Goal: Task Accomplishment & Management: Use online tool/utility

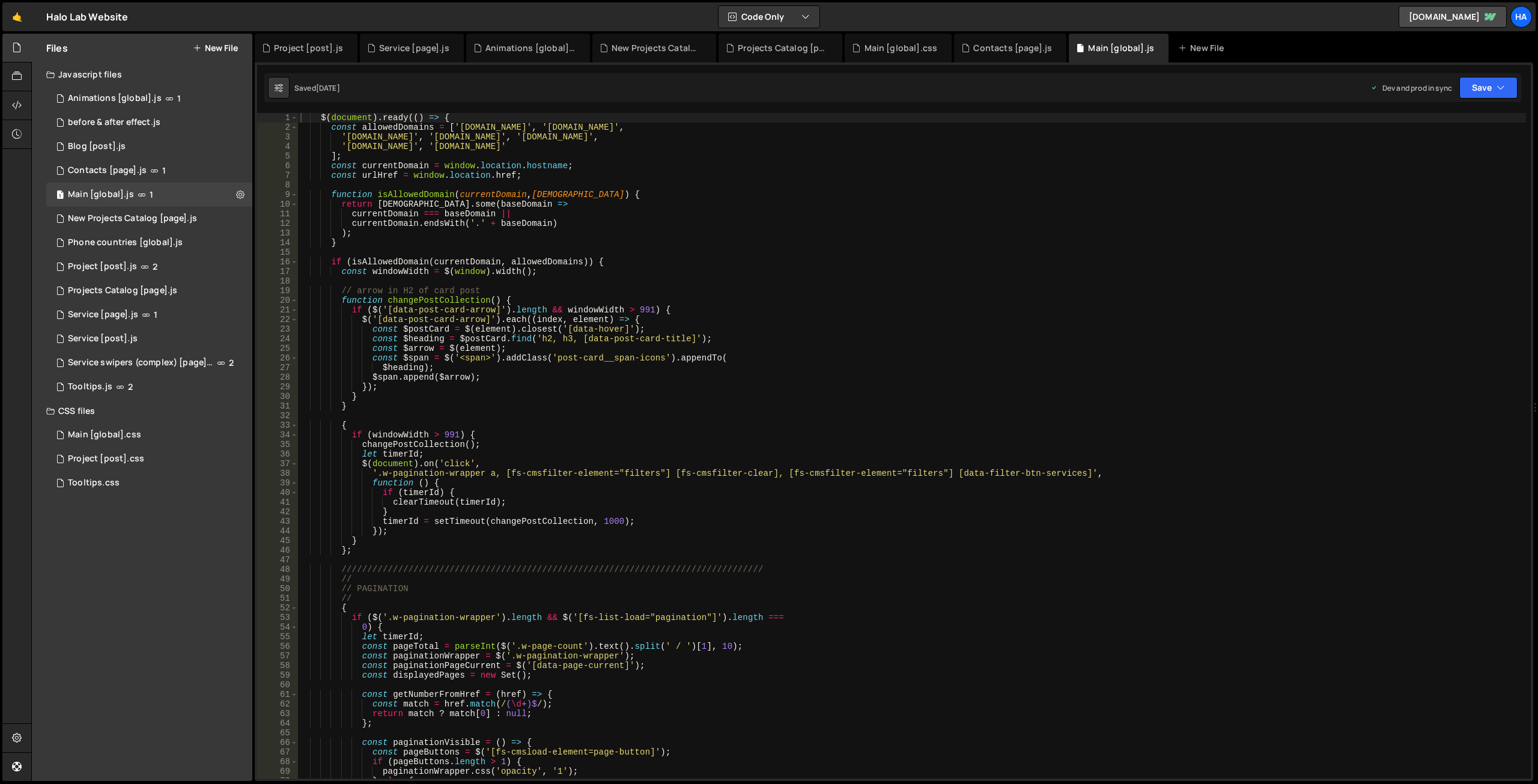
scroll to position [26433, 0]
type textarea "function changePostCollection() {"
click at [786, 298] on div "$ ( document ) . ready (( ) => { const allowedDomains = [ '[DOMAIN_NAME]' , '[D…" at bounding box center [912, 455] width 1228 height 685
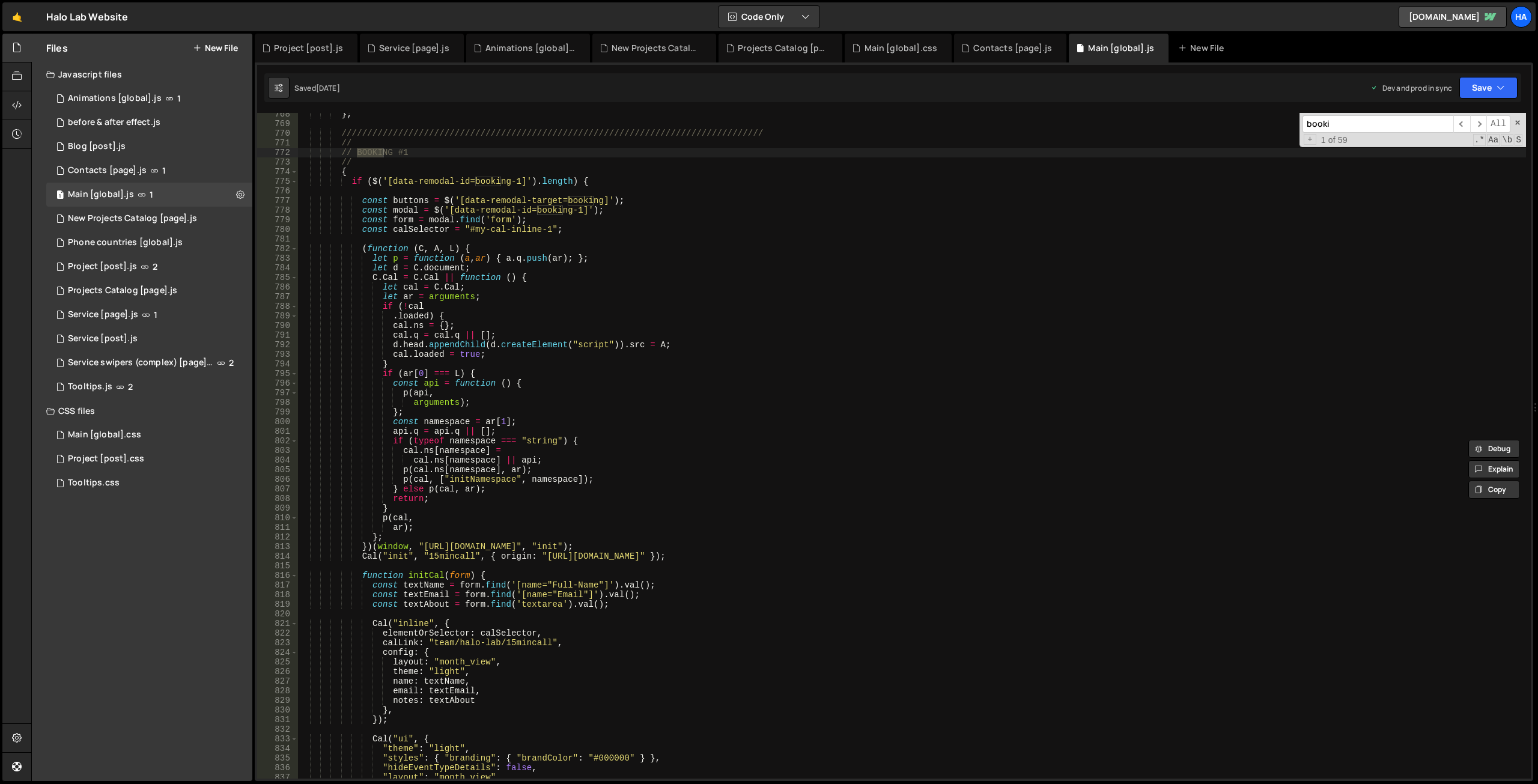
scroll to position [6451, 0]
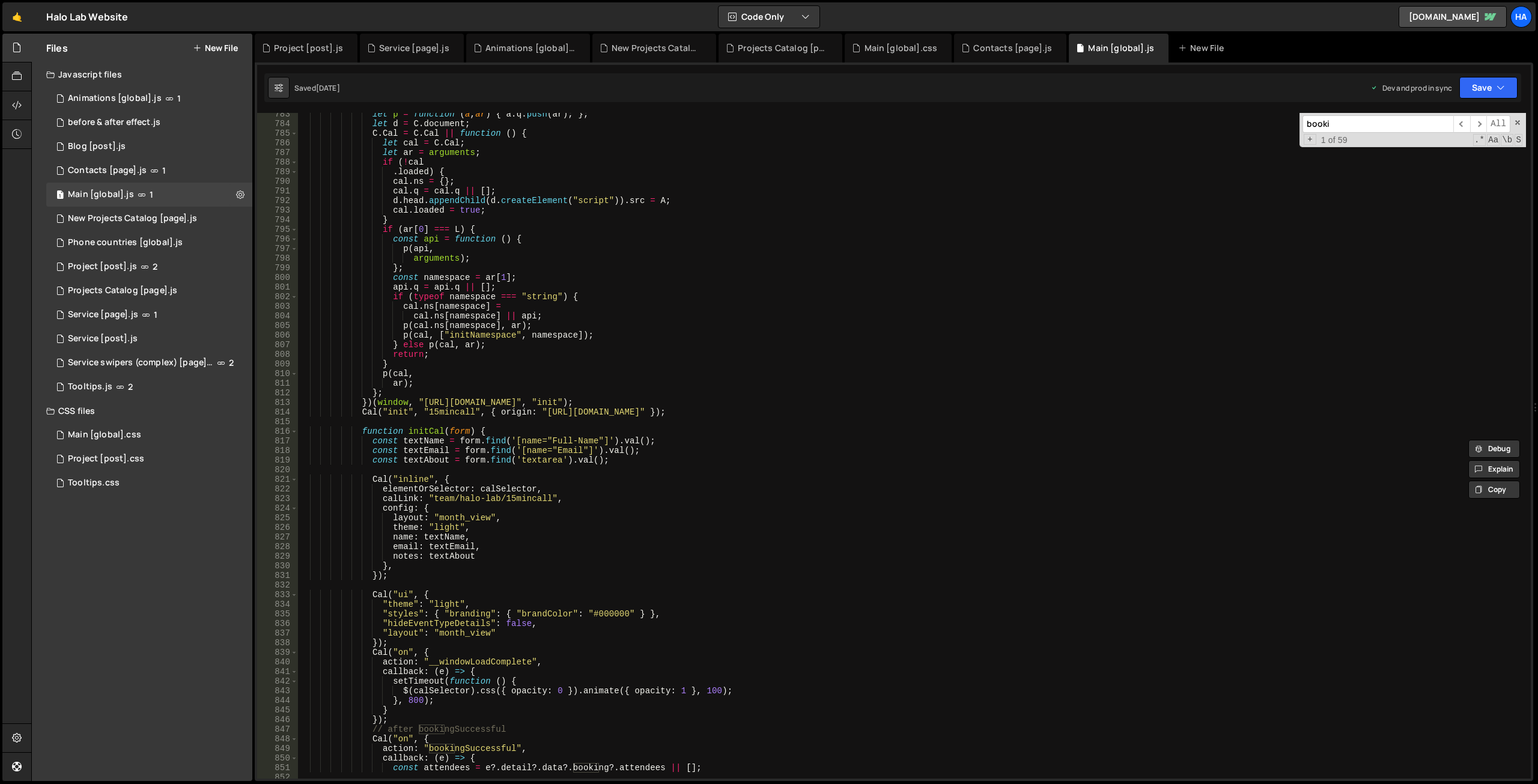
click at [1361, 131] on input "booki" at bounding box center [1378, 124] width 151 height 18
paste input "my-cal-inline-pricing"
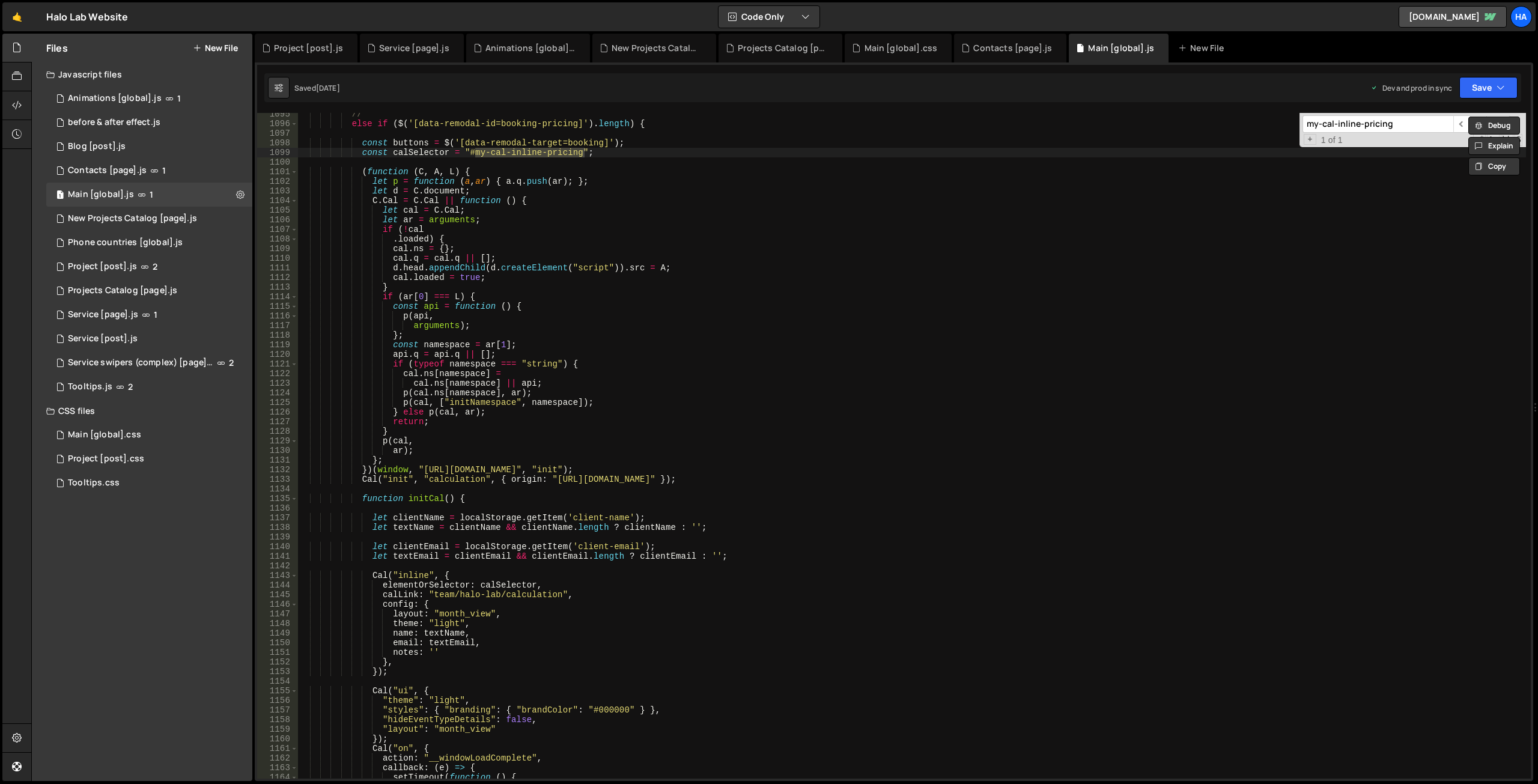
scroll to position [8869, 0]
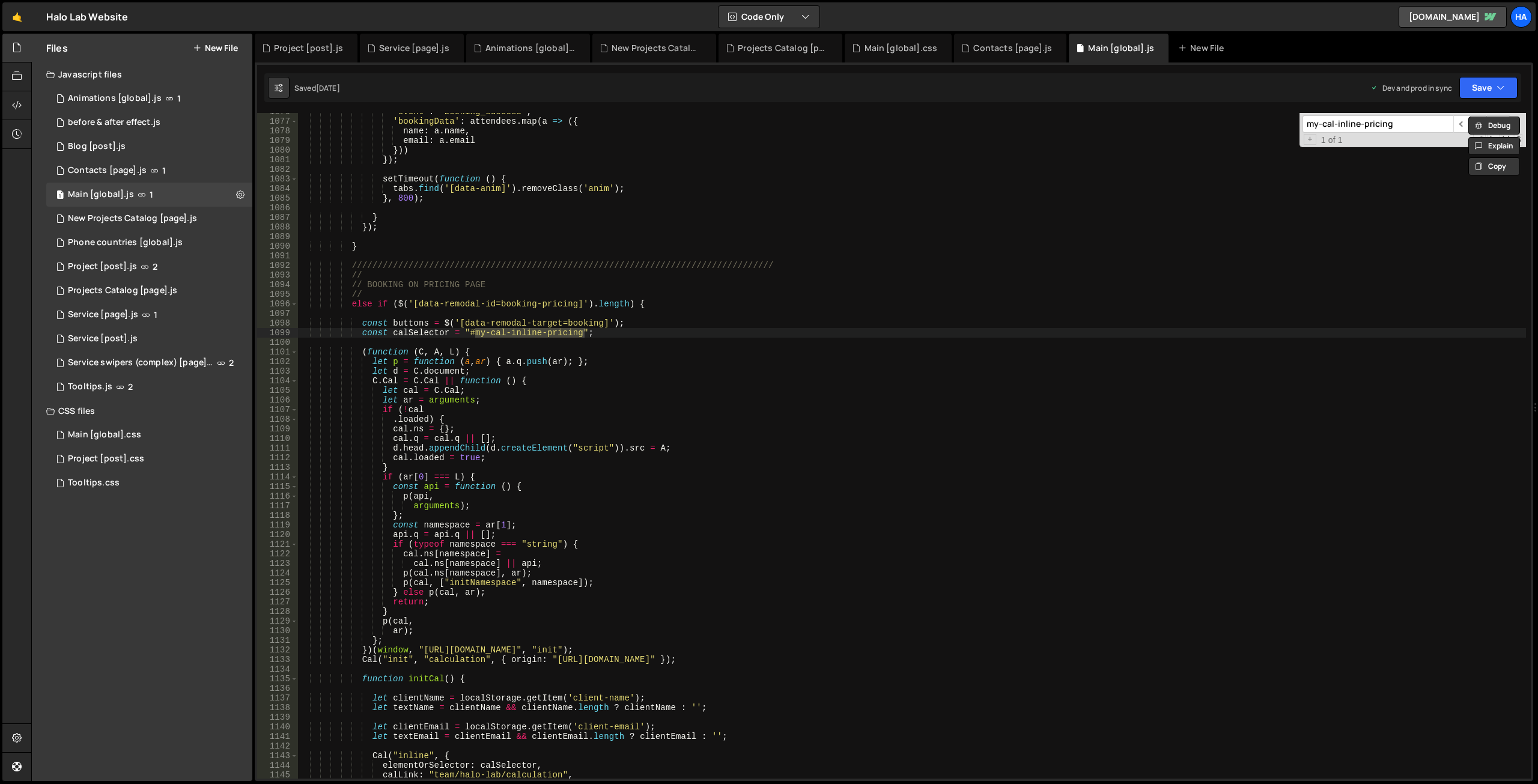
type input "my-cal-inline-pricing"
click at [642, 305] on div "'event' : 'booking_success' , 'bookingData' : attendees . map ( a => ({ name : …" at bounding box center [912, 449] width 1228 height 685
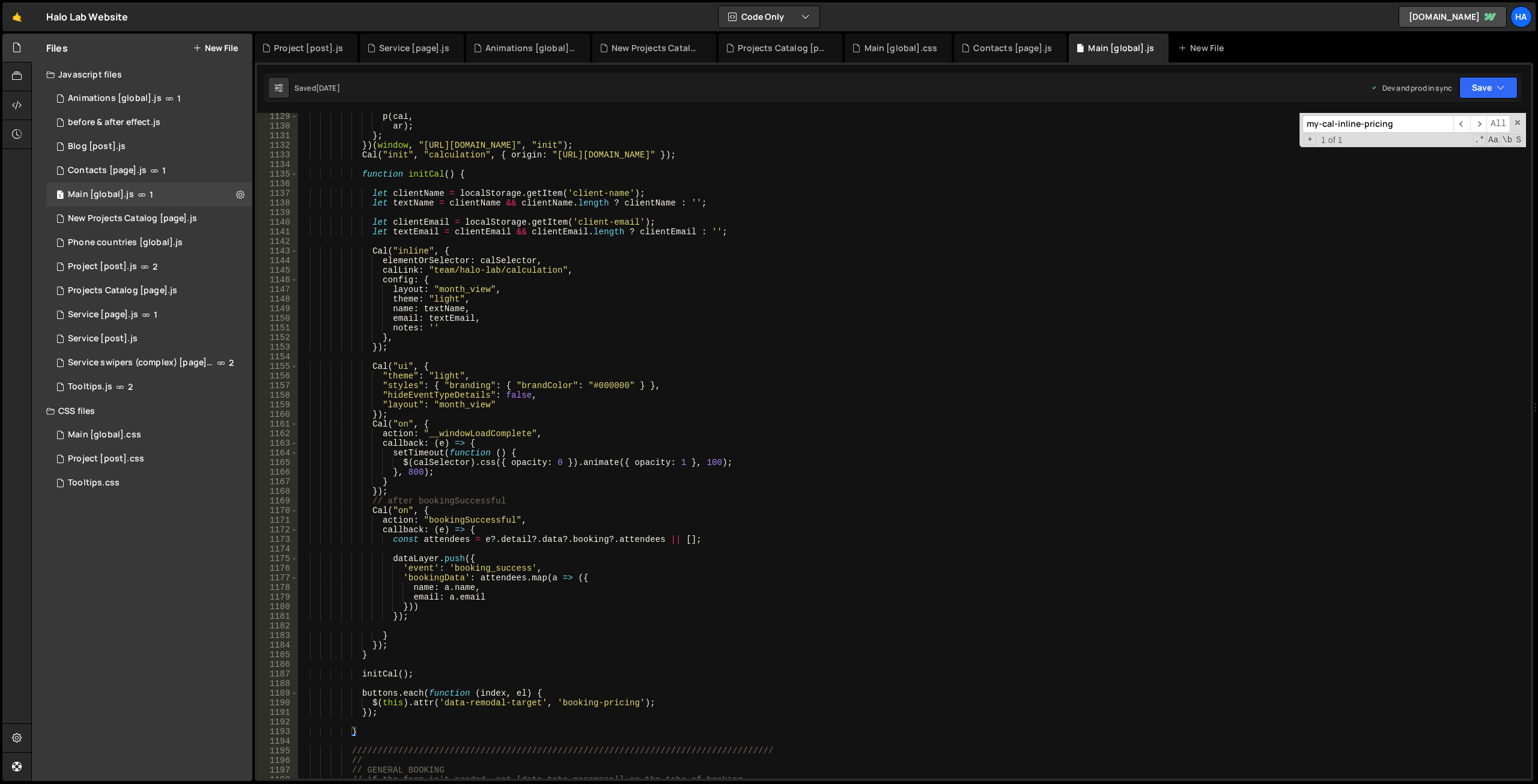
scroll to position [9425, 0]
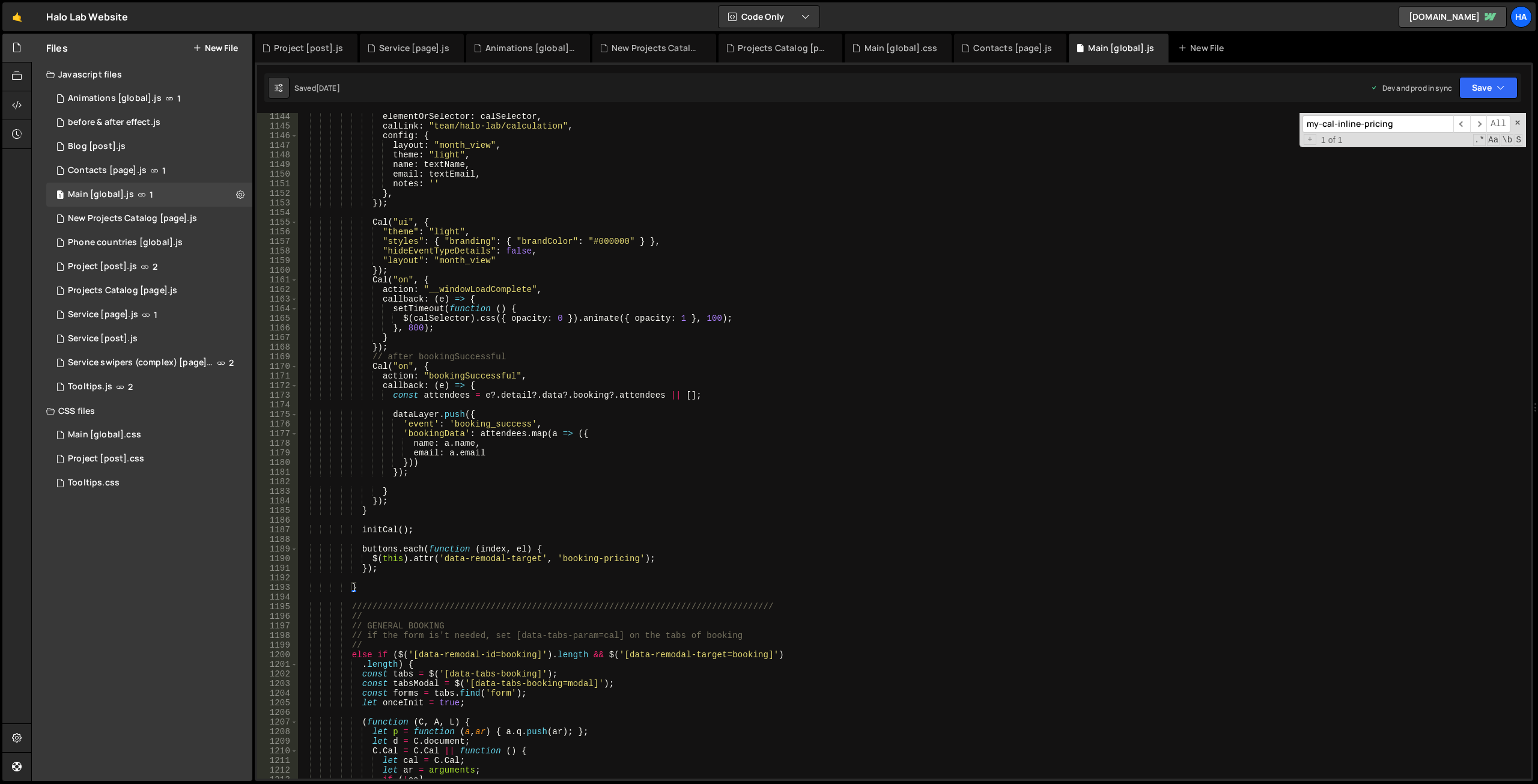
click at [365, 586] on div "elementOrSelector : calSelector , calLink : "team/halo-lab/calculation" , confi…" at bounding box center [912, 454] width 1228 height 685
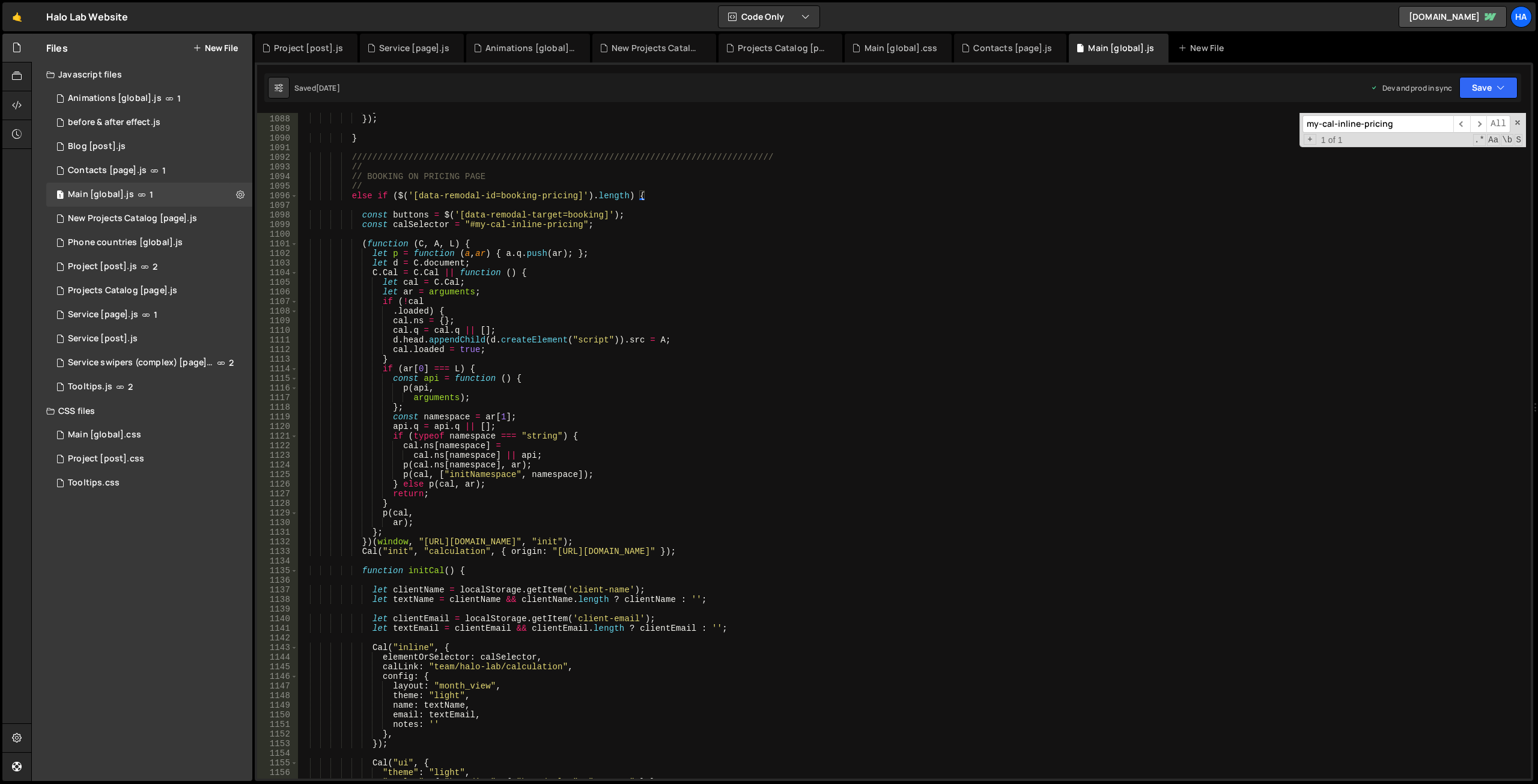
scroll to position [8838, 0]
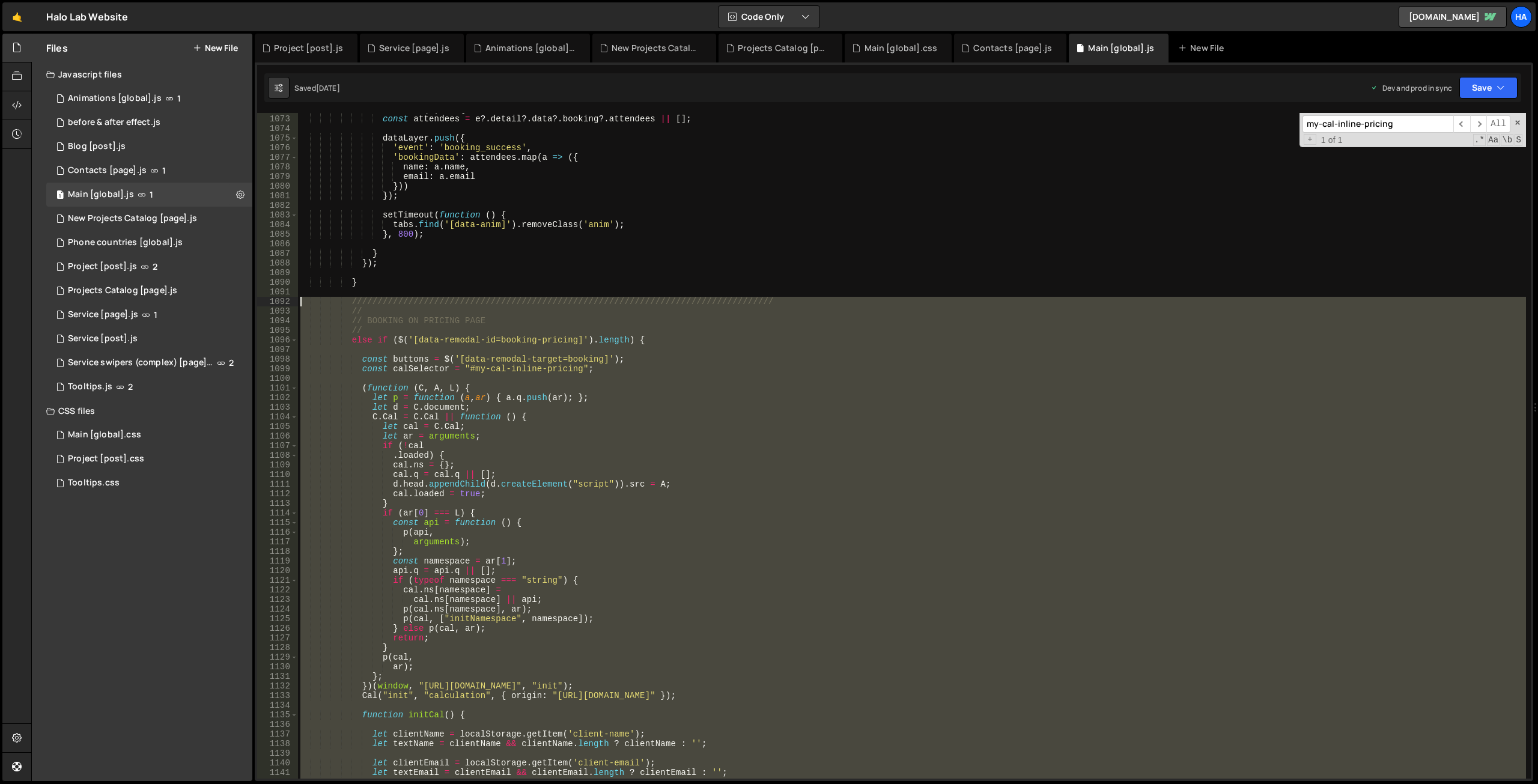
drag, startPoint x: 322, startPoint y: 307, endPoint x: 299, endPoint y: 302, distance: 23.5
click at [299, 302] on div "callback : ( e ) => { const attendees = e ?. detail ?. data ?. booking ?. atten…" at bounding box center [912, 447] width 1228 height 685
type textarea "///////////////////////////////////////////////////////////////////////////////…"
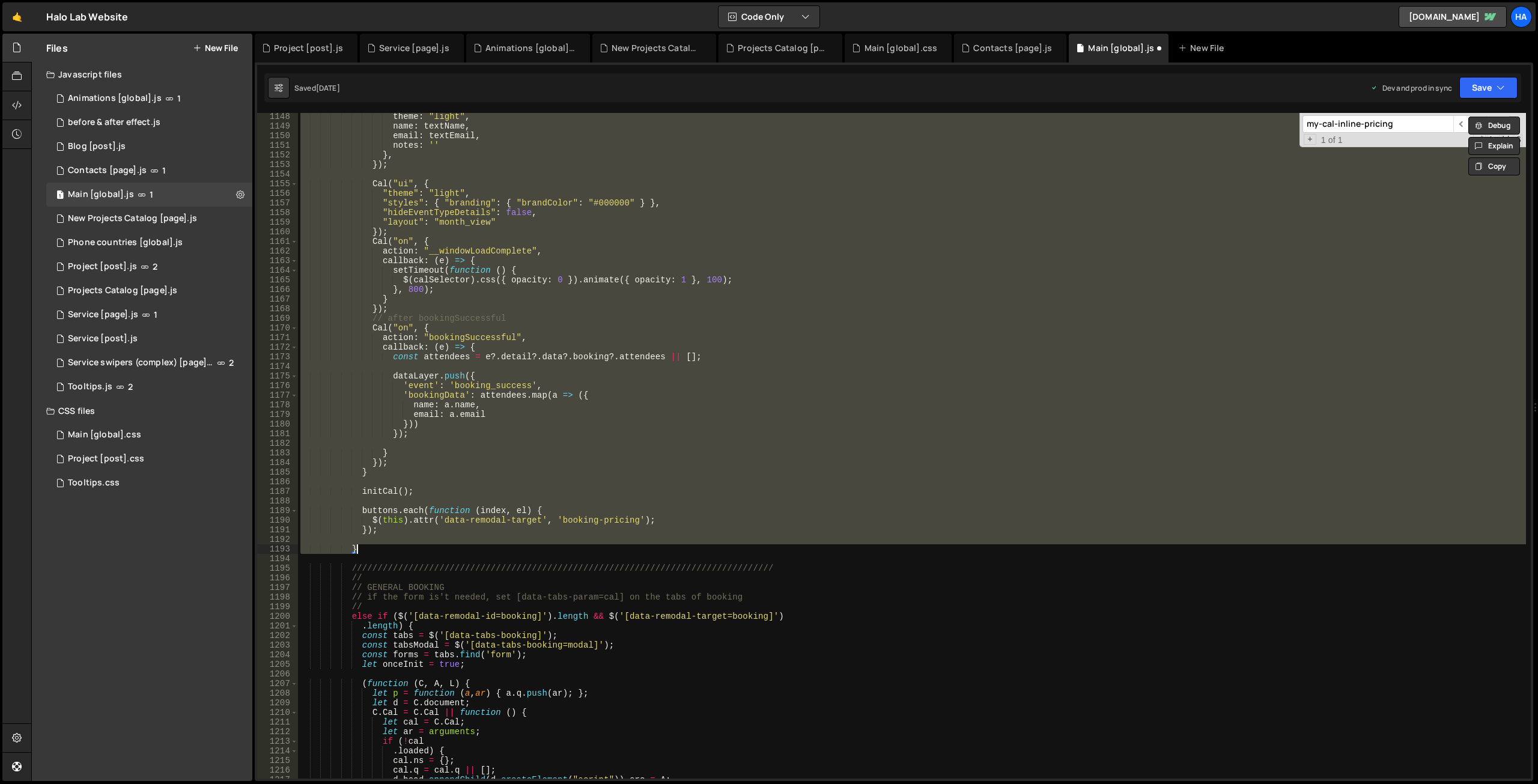
scroll to position [9427, 0]
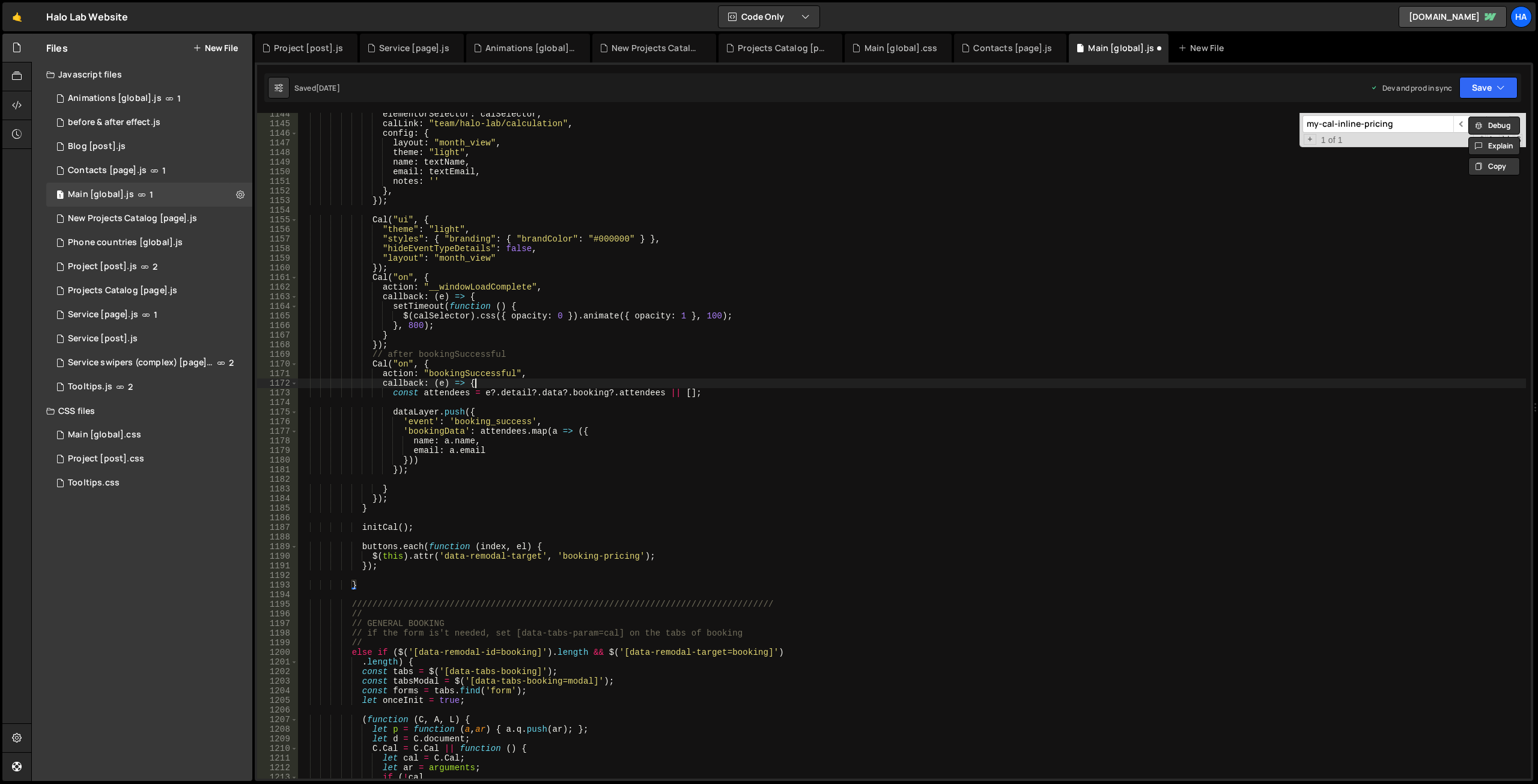
click at [612, 385] on div "elementOrSelector : calSelector , calLink : "team/halo-lab/calculation" , confi…" at bounding box center [912, 451] width 1228 height 685
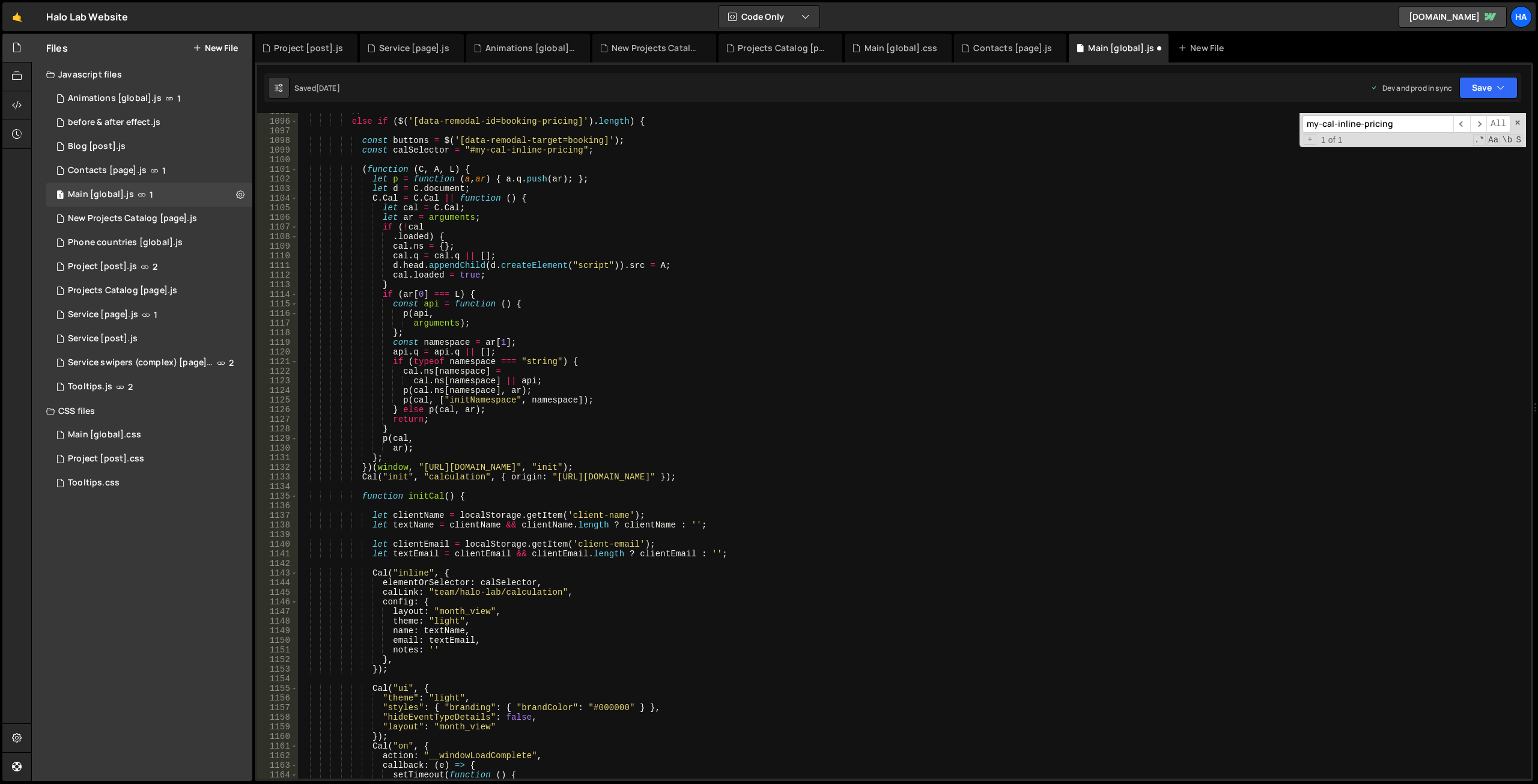
scroll to position [9025, 0]
click at [714, 355] on div "// else if ( $ ( '[data-remodal-id=booking-pricing]' ) . length ) { const butto…" at bounding box center [912, 449] width 1228 height 685
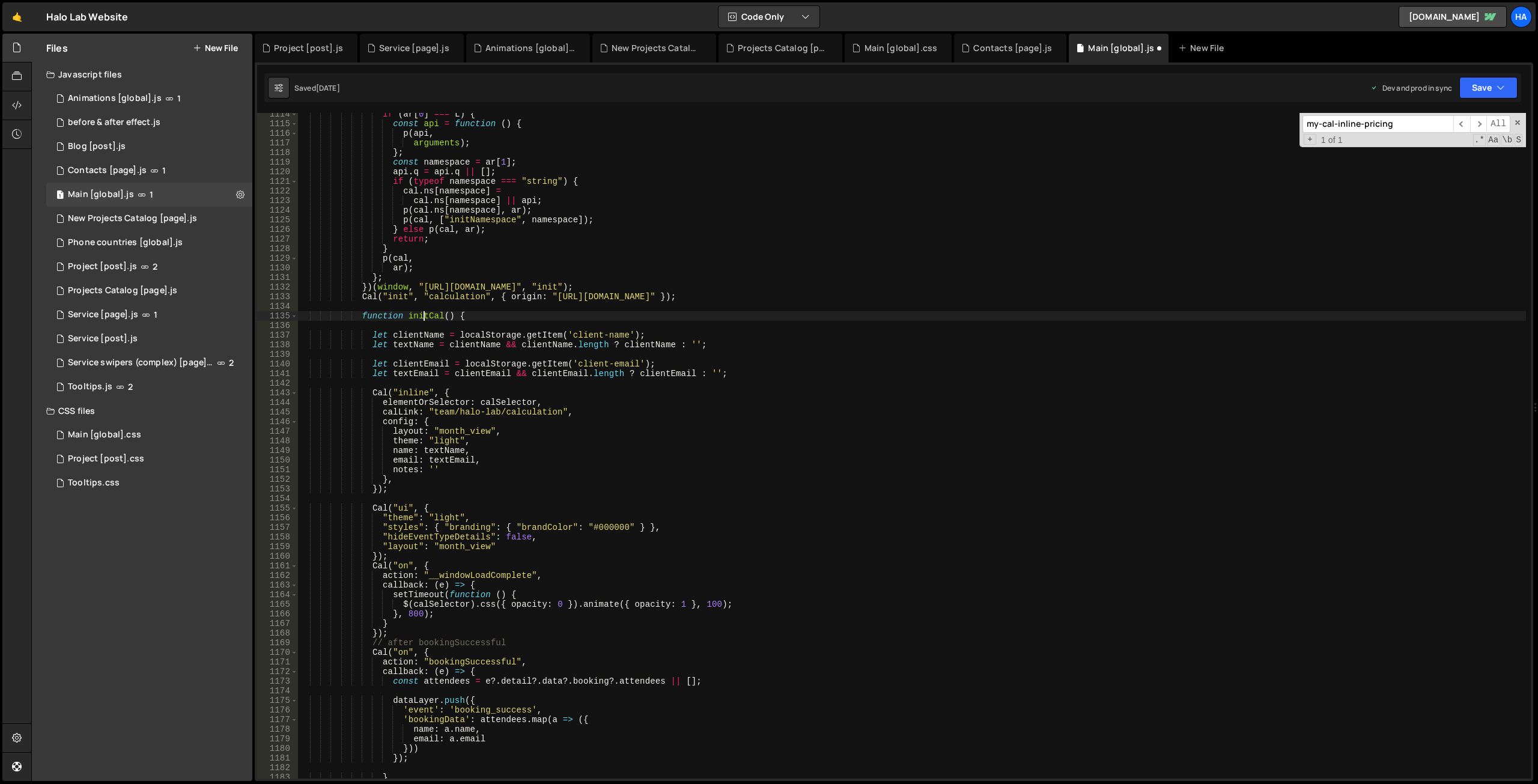
click at [425, 319] on div "if ( ar [ 0 ] === L ) { const api = function ( ) { p ( api , arguments ) ; } ; …" at bounding box center [912, 451] width 1228 height 685
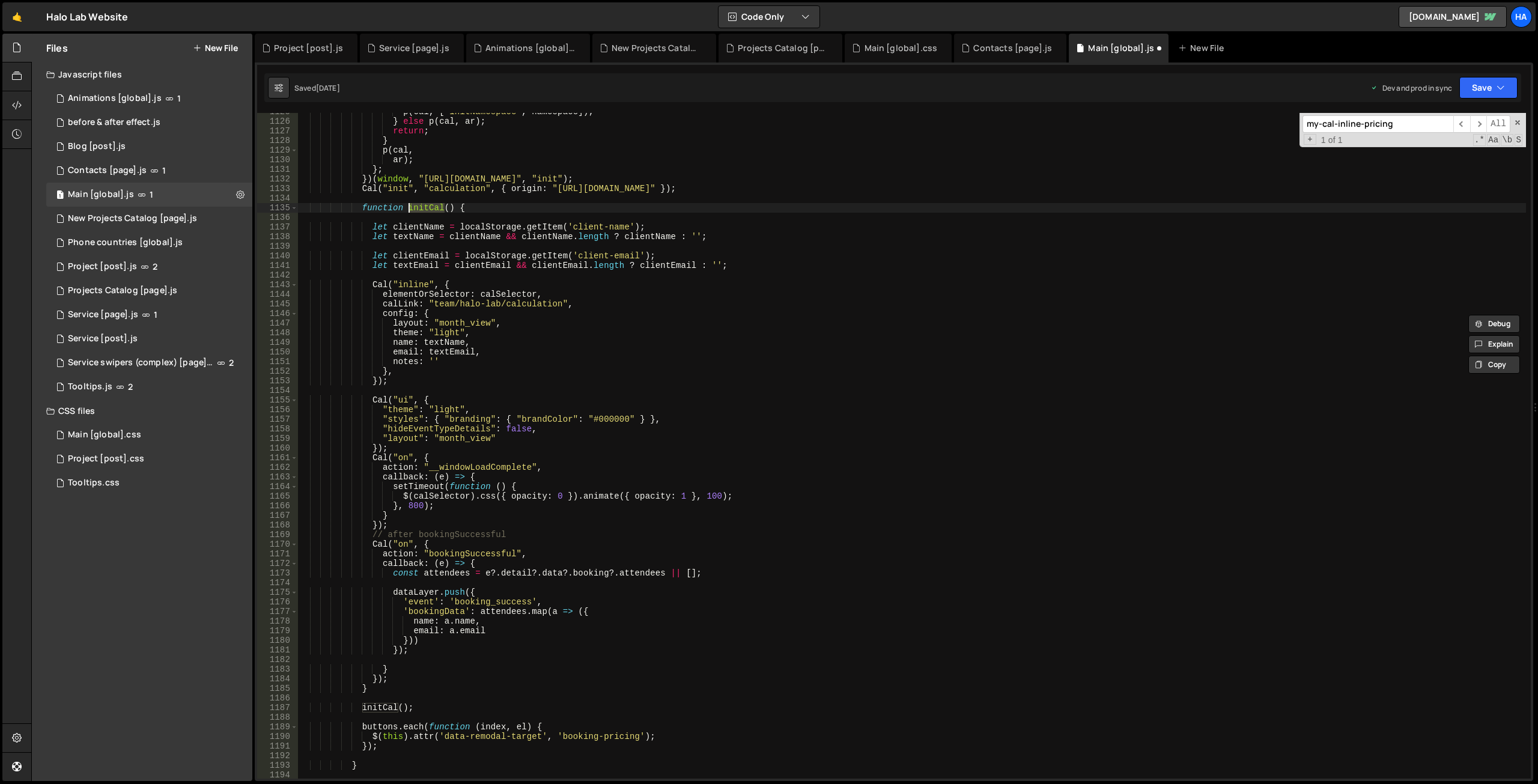
scroll to position [9427, 0]
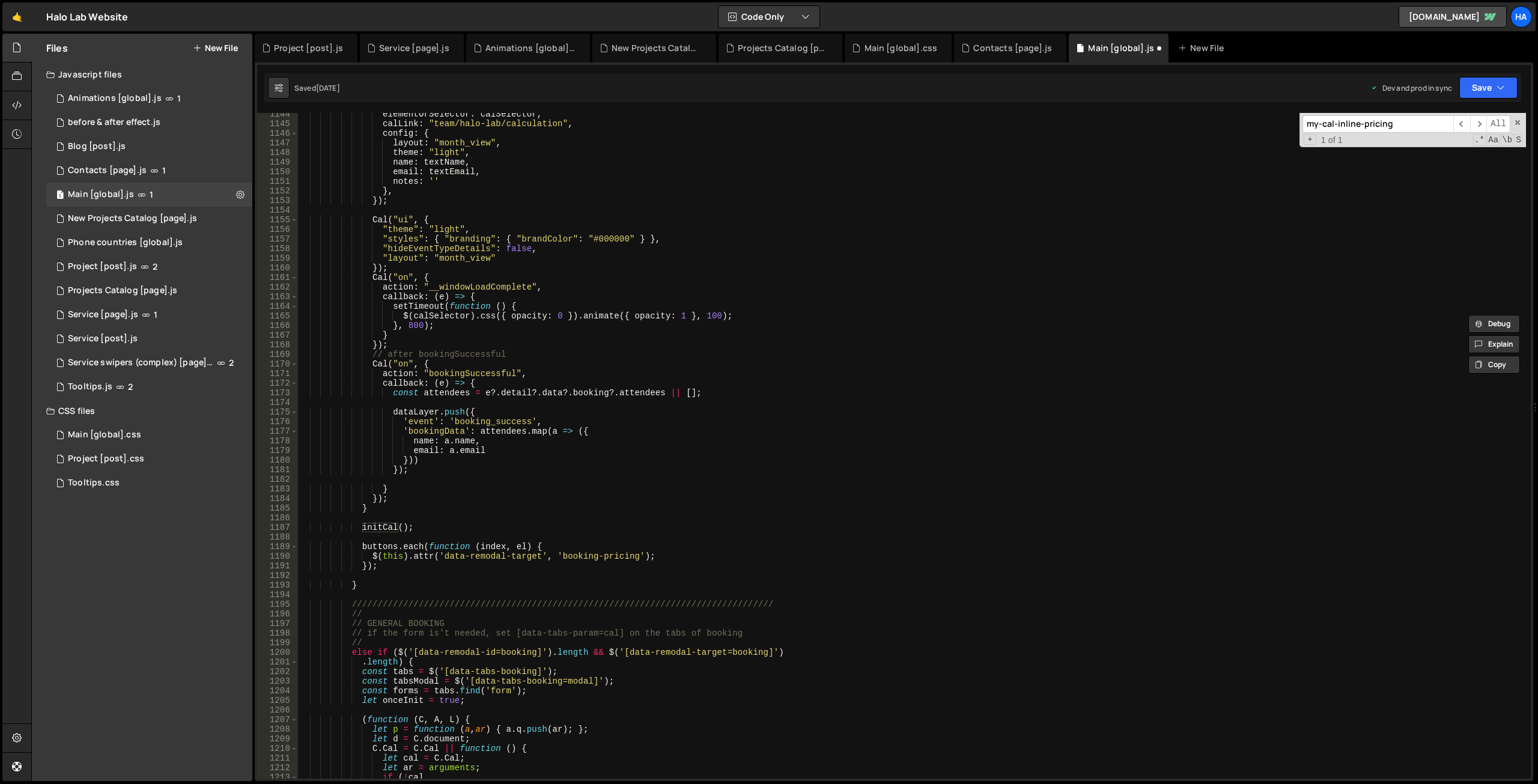
click at [384, 529] on div "elementOrSelector : calSelector , calLink : "team/halo-lab/calculation" , confi…" at bounding box center [912, 451] width 1228 height 685
type textarea "initCal();"
click at [384, 529] on div "elementOrSelector : calSelector , calLink : "team/halo-lab/calculation" , confi…" at bounding box center [912, 451] width 1228 height 685
type input "initCal"
click at [1481, 121] on span "​" at bounding box center [1479, 124] width 17 height 18
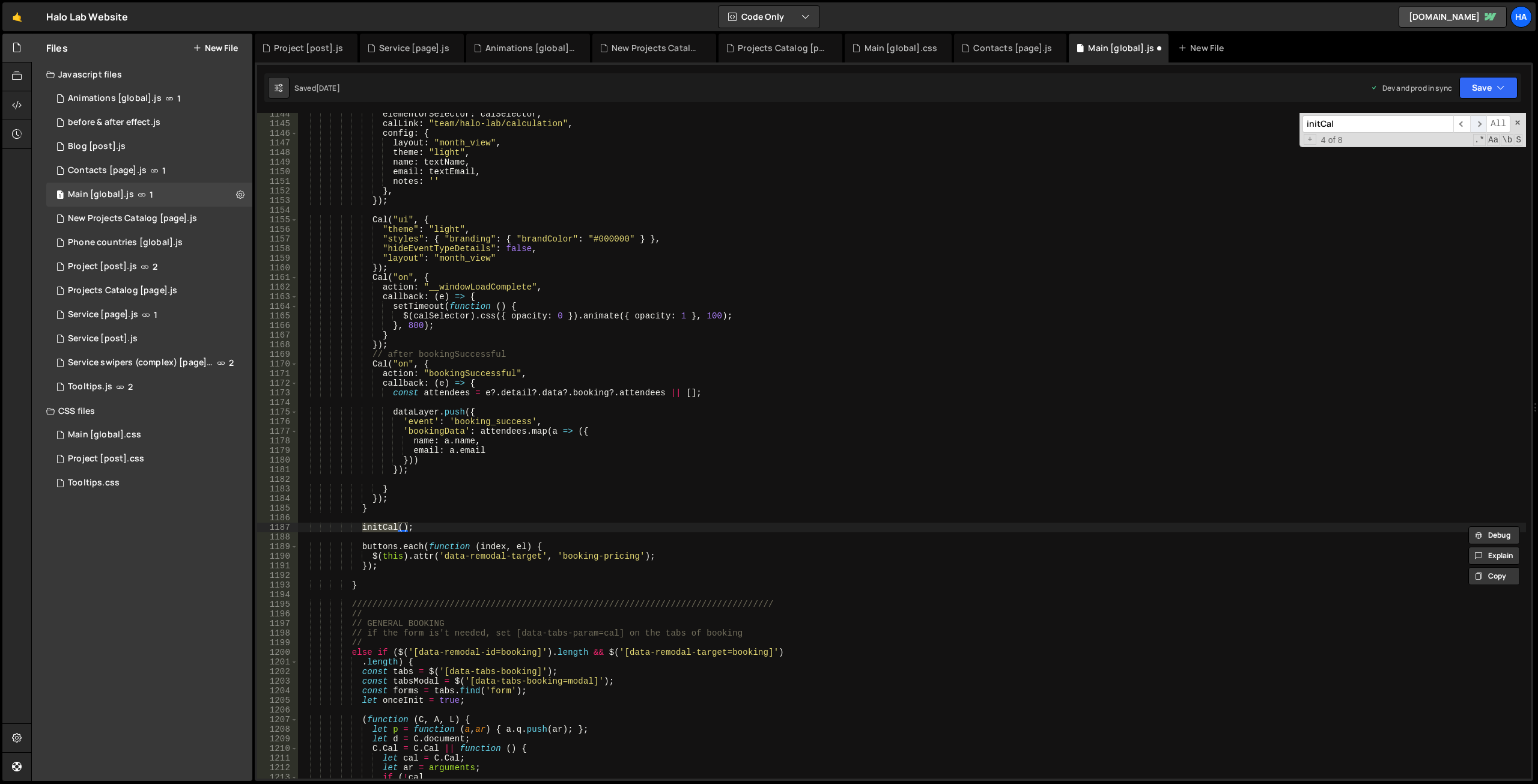
scroll to position [10013, 0]
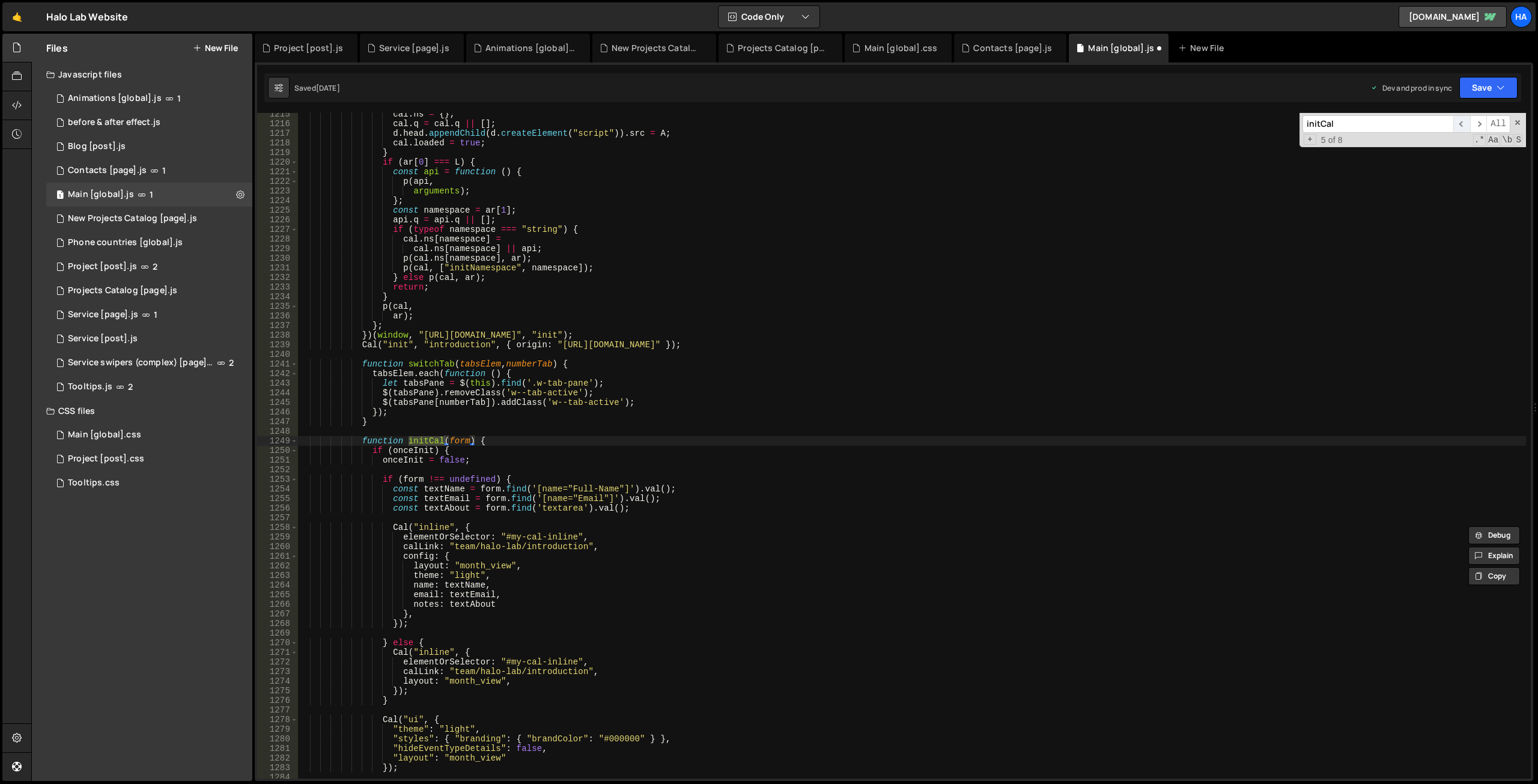
click at [1463, 124] on span "​" at bounding box center [1462, 124] width 17 height 18
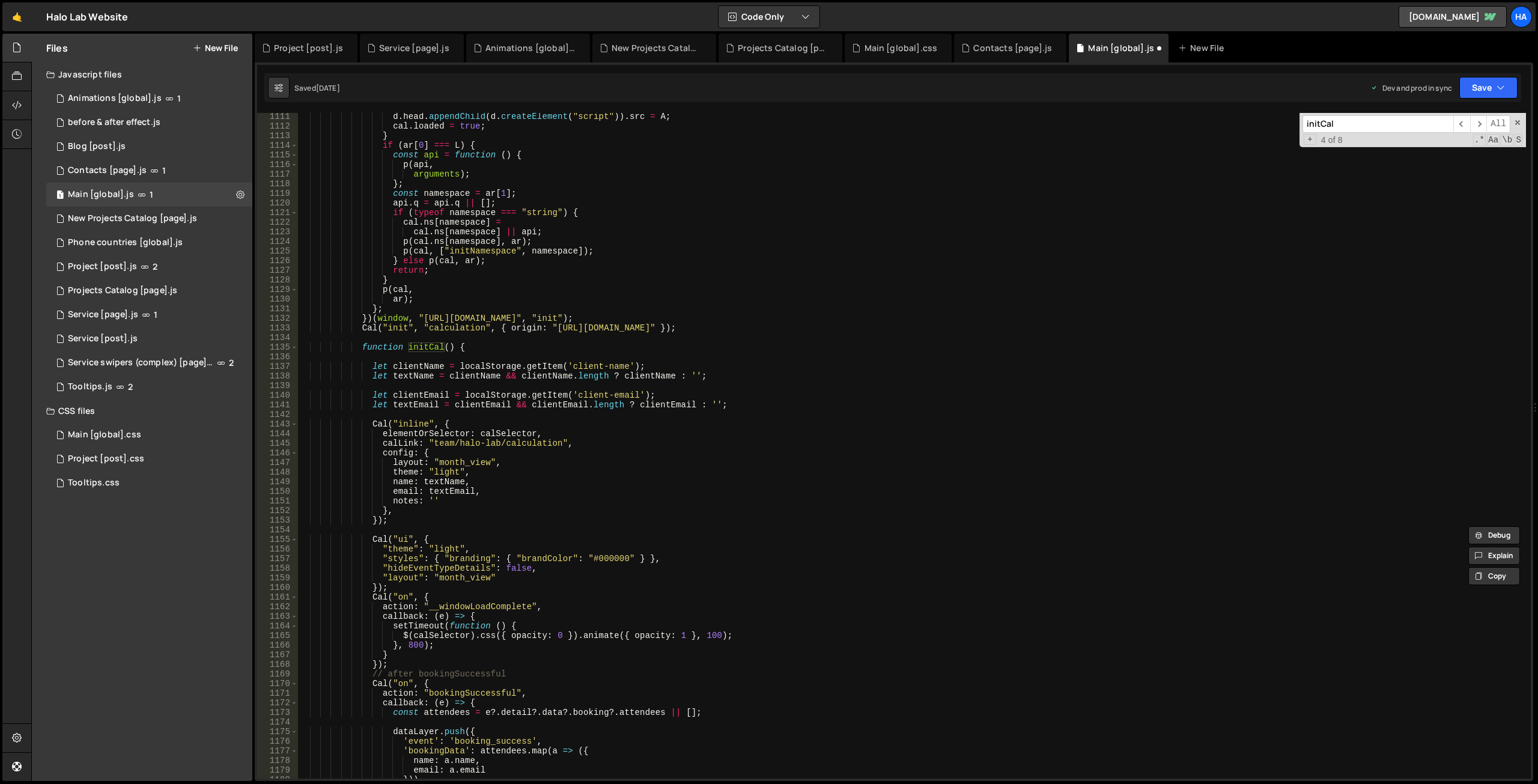
scroll to position [9246, 0]
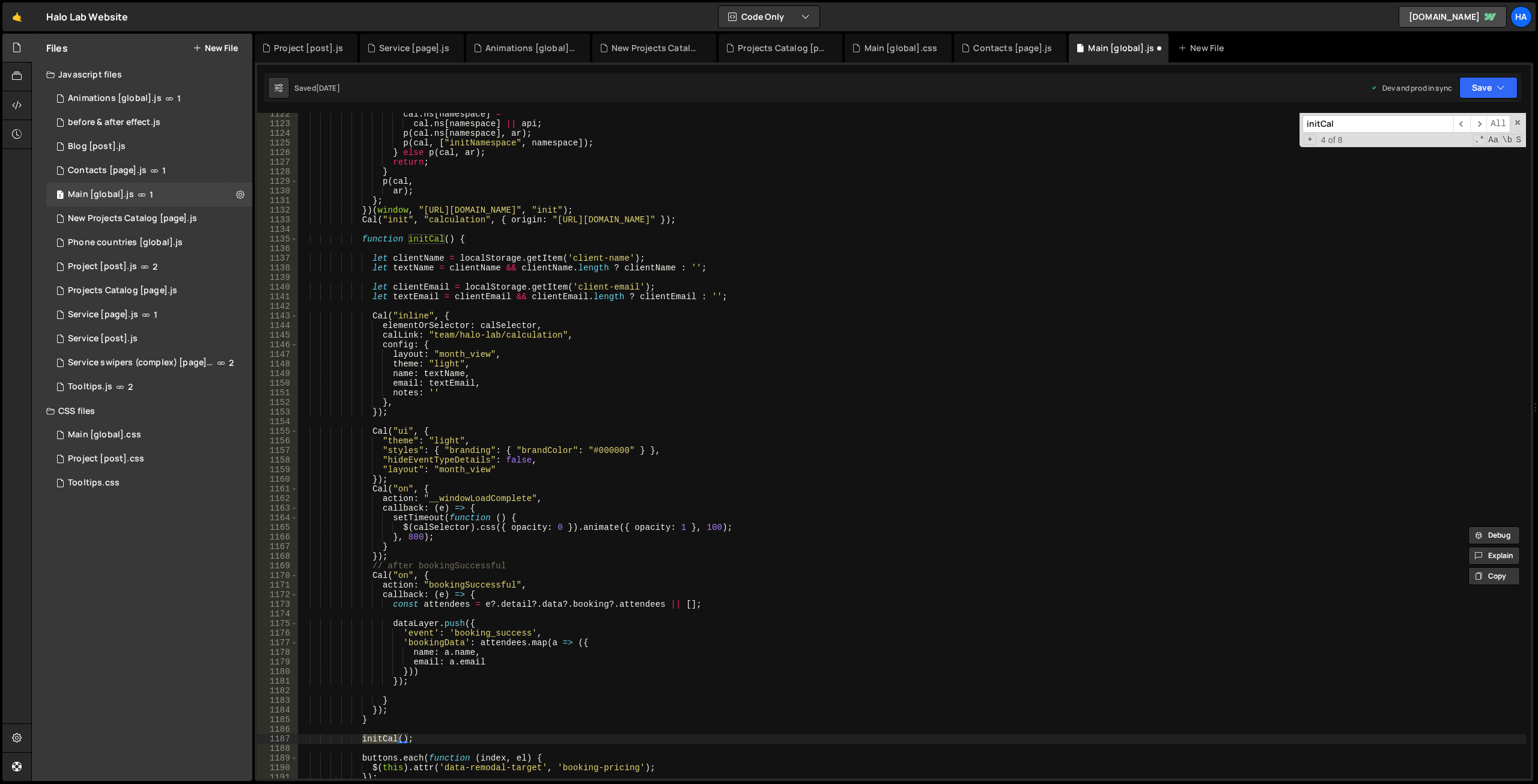
type textarea "function initCal() {"
click at [450, 238] on div "cal . ns [ namespace ] = cal . ns [ namespace ] || api ; p ( cal . ns [ namespa…" at bounding box center [912, 451] width 1228 height 685
click at [549, 274] on div "cal . ns [ namespace ] = cal . ns [ namespace ] || api ; p ( cal . ns [ namespa…" at bounding box center [912, 451] width 1228 height 685
click at [551, 266] on div "cal . ns [ namespace ] = cal . ns [ namespace ] || api ; p ( cal . ns [ namespa…" at bounding box center [912, 451] width 1228 height 685
click at [551, 267] on div "cal . ns [ namespace ] = cal . ns [ namespace ] || api ; p ( cal . ns [ namespa…" at bounding box center [912, 451] width 1228 height 685
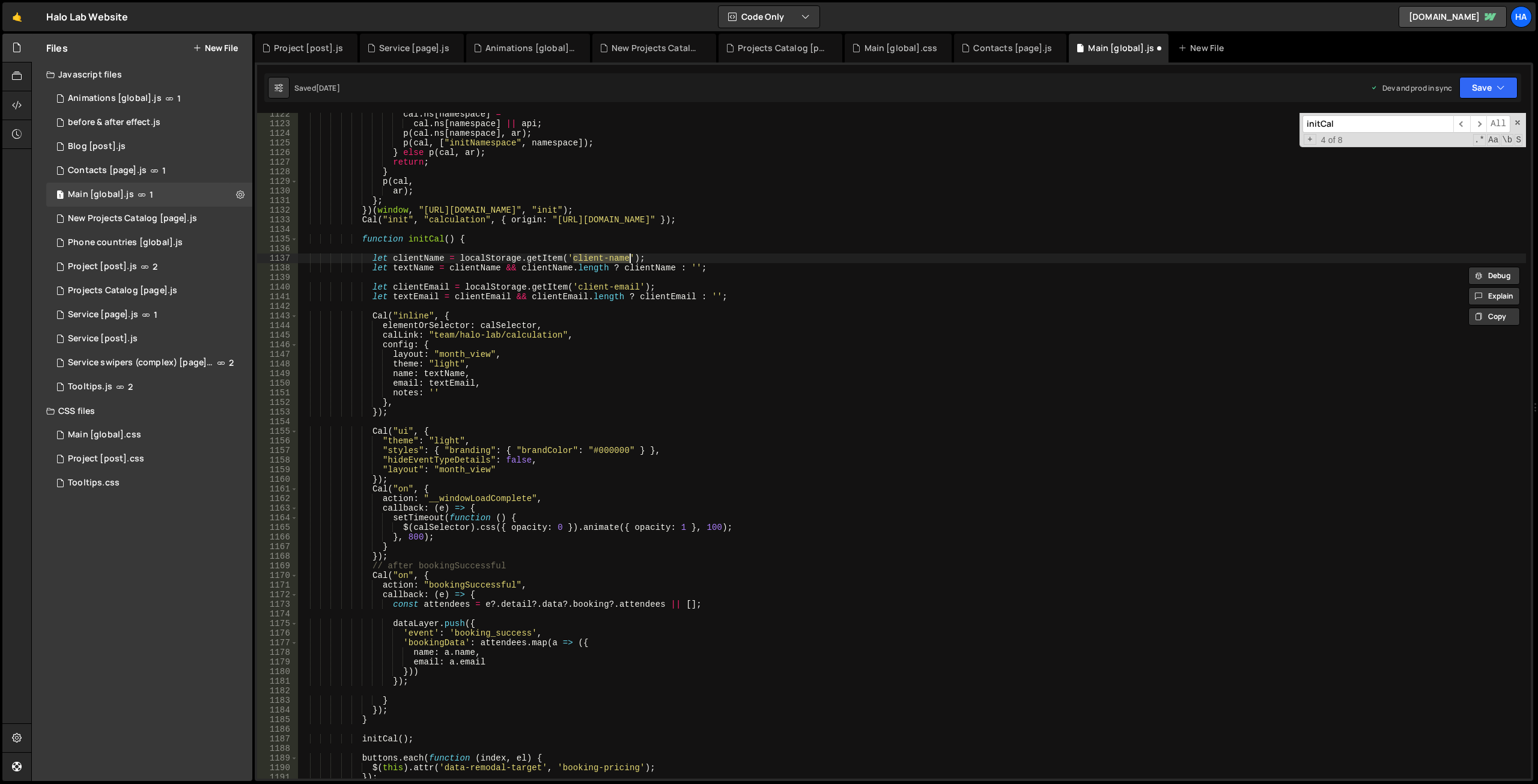
drag, startPoint x: 574, startPoint y: 258, endPoint x: 628, endPoint y: 256, distance: 54.0
click at [628, 256] on div "cal . ns [ namespace ] = cal . ns [ namespace ] || api ; p ( cal . ns [ namespa…" at bounding box center [912, 451] width 1228 height 685
type textarea "let clientName = localStorage.getItem('client-name');"
click at [692, 257] on div "cal . ns [ namespace ] = cal . ns [ namespace ] || api ; p ( cal . ns [ namespa…" at bounding box center [912, 451] width 1228 height 685
paste input "client-name"
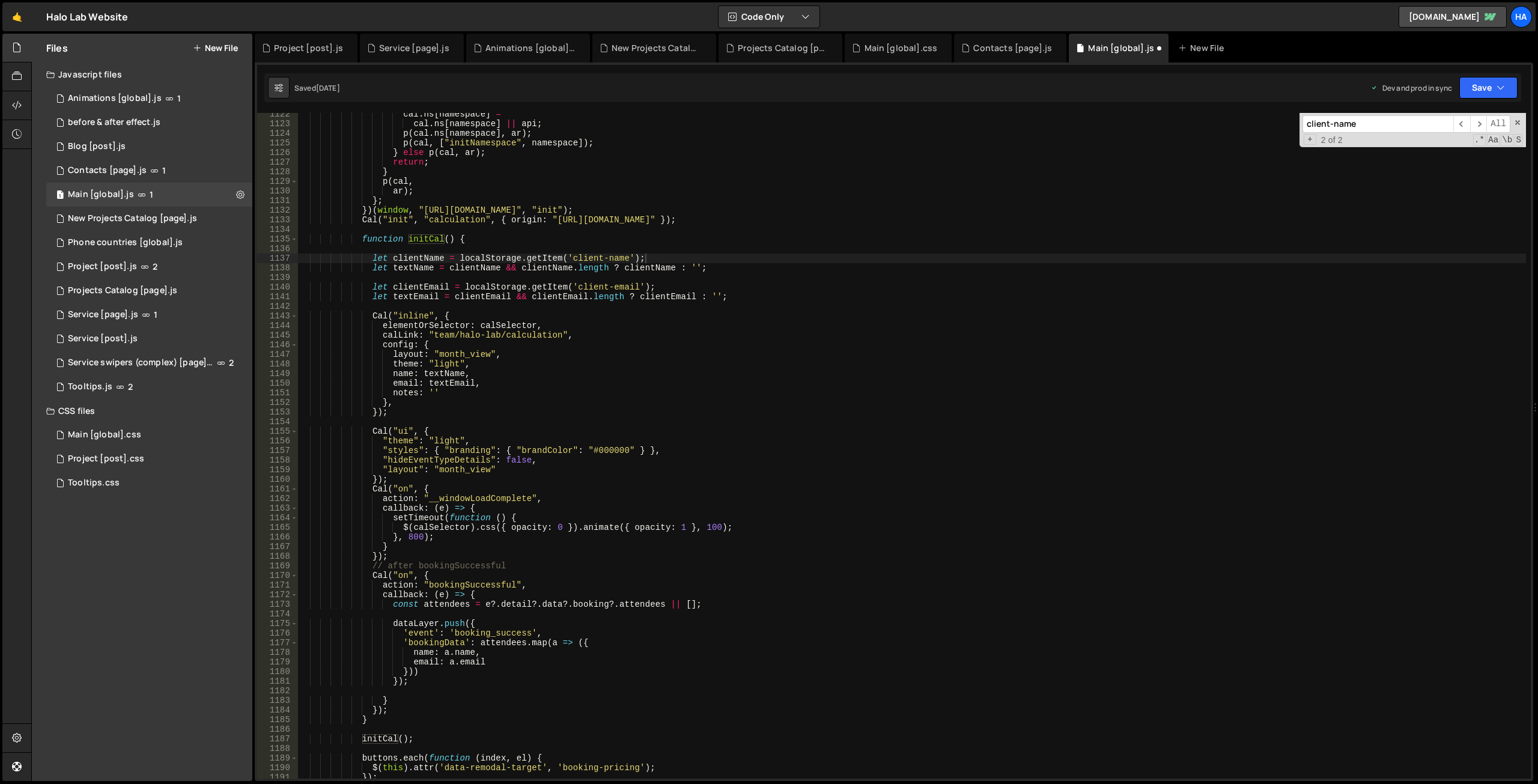
scroll to position [14588, 0]
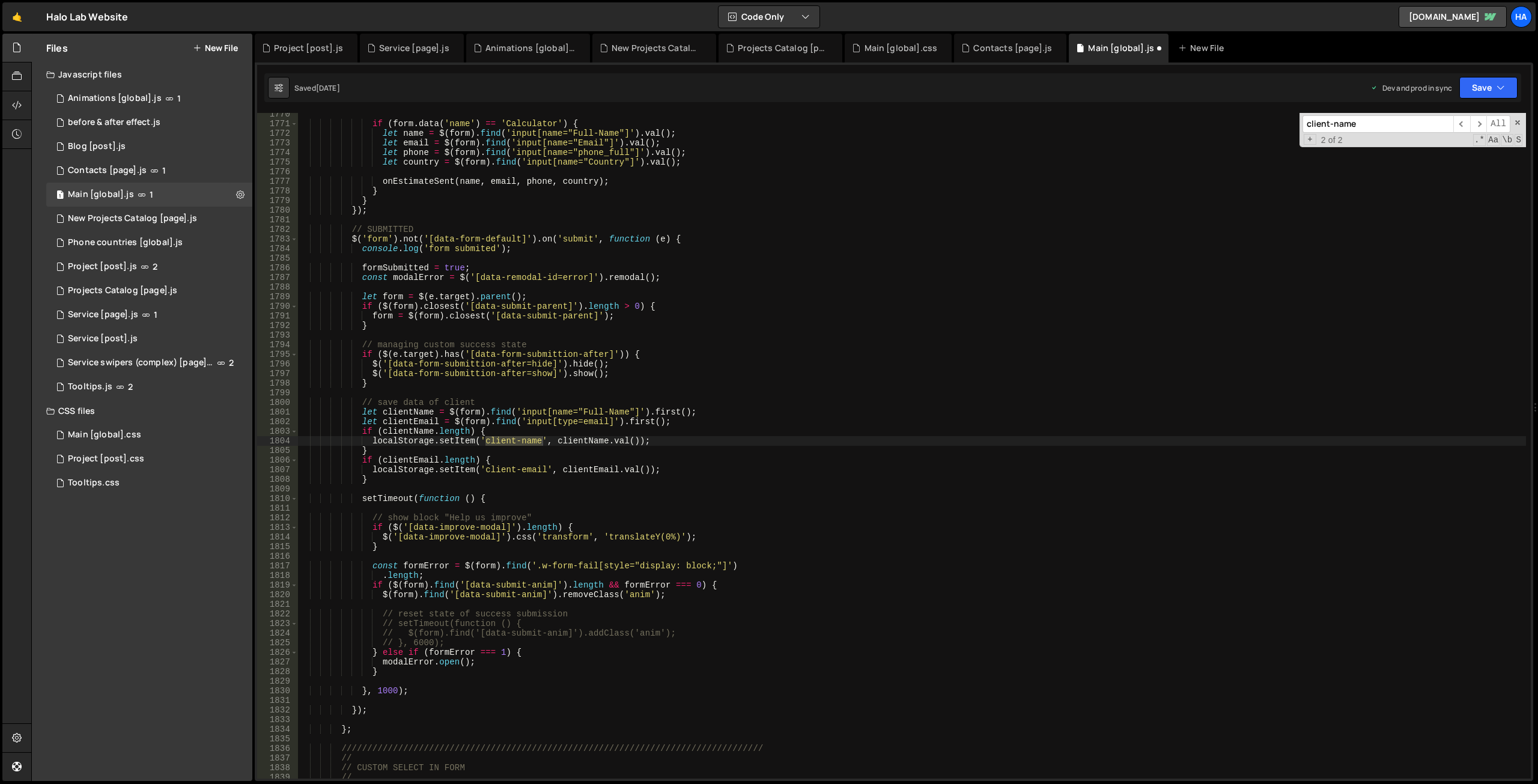
type input "client-name"
click at [539, 386] on div "if ( form . data ( 'name' ) == 'Calculator' ) { let name = $ ( form ) . find ( …" at bounding box center [912, 451] width 1228 height 685
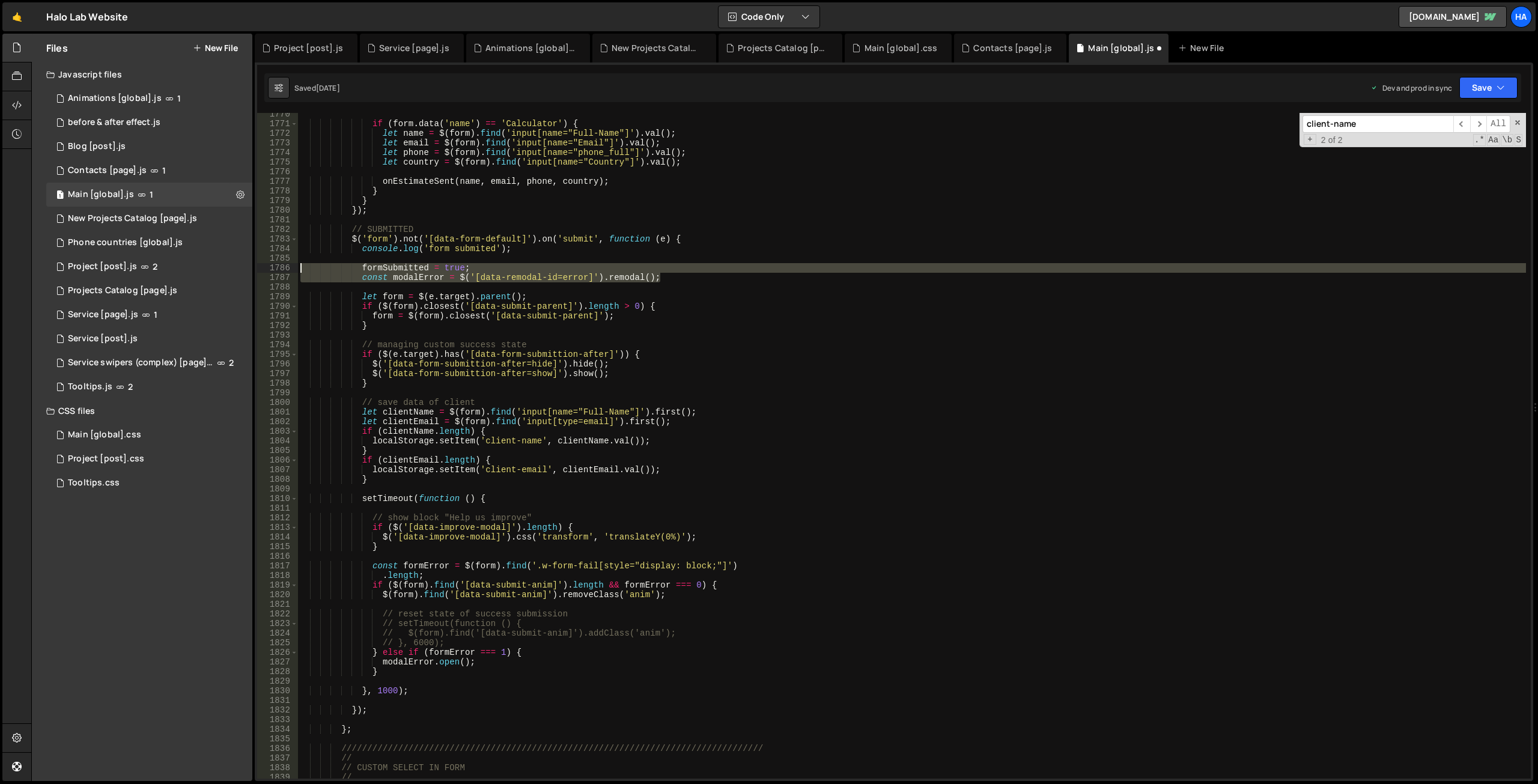
drag, startPoint x: 674, startPoint y: 277, endPoint x: 255, endPoint y: 272, distance: 419.0
click at [255, 272] on div "} 1770 1771 1772 1773 1774 1775 1776 1777 1778 1779 1780 1781 1782 1783 1784 17…" at bounding box center [894, 422] width 1279 height 718
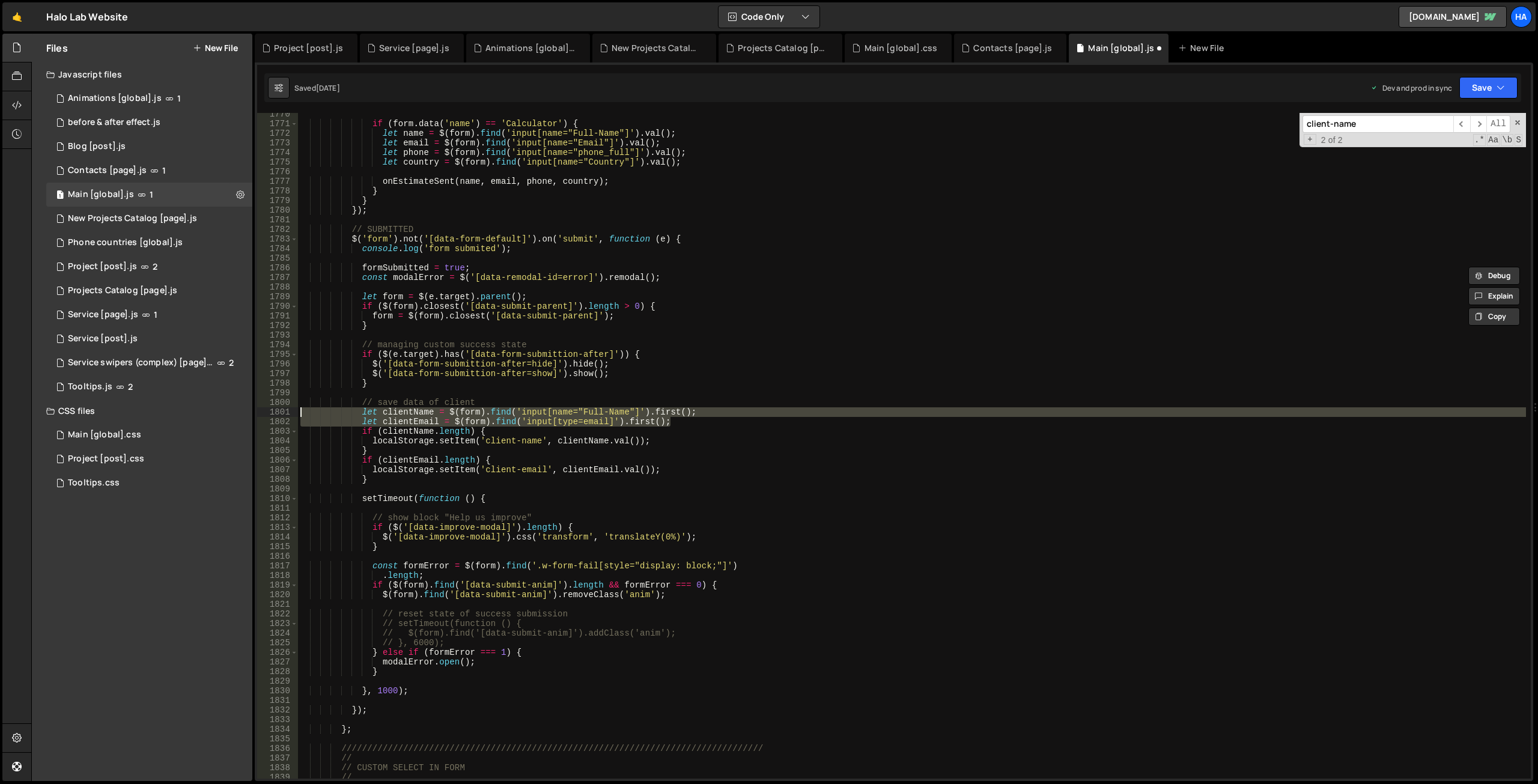
drag, startPoint x: 689, startPoint y: 420, endPoint x: 283, endPoint y: 414, distance: 406.0
click at [283, 414] on div "formSubmitted = true; const modalError = $('[data-remodal-id=error]').[PERSON_N…" at bounding box center [894, 446] width 1274 height 666
drag, startPoint x: 507, startPoint y: 437, endPoint x: 516, endPoint y: 437, distance: 9.0
click at [507, 436] on div "if ( form . data ( 'name' ) == 'Calculator' ) { let name = $ ( form ) . find ( …" at bounding box center [912, 451] width 1228 height 685
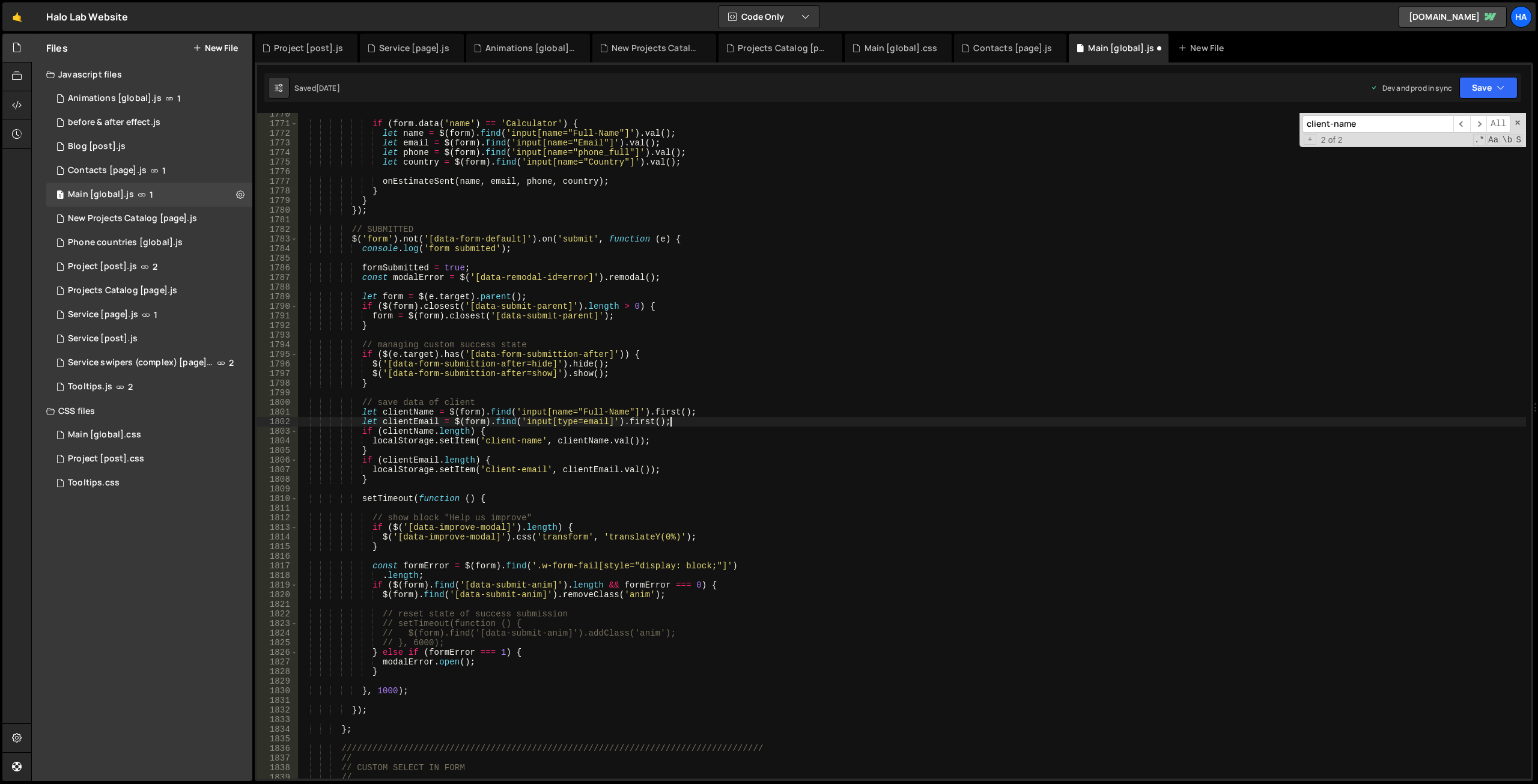
click at [678, 422] on div "if ( form . data ( 'name' ) == 'Calculator' ) { let name = $ ( form ) . find ( …" at bounding box center [912, 451] width 1228 height 685
type textarea "let clientEmail = $(form).find('input[type=email]').first();"
click at [391, 485] on div "if ( form . data ( 'name' ) == 'Calculator' ) { let name = $ ( form ) . find ( …" at bounding box center [912, 451] width 1228 height 685
click at [674, 420] on div "if ( form . data ( 'name' ) == 'Calculator' ) { let name = $ ( form ) . find ( …" at bounding box center [912, 451] width 1228 height 685
type textarea "let clientEmail = $(form).find('input[type=email]').first();"
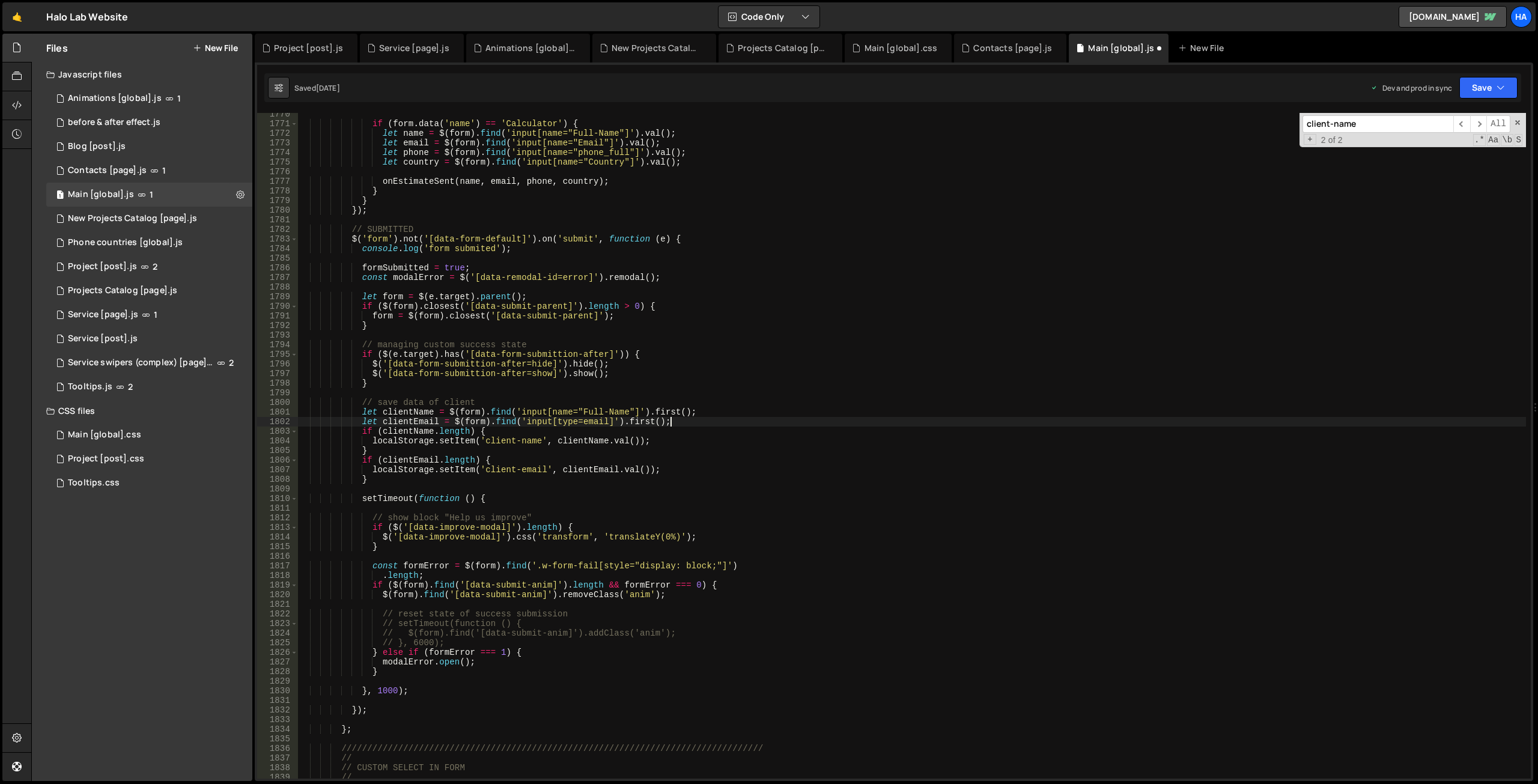
scroll to position [0, 4]
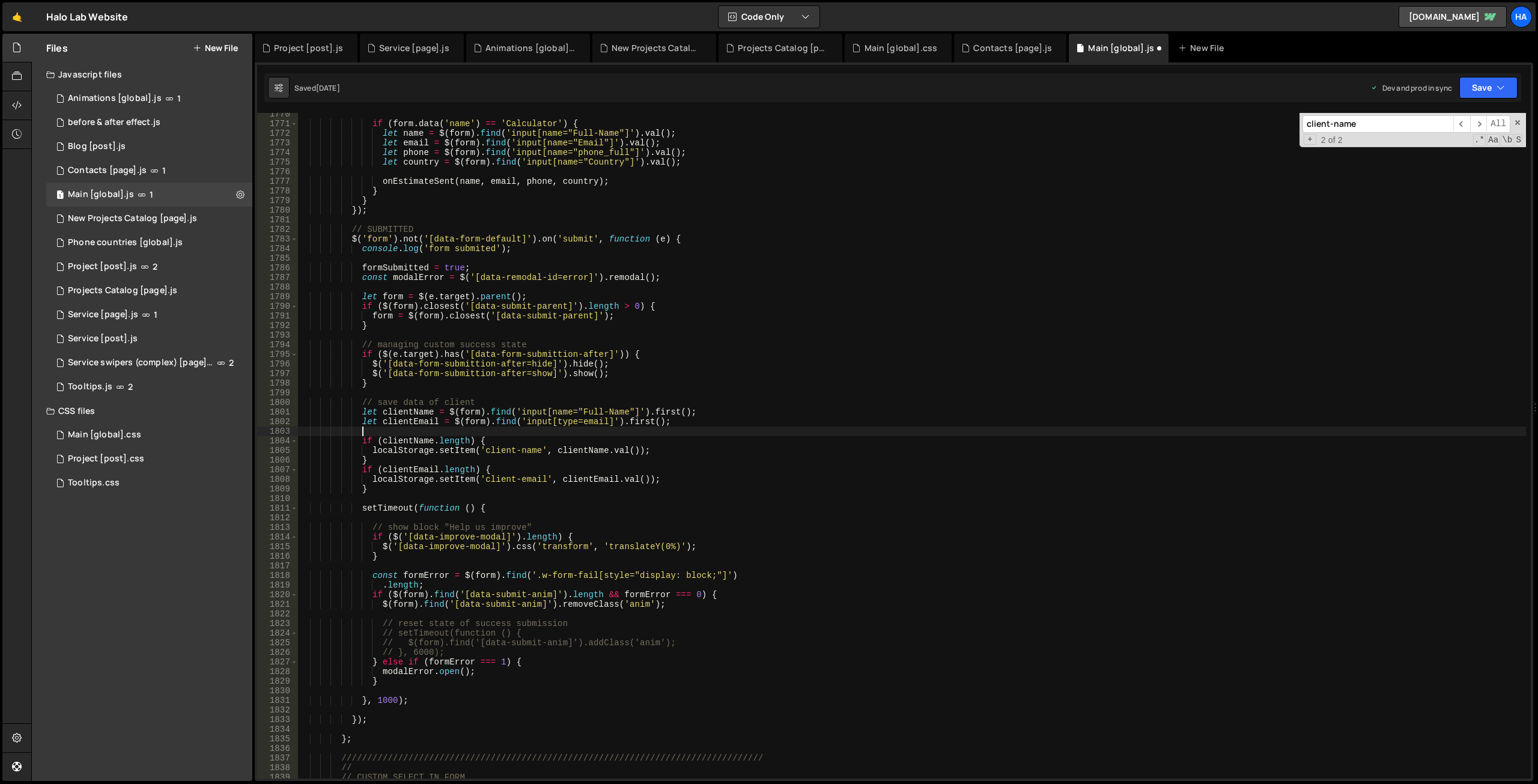
paste textarea "console.log(clientName + ' - ' + clientEmail);"
type textarea "console.log(clientName + ' - ' + clientEmail);"
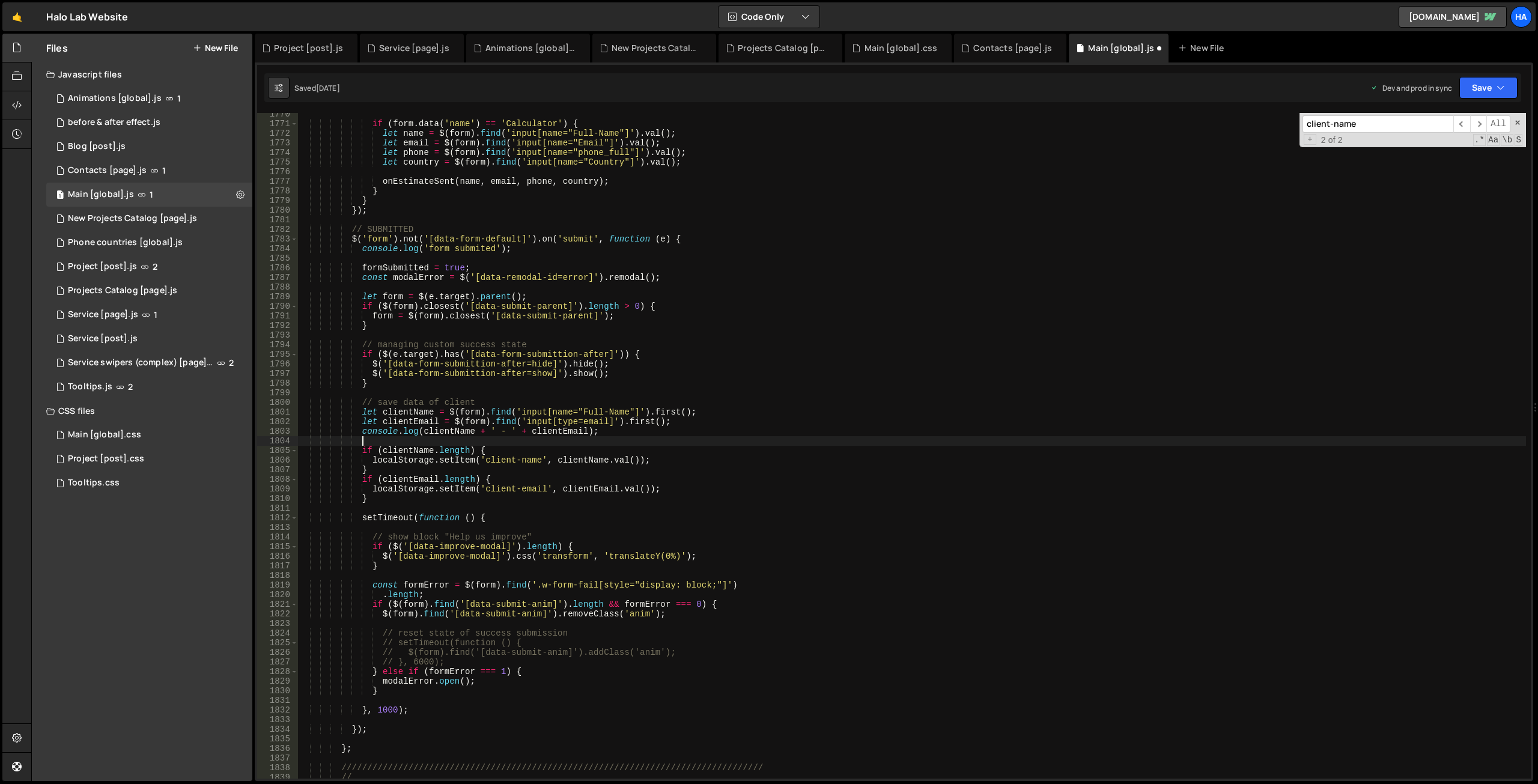
paste textarea "console.log(clientName + ' - ' + clientEmail);"
click at [474, 431] on div "if ( form . data ( 'name' ) == 'Calculator' ) { let name = $ ( form ) . find ( …" at bounding box center [912, 451] width 1228 height 685
click at [589, 430] on div "if ( form . data ( 'name' ) == 'Calculator' ) { let name = $ ( form ) . find ( …" at bounding box center [912, 451] width 1228 height 685
click at [474, 442] on div "if ( form . data ( 'name' ) == 'Calculator' ) { let name = $ ( form ) . find ( …" at bounding box center [912, 451] width 1228 height 685
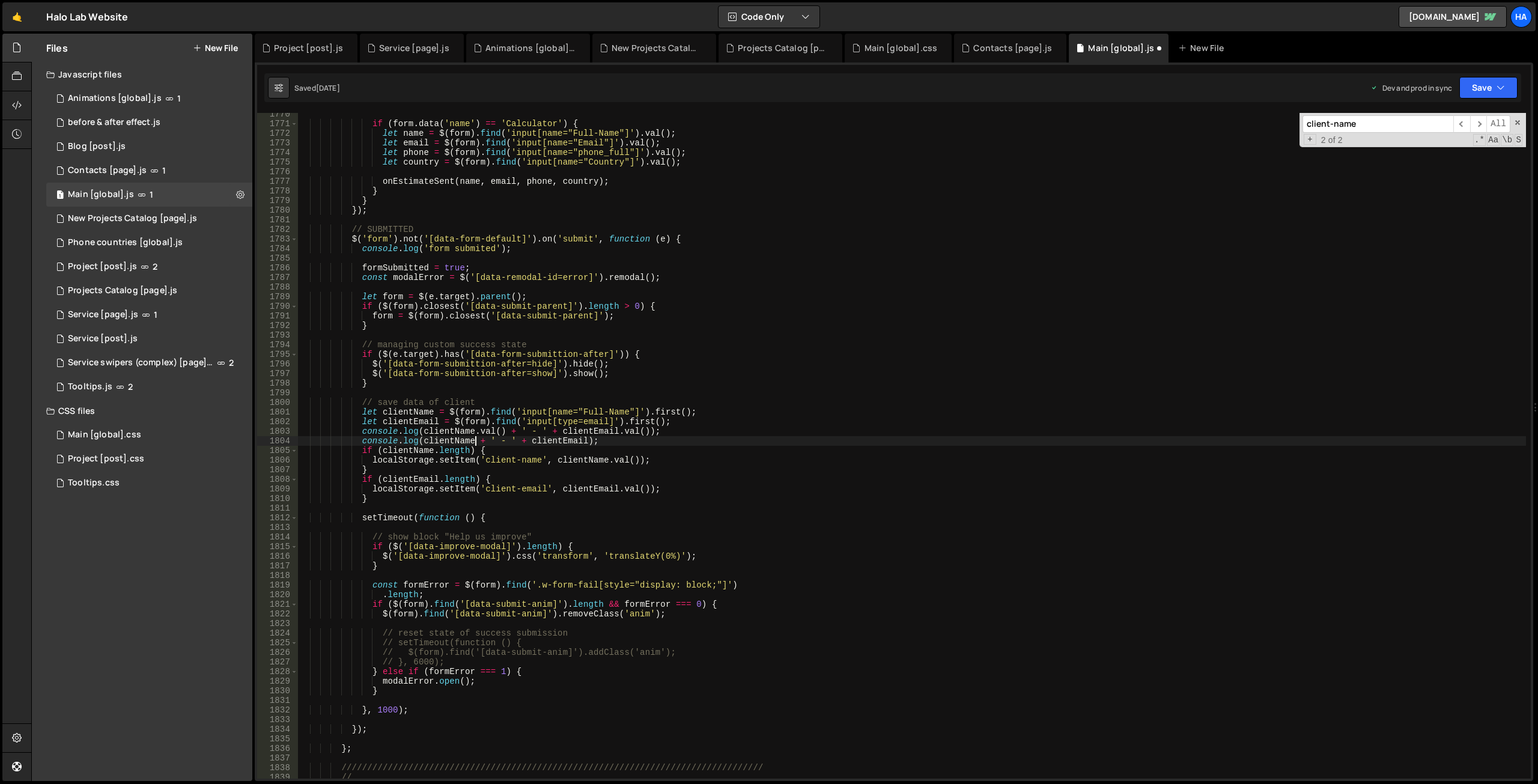
click at [501, 439] on div "if ( form . data ( 'name' ) == 'Calculator' ) { let name = $ ( form ) . find ( …" at bounding box center [912, 451] width 1228 height 685
click at [553, 403] on div "if ( form . data ( 'name' ) == 'Calculator' ) { let name = $ ( form ) . find ( …" at bounding box center [912, 451] width 1228 height 685
click at [417, 451] on div "if ( form . data ( 'name' ) == 'Calculator' ) { let name = $ ( form ) . find ( …" at bounding box center [912, 451] width 1228 height 685
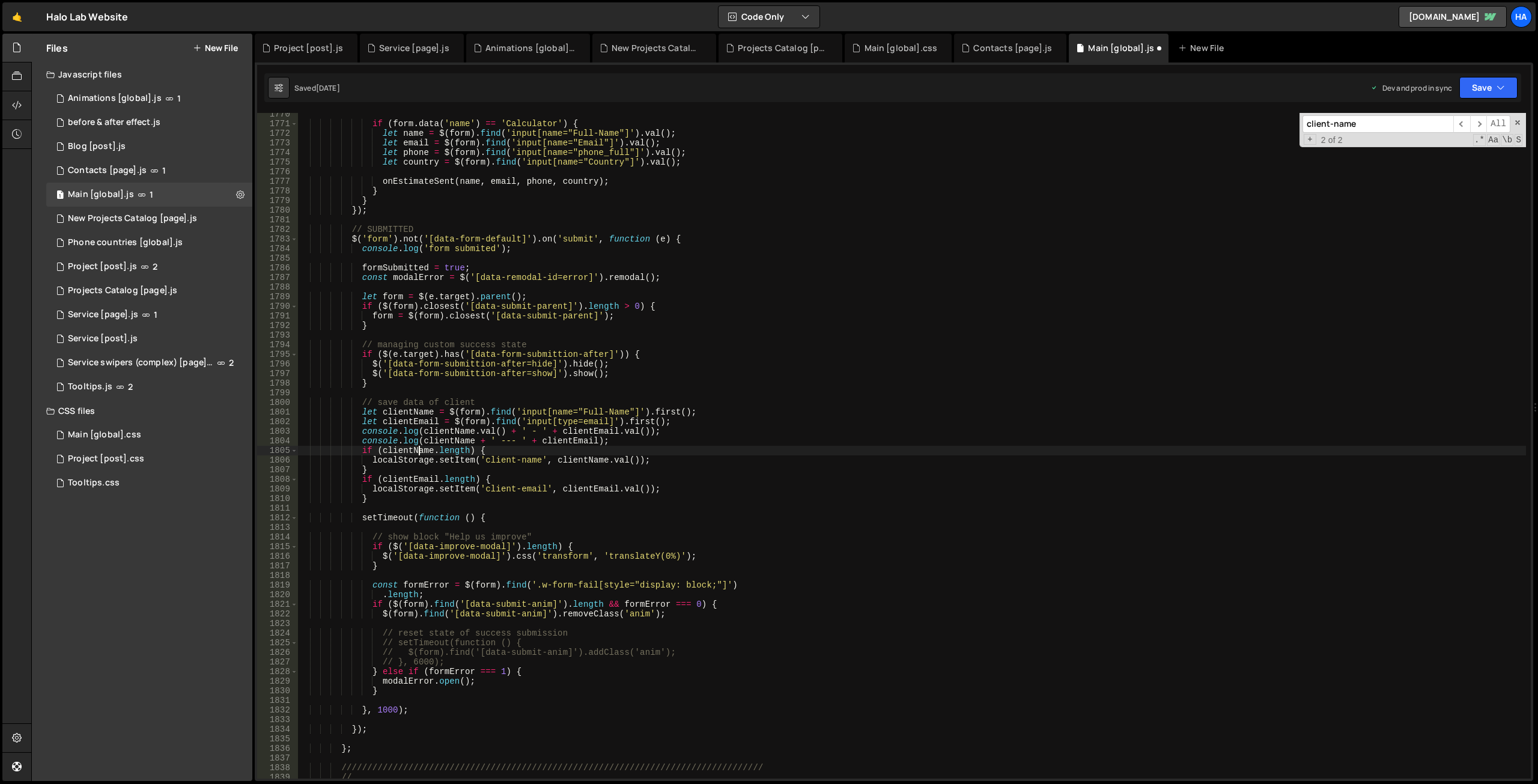
click at [417, 451] on div "if ( form . data ( 'name' ) == 'Calculator' ) { let name = $ ( form ) . find ( …" at bounding box center [912, 451] width 1228 height 685
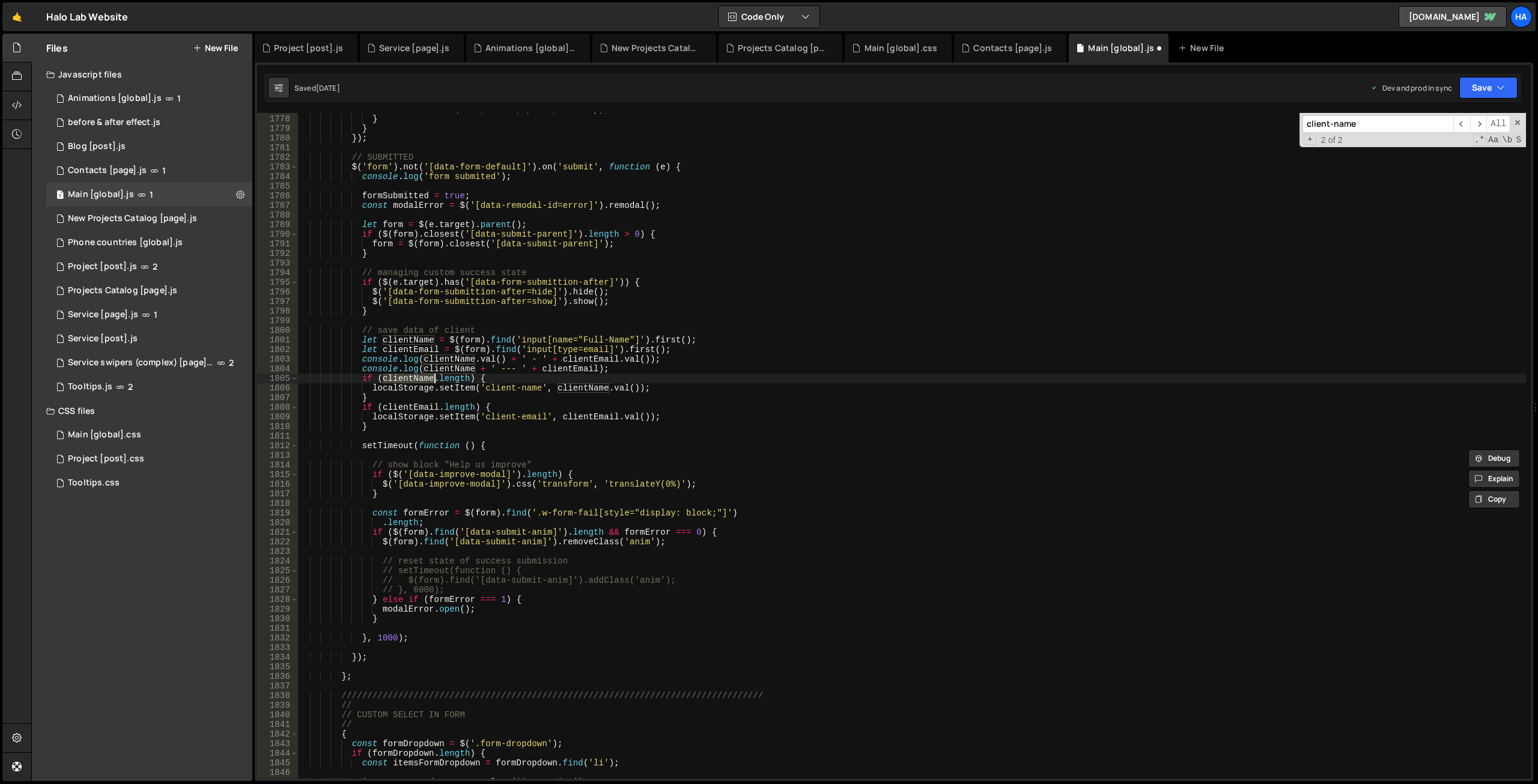
scroll to position [14669, 0]
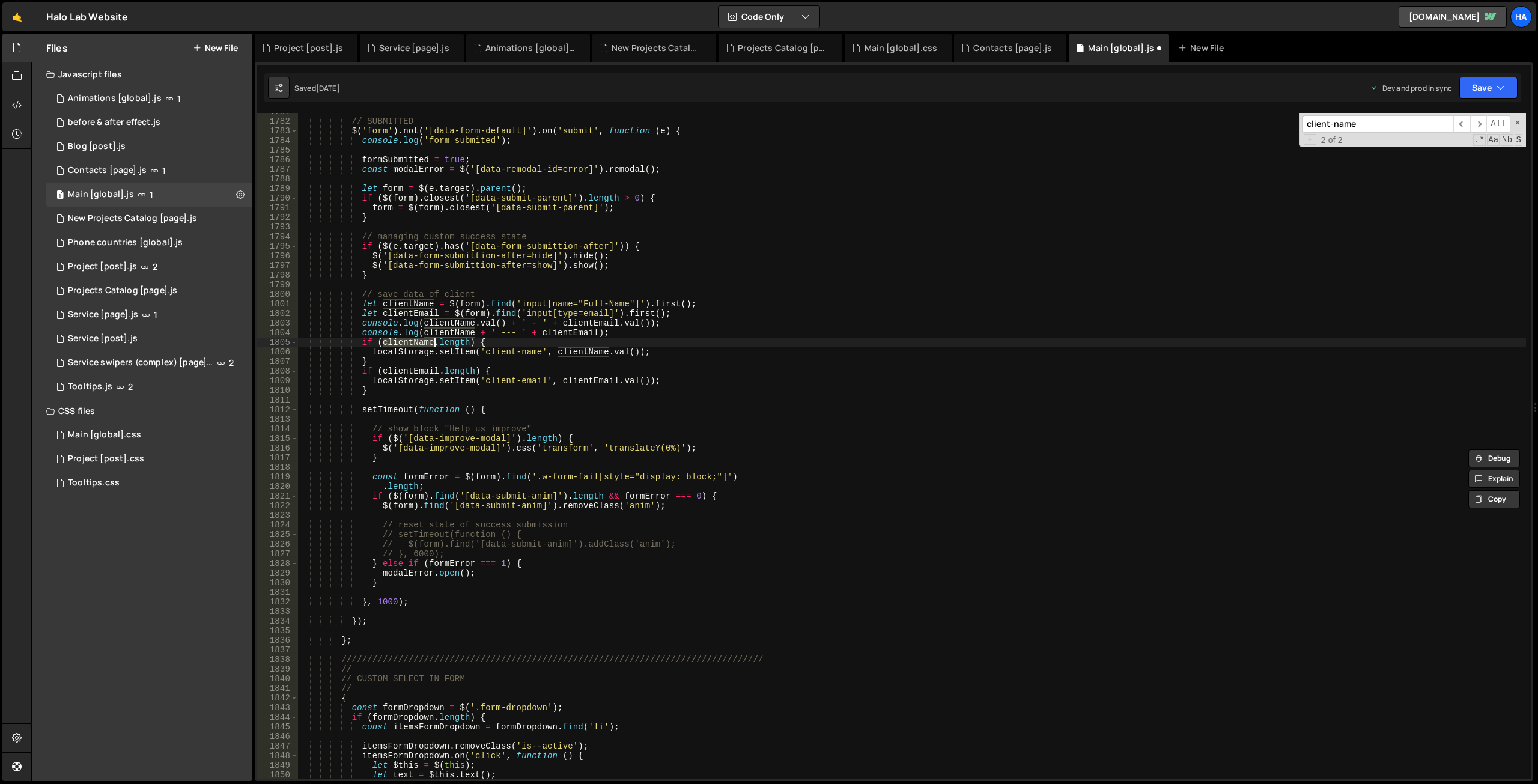
click at [595, 330] on div "// SUBMITTED $ ( 'form' ) . not ( '[data-form-default]' ) . on ( 'submit' , fun…" at bounding box center [912, 449] width 1228 height 685
type textarea "console.log(clientName + ' --- ' + clientEmail);"
drag, startPoint x: 622, startPoint y: 333, endPoint x: 276, endPoint y: 334, distance: 346.0
click at [276, 334] on div "console.log(clientName + ' --- ' + clientEmail); 1781 1782 1783 1784 1785 1786 …" at bounding box center [894, 446] width 1274 height 666
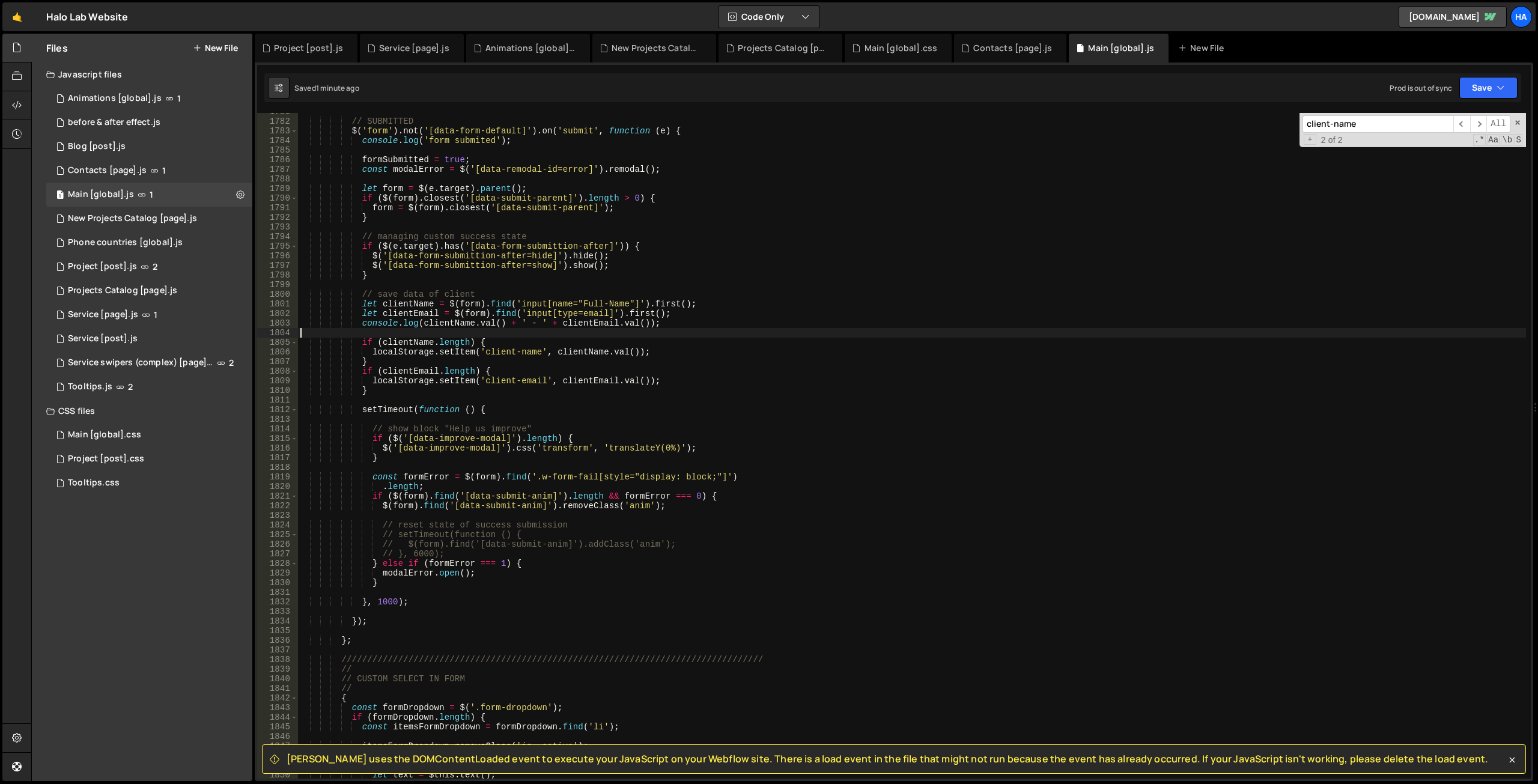
click at [1331, 125] on input "client-name" at bounding box center [1378, 124] width 151 height 18
click at [1331, 124] on input "client-name" at bounding box center [1378, 124] width 151 height 18
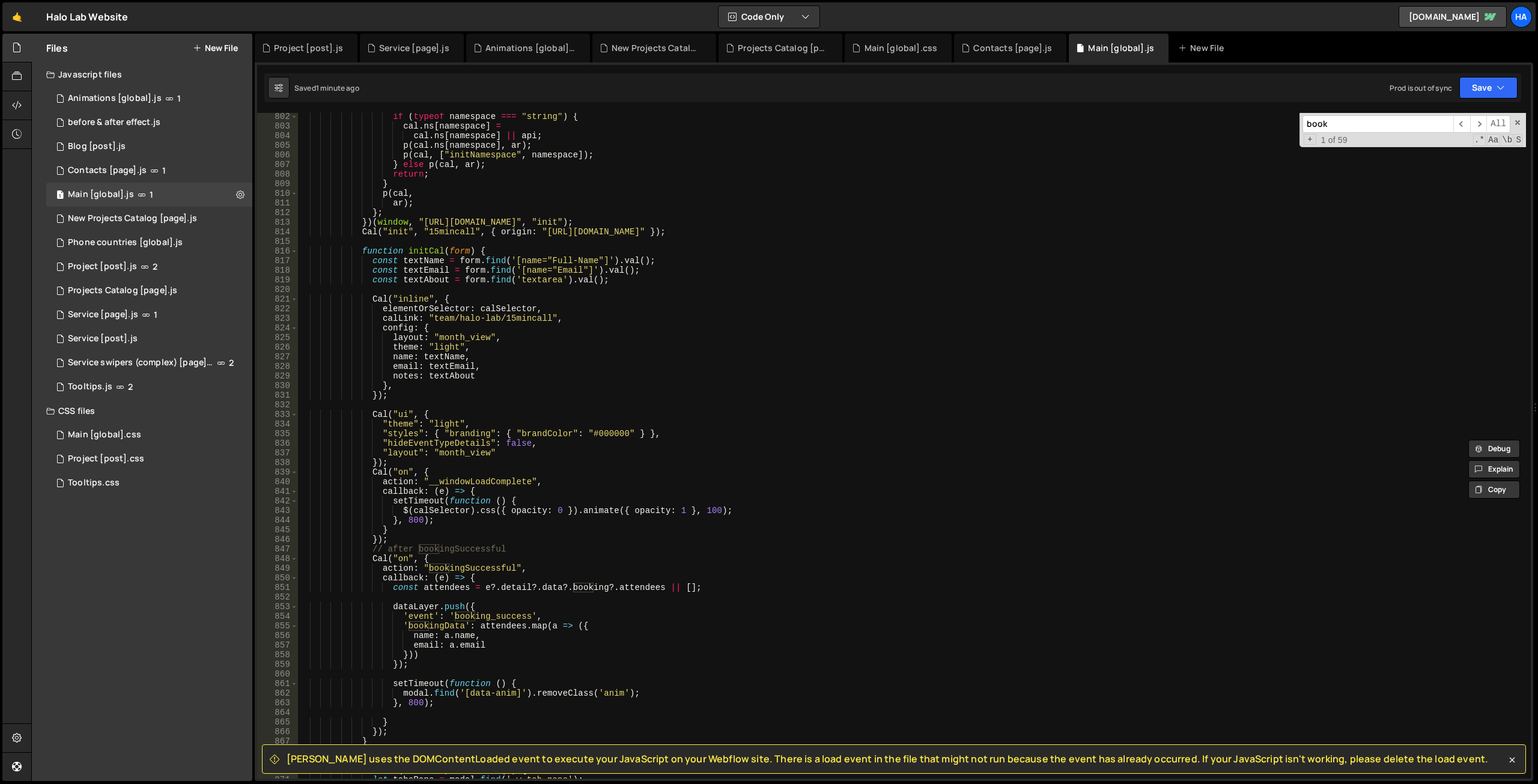
scroll to position [6507, 0]
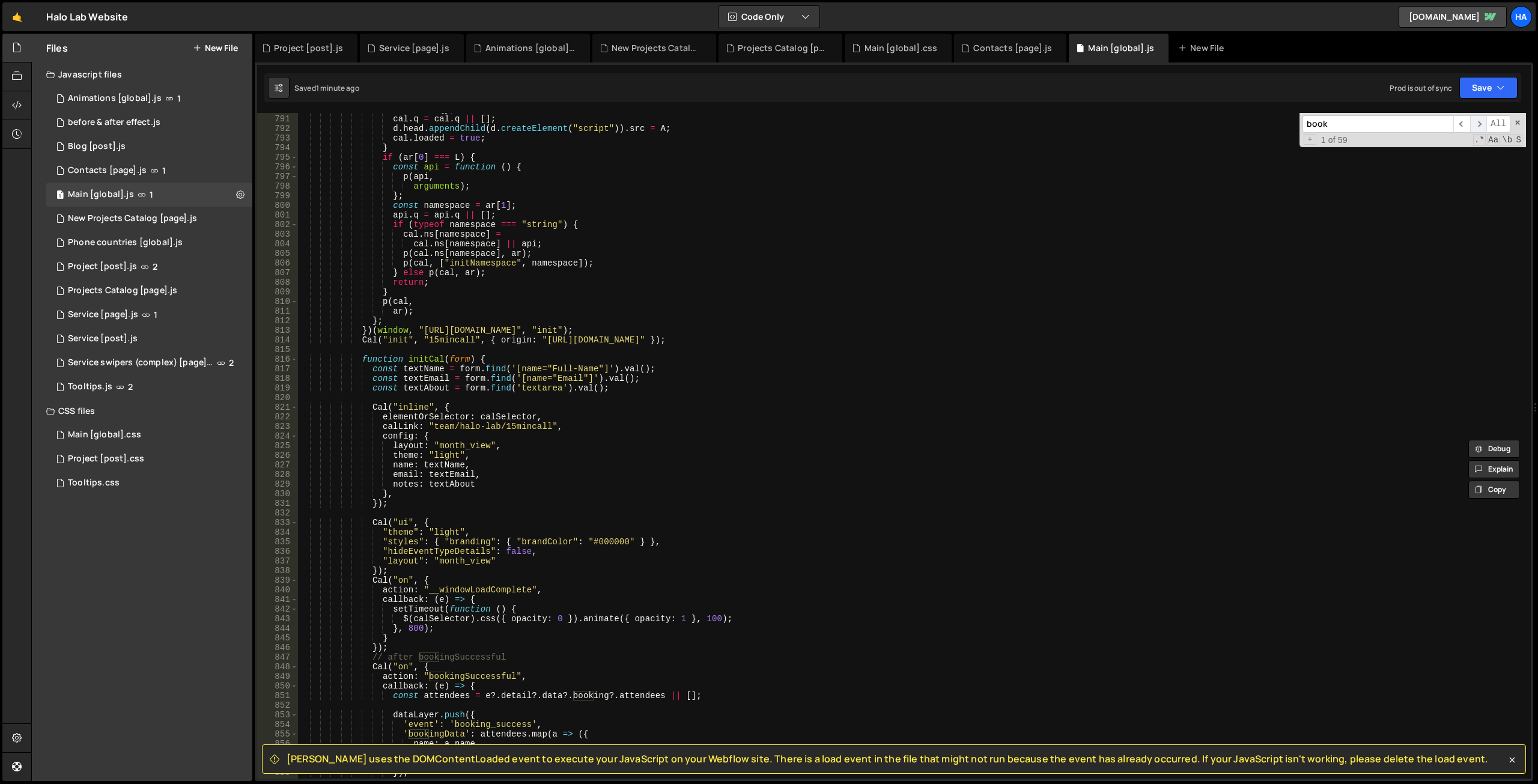
type input "book"
click at [1478, 123] on span "​" at bounding box center [1479, 124] width 17 height 18
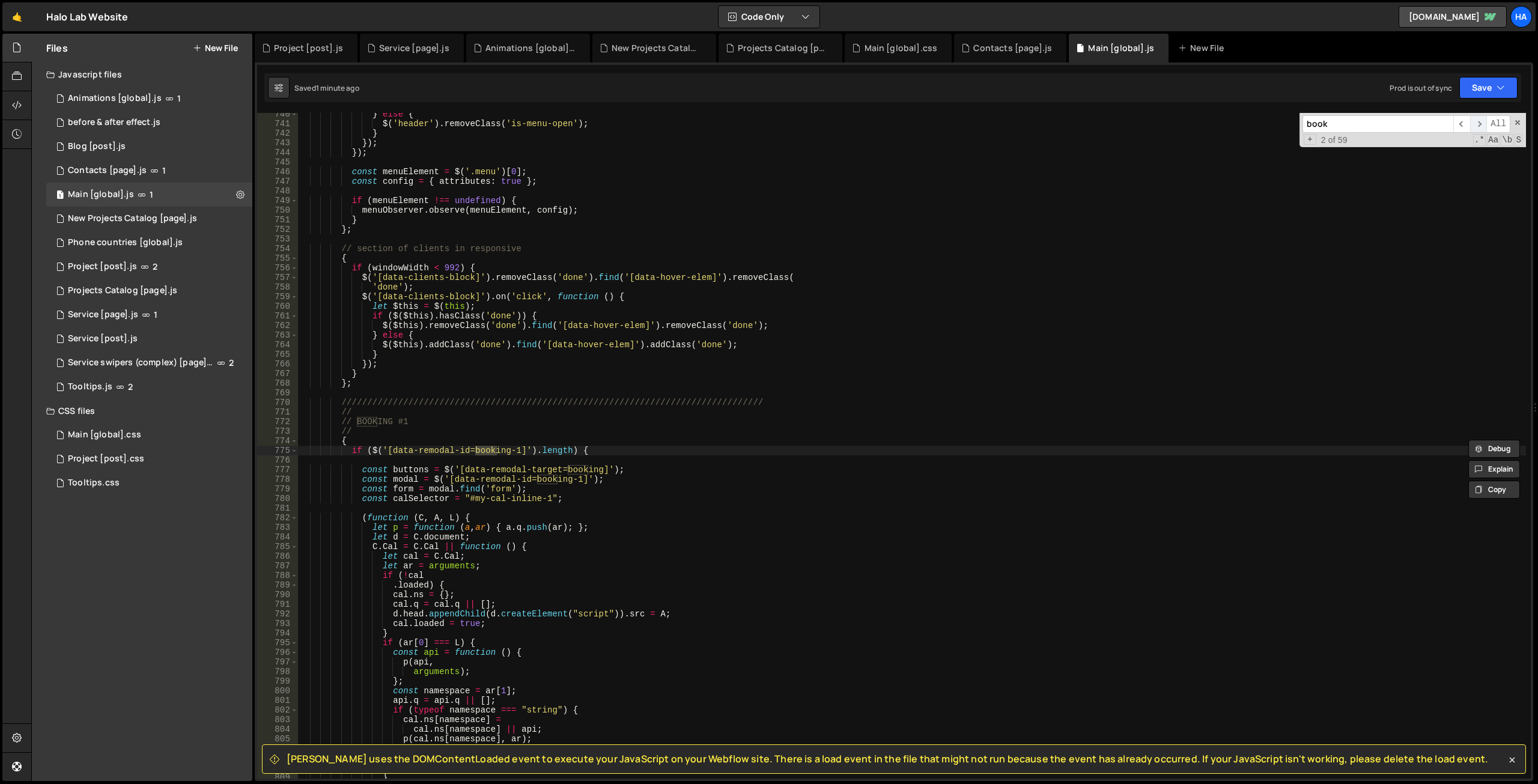
scroll to position [6091, 0]
click at [1478, 123] on span "​" at bounding box center [1479, 124] width 17 height 18
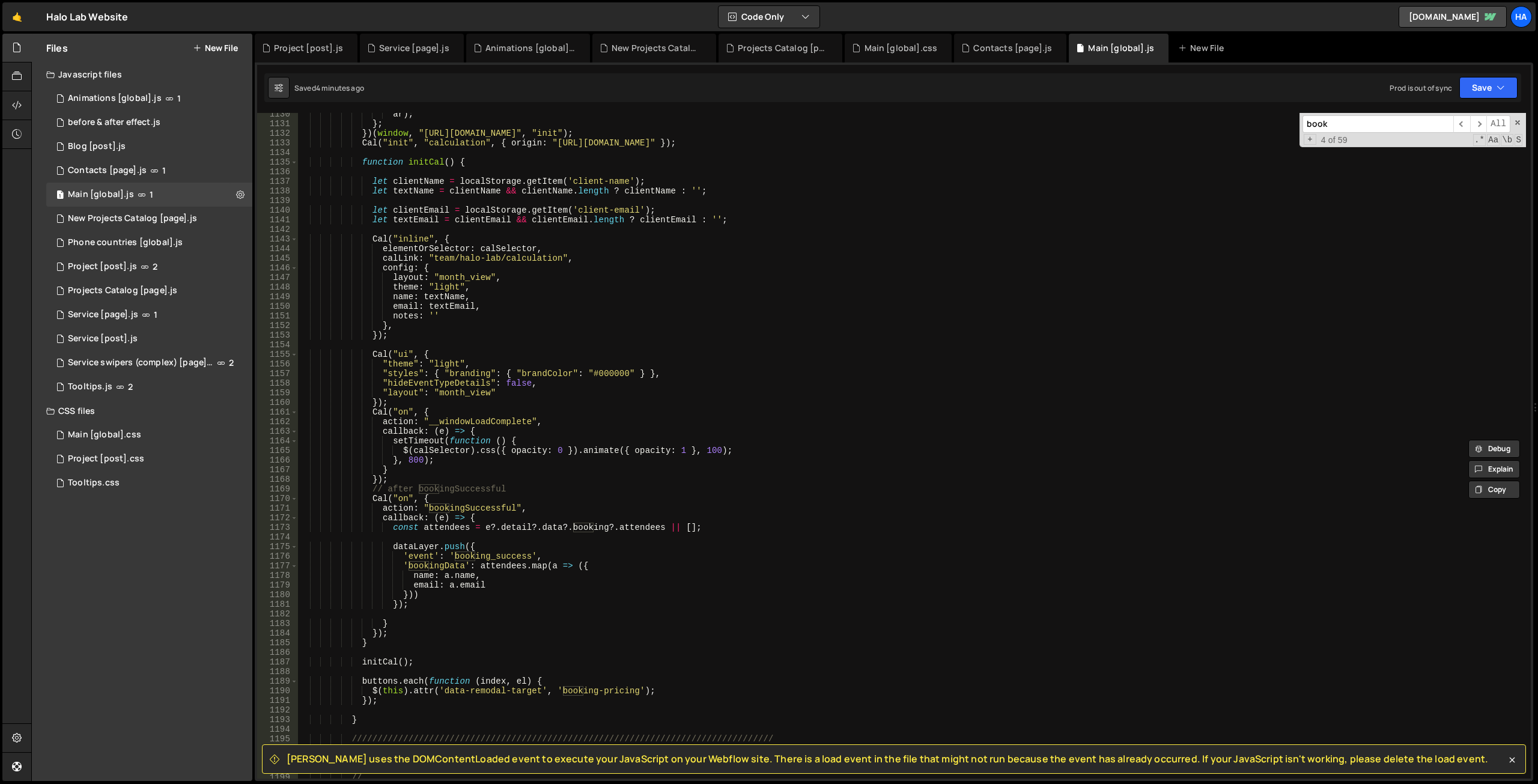
scroll to position [9366, 0]
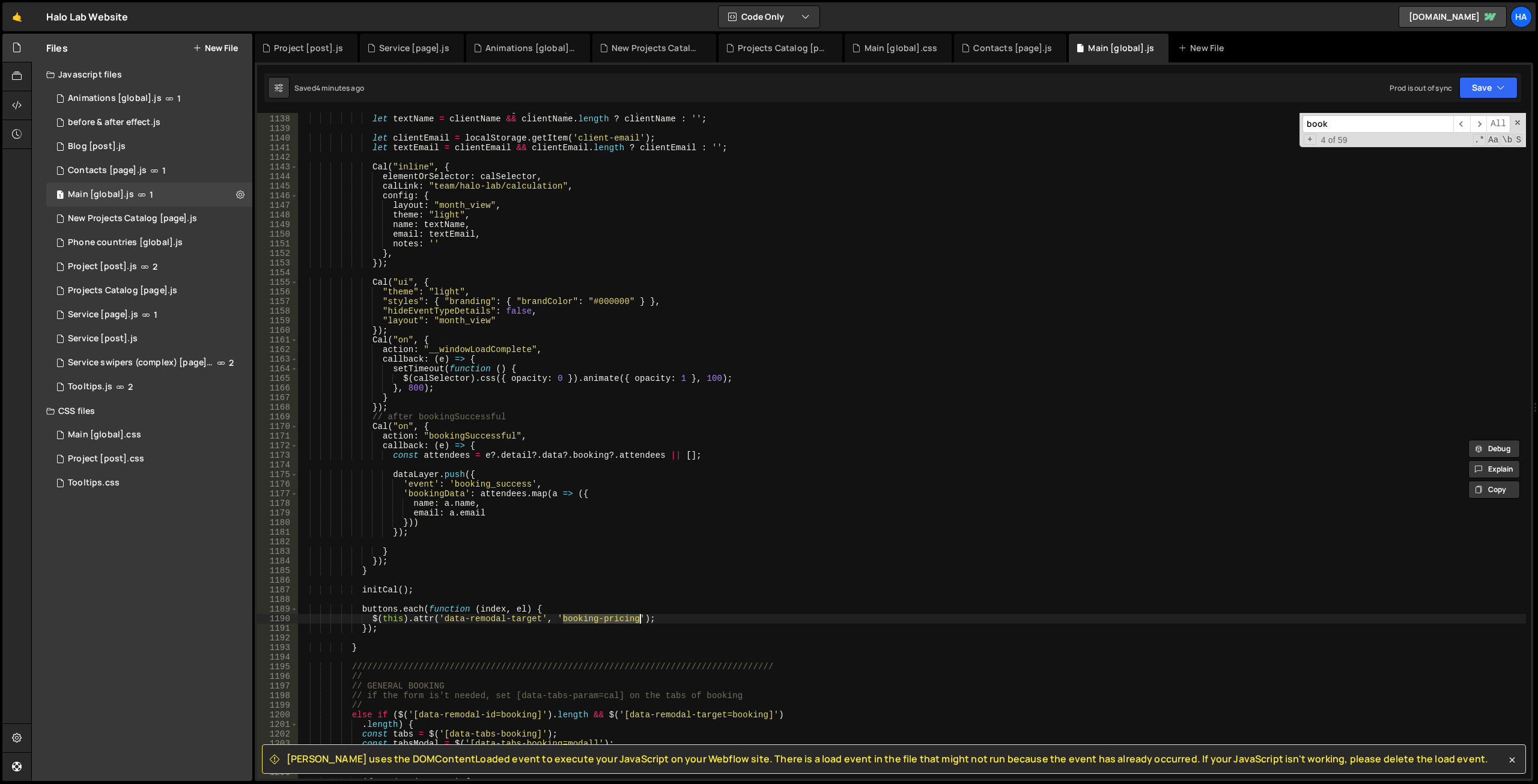
drag, startPoint x: 562, startPoint y: 622, endPoint x: 638, endPoint y: 621, distance: 76.0
click at [638, 621] on div "let clientName = localStorage . getItem ( 'client-name' ) ; let textName = clie…" at bounding box center [912, 447] width 1228 height 685
click at [1343, 124] on input "book" at bounding box center [1378, 124] width 151 height 18
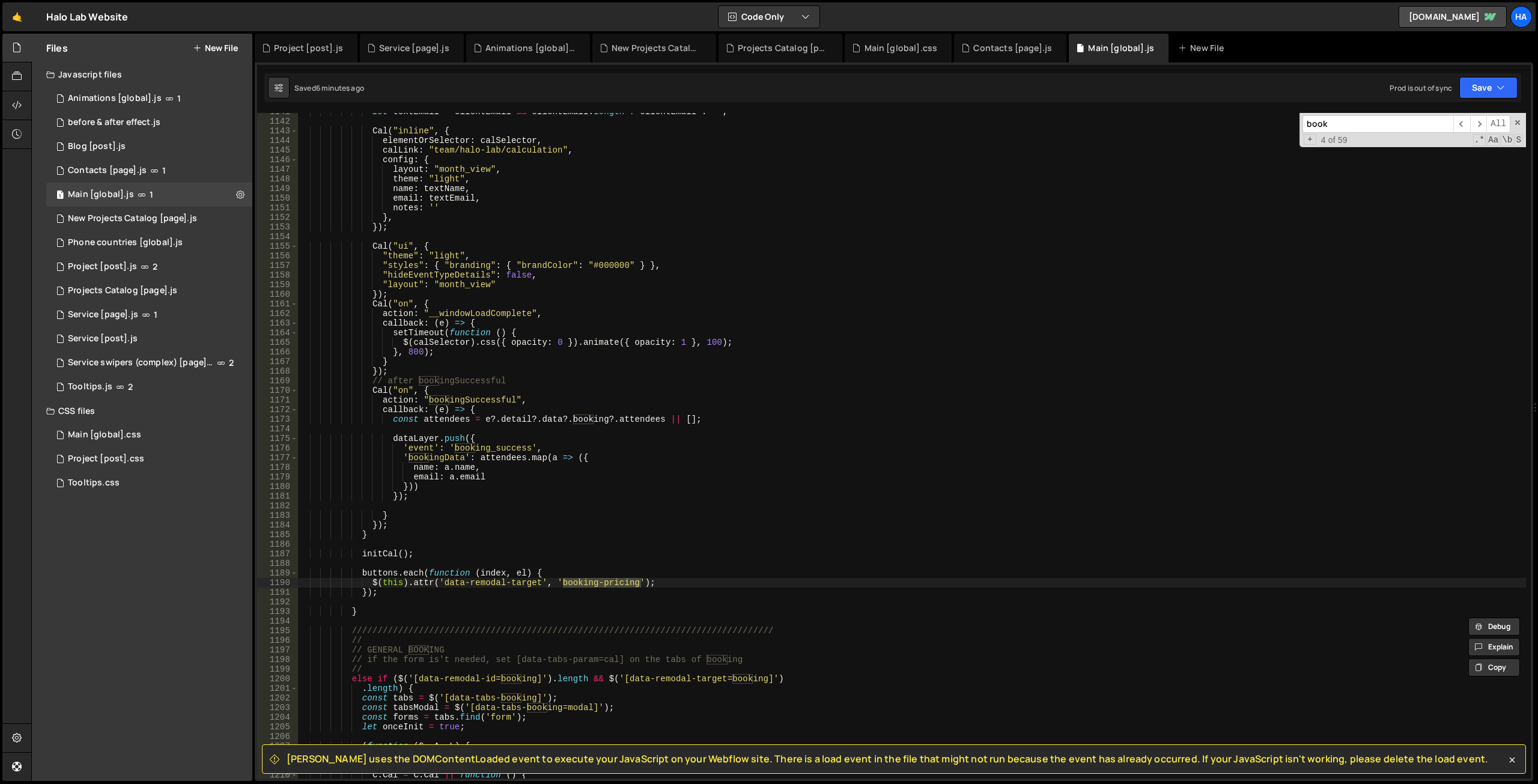
type textarea "initCal();"
click at [435, 553] on div "let textEmail = clientEmail && clientEmail . length ? clientEmail : '' ; Cal ( …" at bounding box center [912, 449] width 1228 height 685
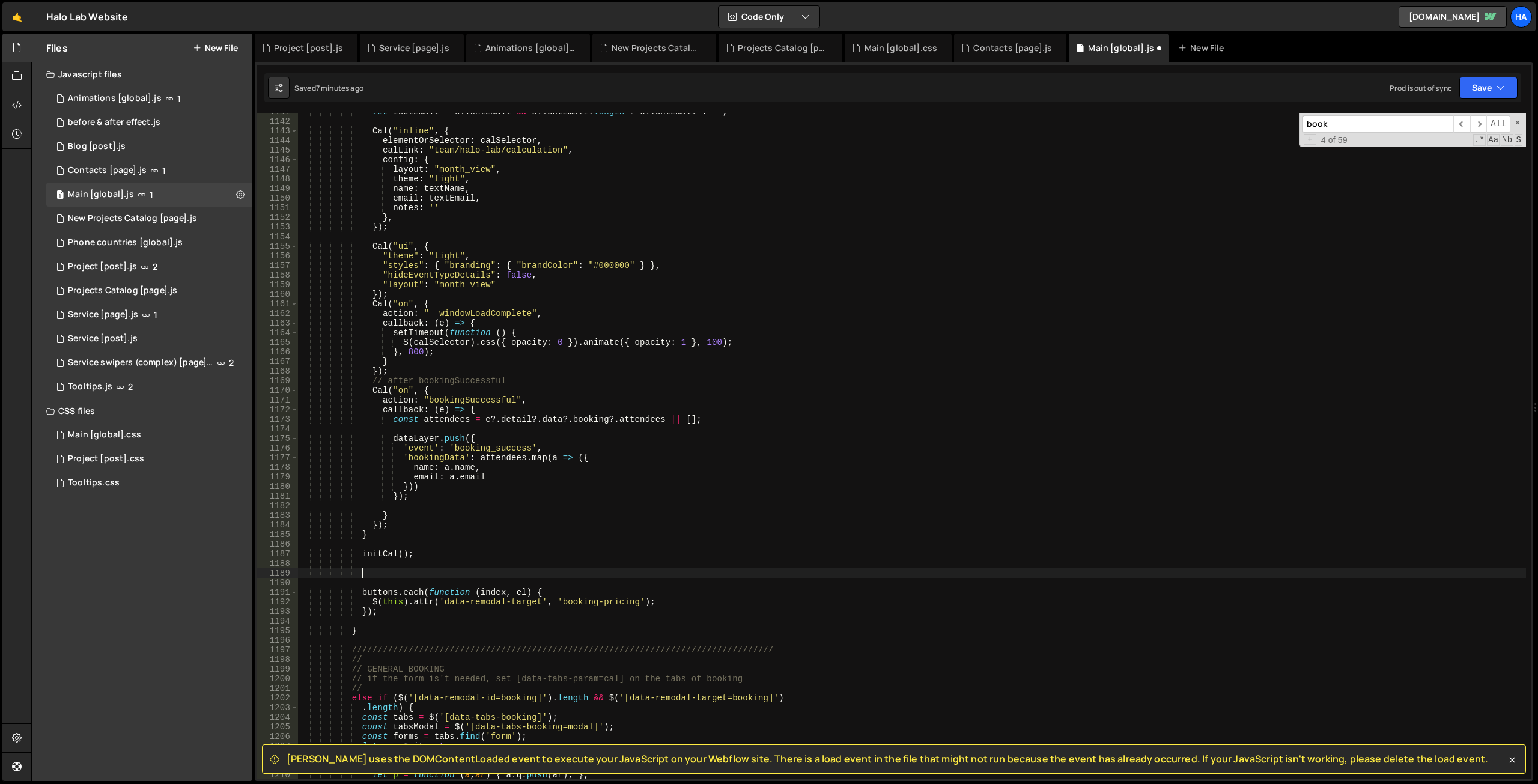
paste textarea "});"
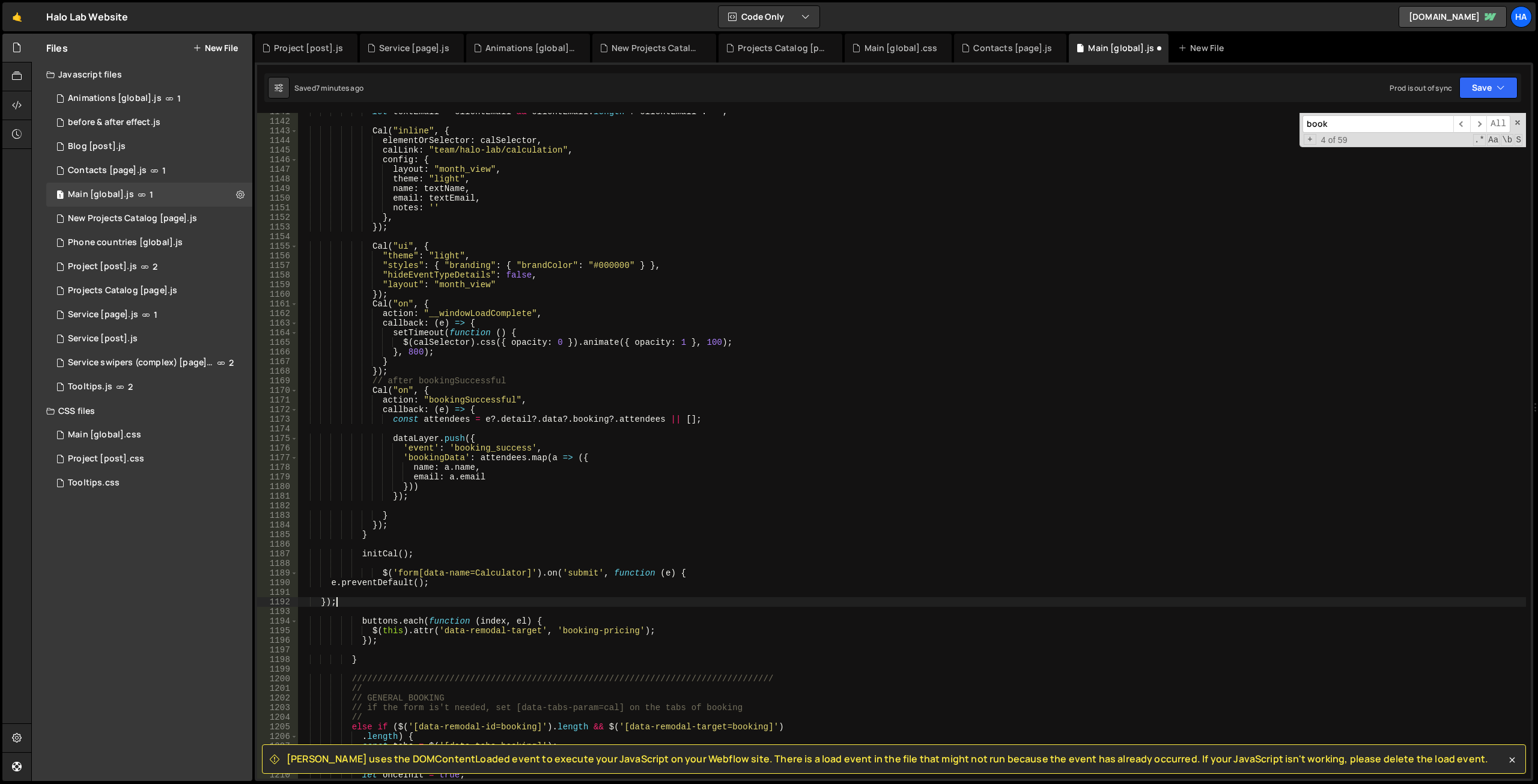
scroll to position [0, 2]
drag, startPoint x: 392, startPoint y: 550, endPoint x: 361, endPoint y: 552, distance: 31.1
click at [361, 552] on div "let textEmail = clientEmail && clientEmail . length ? clientEmail : '' ; Cal ( …" at bounding box center [912, 449] width 1228 height 685
type textarea "initCal();"
drag, startPoint x: 437, startPoint y: 582, endPoint x: 332, endPoint y: 583, distance: 105.0
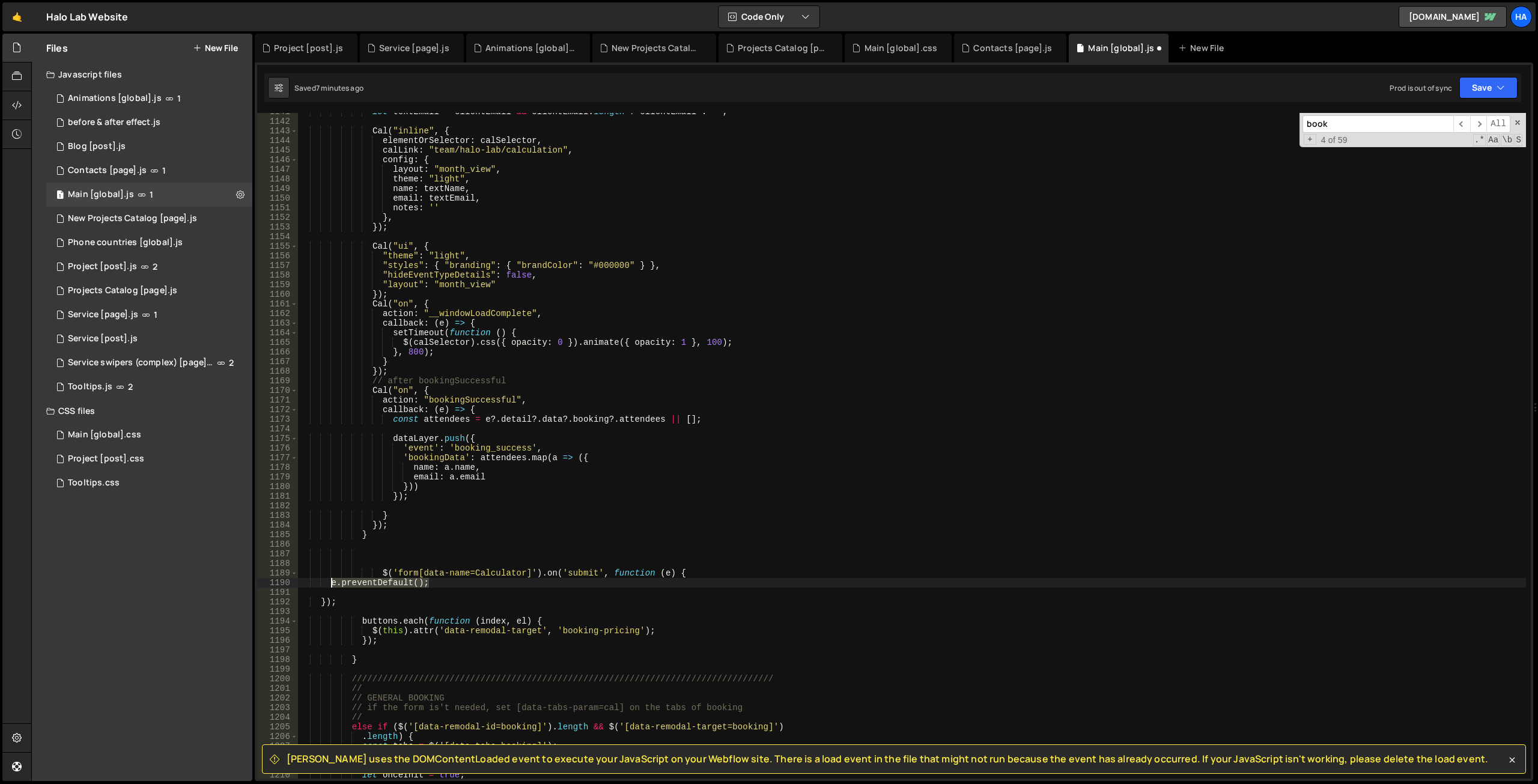
click at [332, 583] on div "let textEmail = clientEmail && clientEmail . length ? clientEmail : '' ; Cal ( …" at bounding box center [912, 449] width 1228 height 685
paste textarea "initCal"
type textarea "initCal();"
click at [418, 552] on div "let textEmail = clientEmail && clientEmail . length ? clientEmail : '' ; Cal ( …" at bounding box center [912, 449] width 1228 height 685
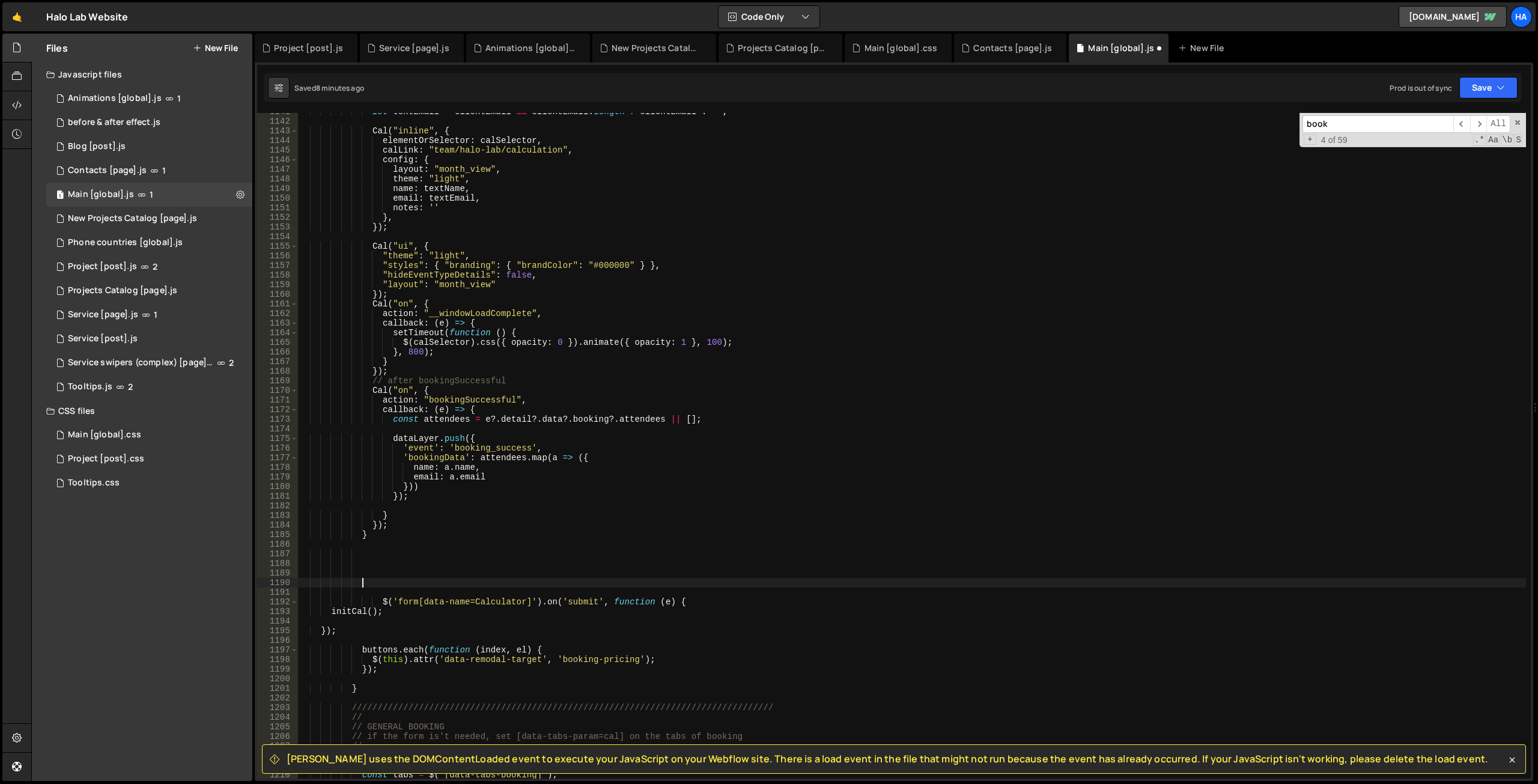
paste textarea "});"
type textarea "});"
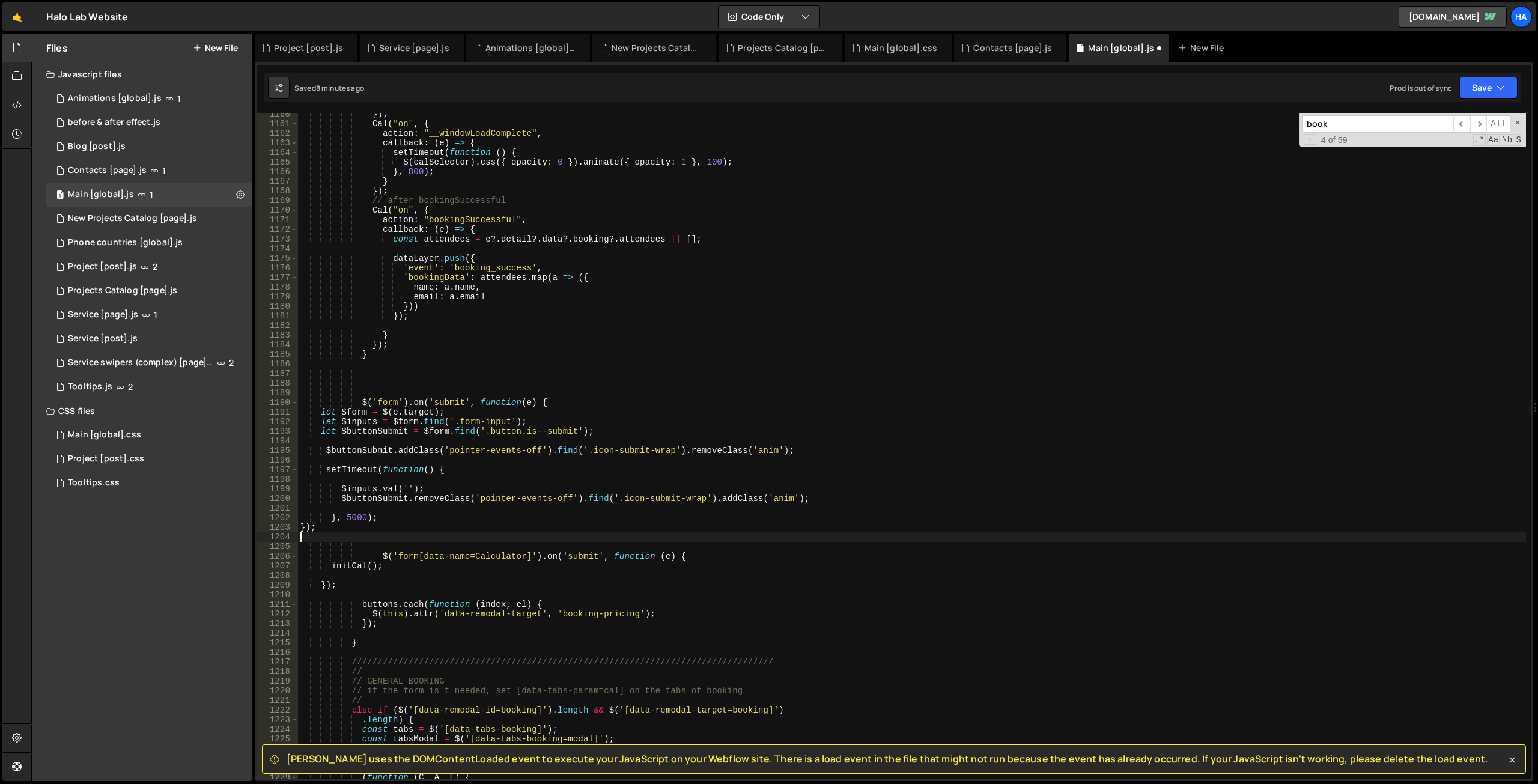
scroll to position [9494, 0]
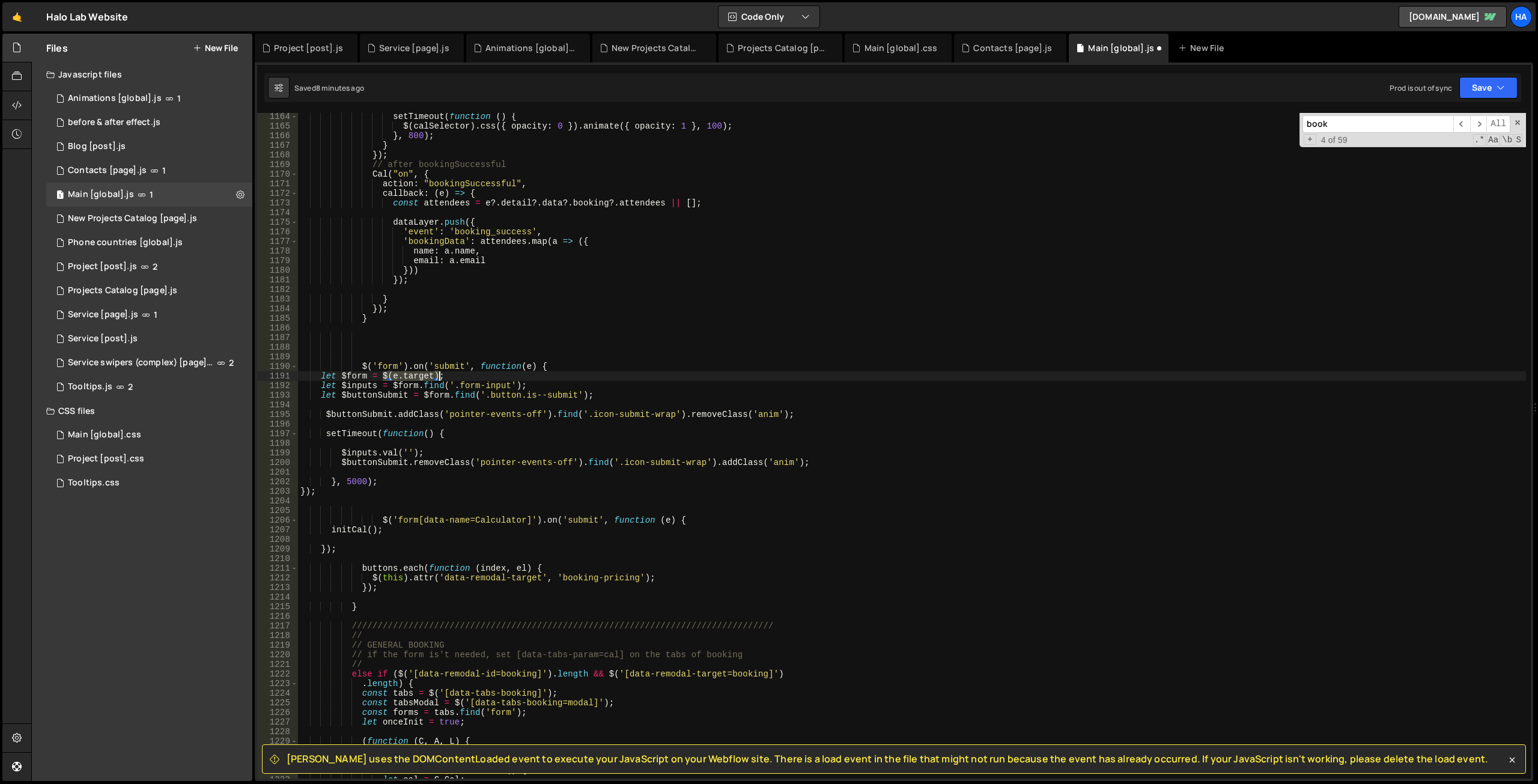
drag, startPoint x: 382, startPoint y: 375, endPoint x: 437, endPoint y: 373, distance: 55.0
click at [437, 373] on div "setTimeout ( function ( ) { $ ( calSelector ) . css ({ opacity : 0 }) . animate…" at bounding box center [912, 454] width 1228 height 685
click at [371, 527] on div "setTimeout ( function ( ) { $ ( calSelector ) . css ({ opacity : 0 }) . animate…" at bounding box center [912, 454] width 1228 height 685
paste textarea "$([DOMAIN_NAME])"
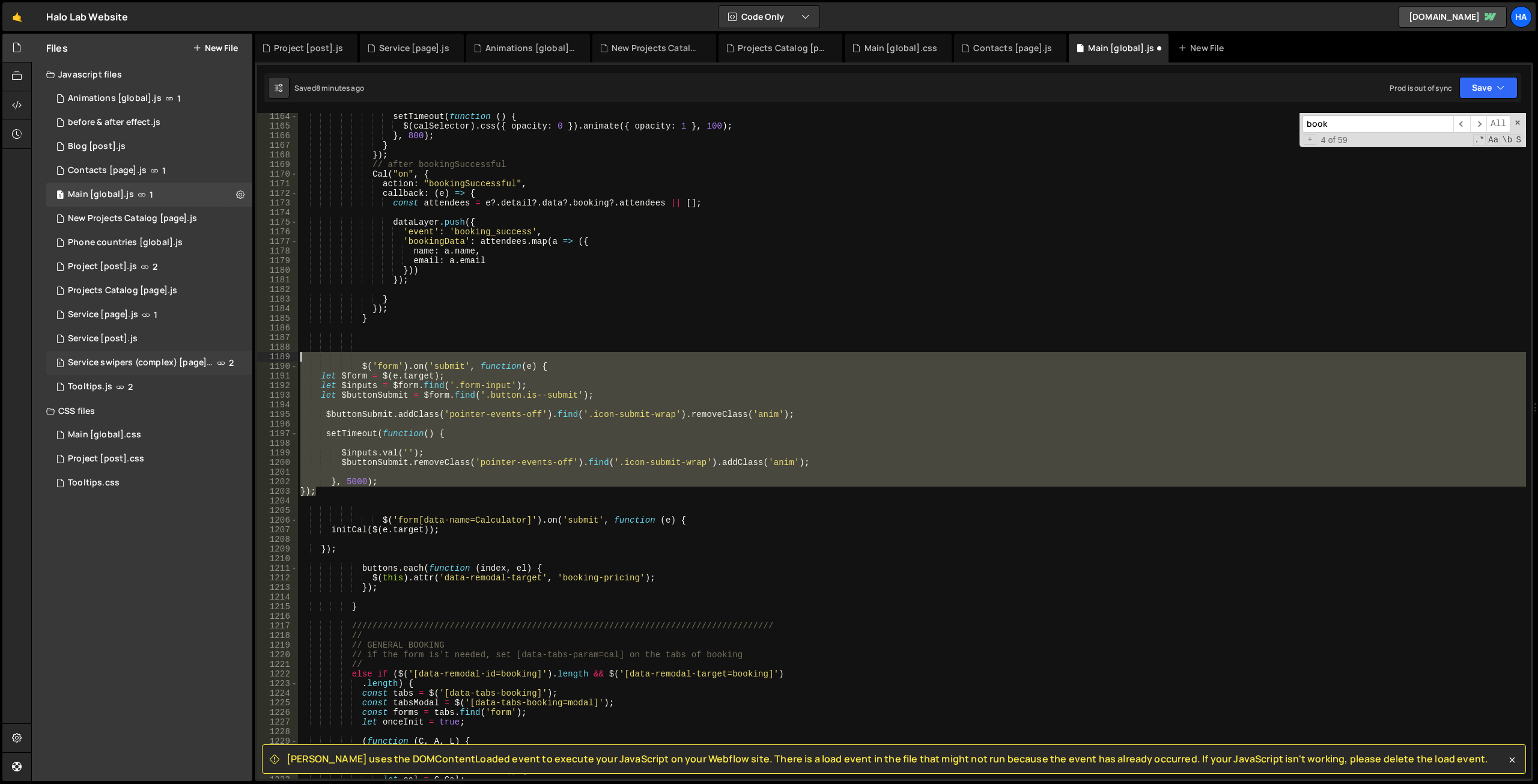
drag, startPoint x: 344, startPoint y: 491, endPoint x: 246, endPoint y: 361, distance: 162.8
click at [246, 361] on div "Files New File Javascript files 1 Animations [global].js 1 0 before & after eff…" at bounding box center [784, 407] width 1507 height 748
type textarea "$('form').on('submit', function(e) {"
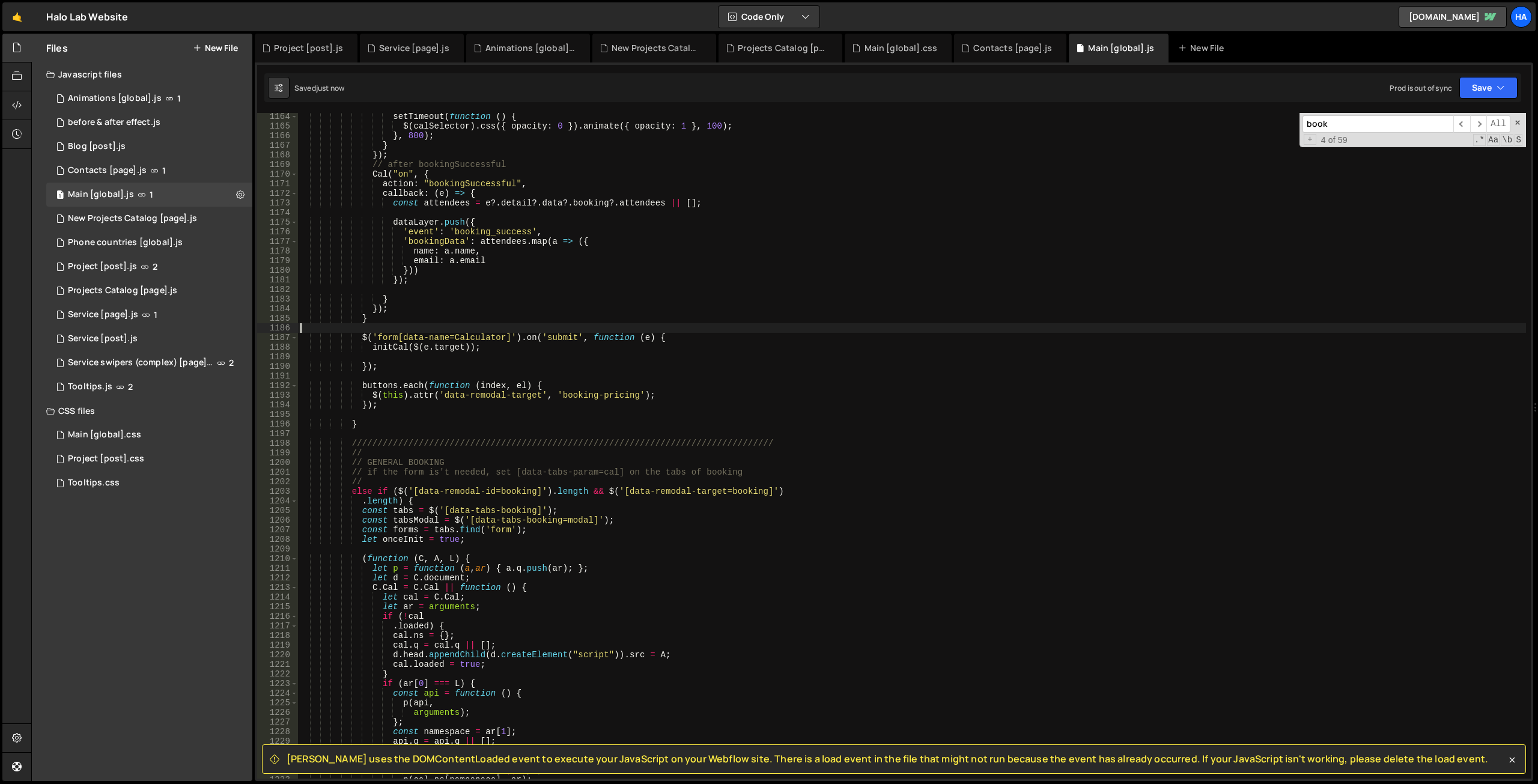
click at [394, 356] on div "setTimeout ( function ( ) { $ ( calSelector ) . css ({ opacity : 0 }) . animate…" at bounding box center [912, 454] width 1228 height 685
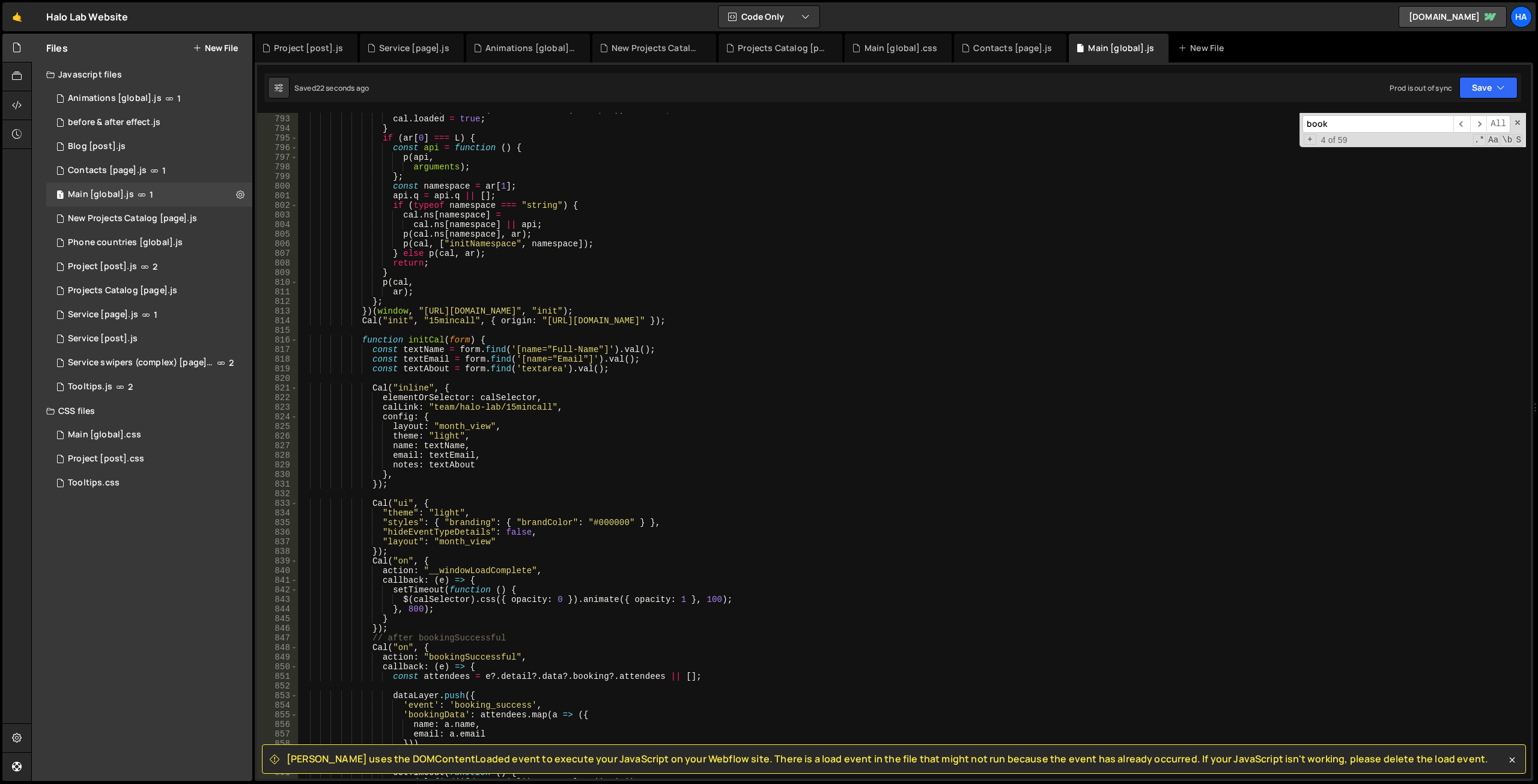
scroll to position [6549, 0]
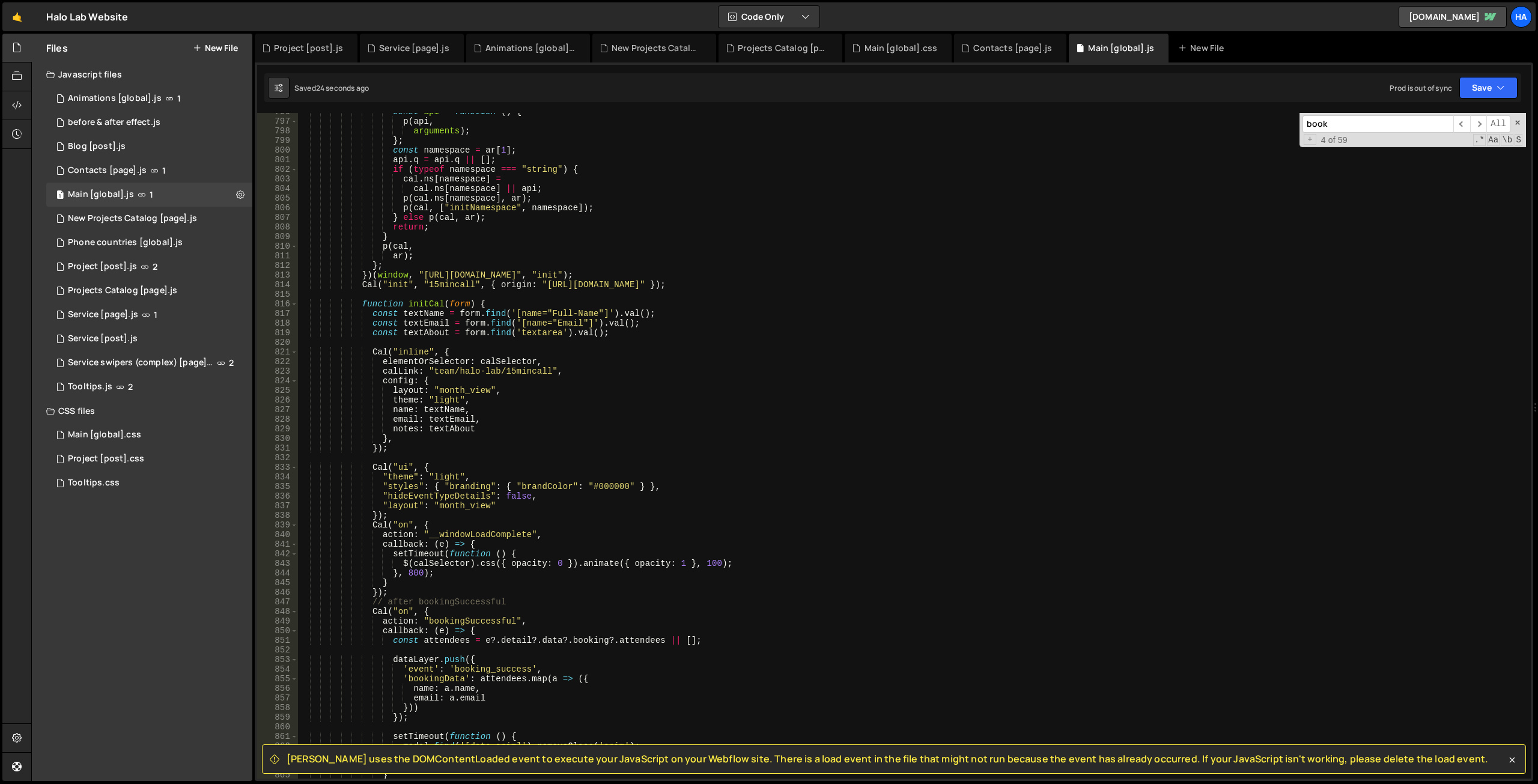
click at [486, 304] on div "const api = function ( ) { p ( api , arguments ) ; } ; const namespace = ar [ 1…" at bounding box center [912, 449] width 1228 height 685
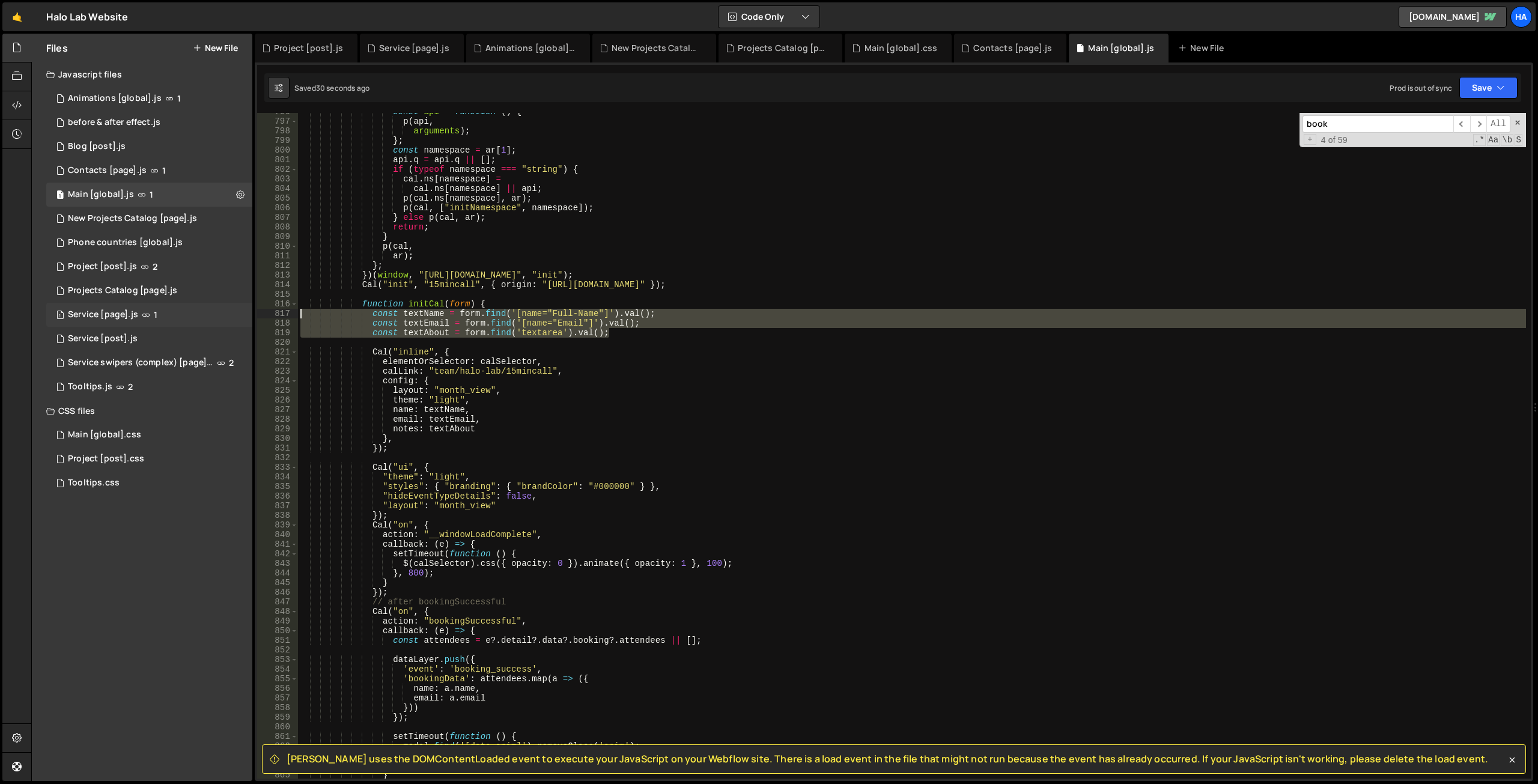
drag, startPoint x: 623, startPoint y: 333, endPoint x: 251, endPoint y: 314, distance: 372.5
click at [251, 314] on div "Files New File Javascript files 1 Animations [global].js 1 0 before & after eff…" at bounding box center [784, 407] width 1507 height 748
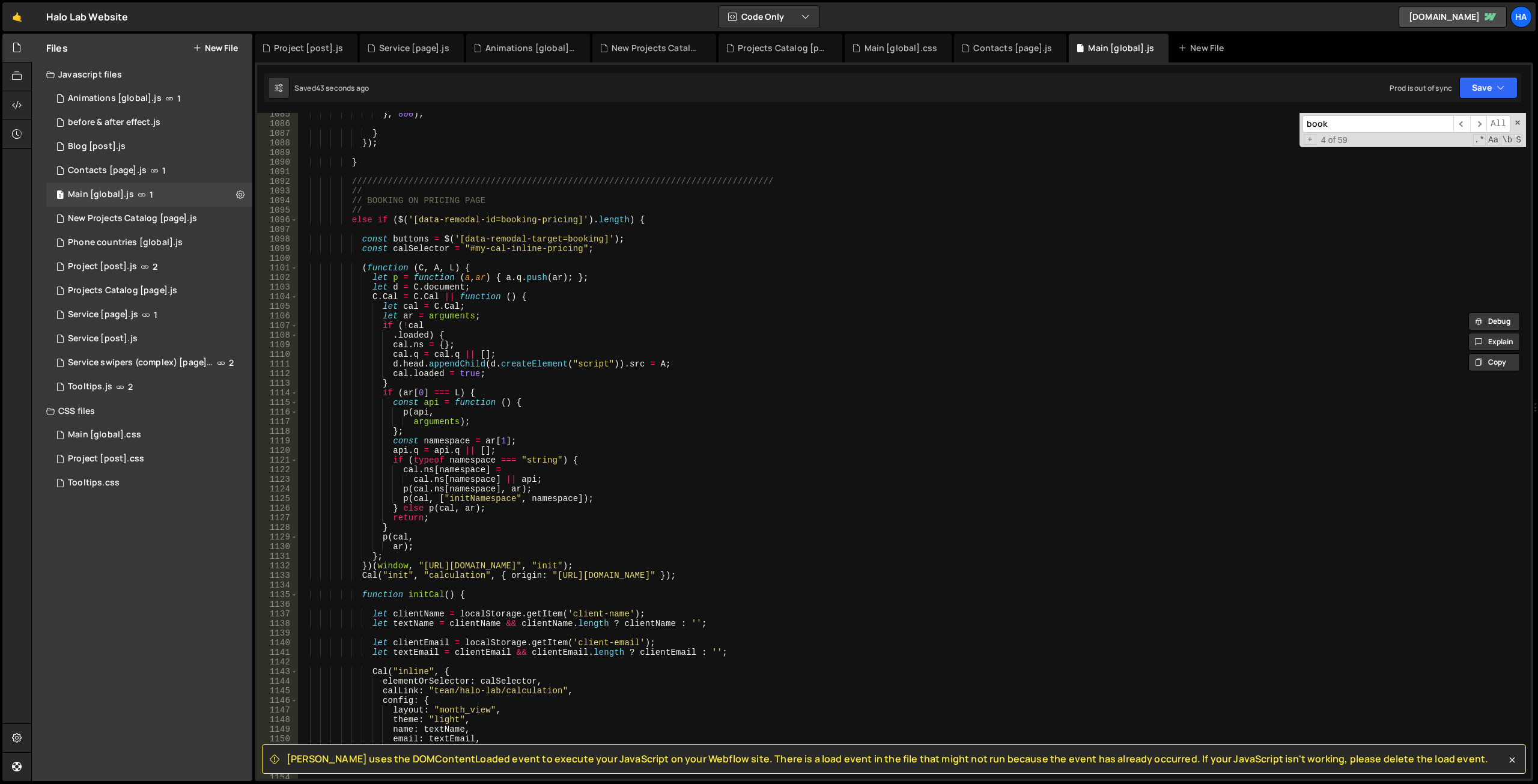
scroll to position [9018, 0]
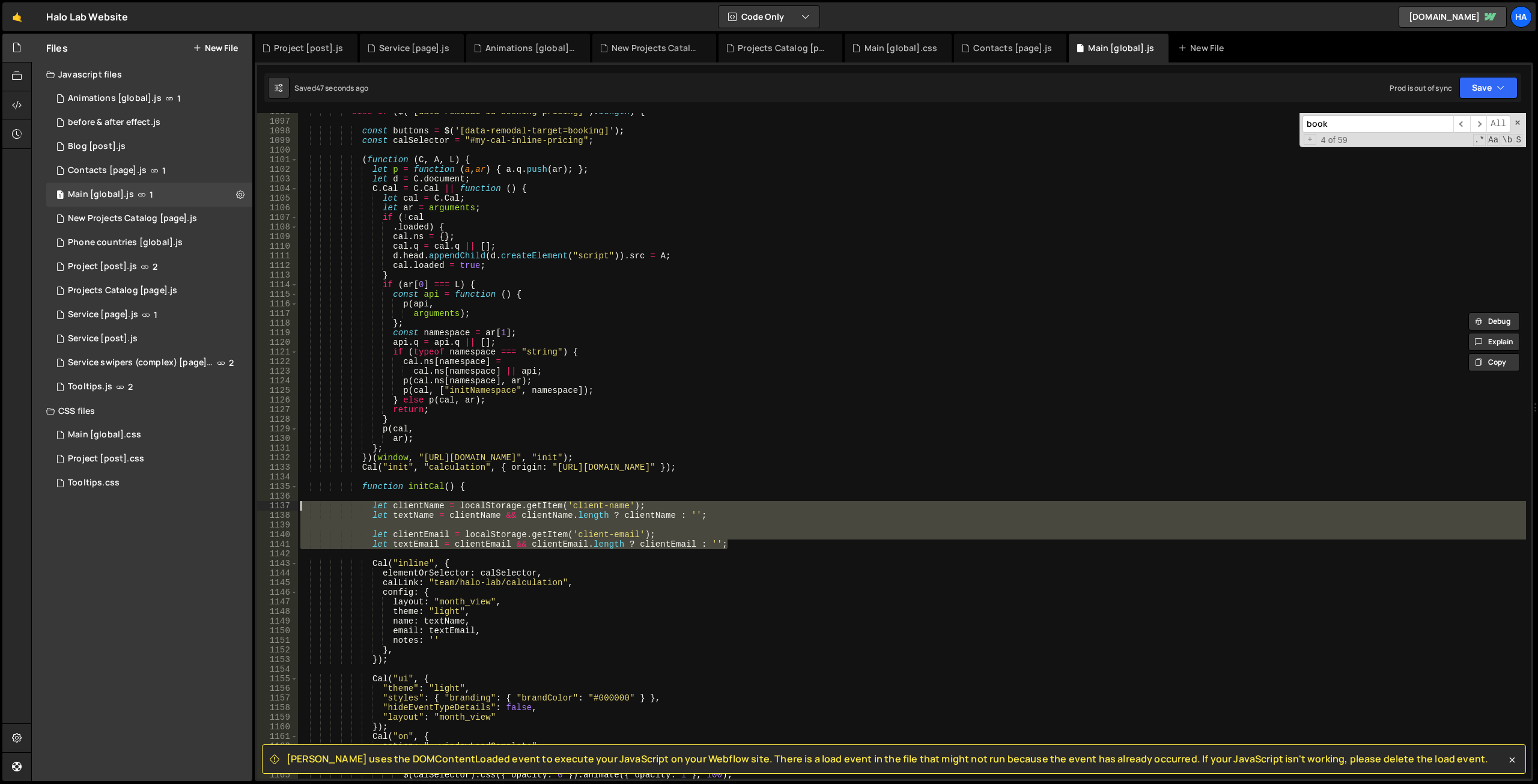
drag, startPoint x: 744, startPoint y: 546, endPoint x: 275, endPoint y: 508, distance: 470.5
click at [275, 508] on div "const textName = form.find('[name="Full-Name"]').val(); const textEmail = form.…" at bounding box center [894, 446] width 1274 height 666
paste textarea "const textAbout = form.find('textarea').val()"
type textarea "const textAbout = form.find('textarea').val();"
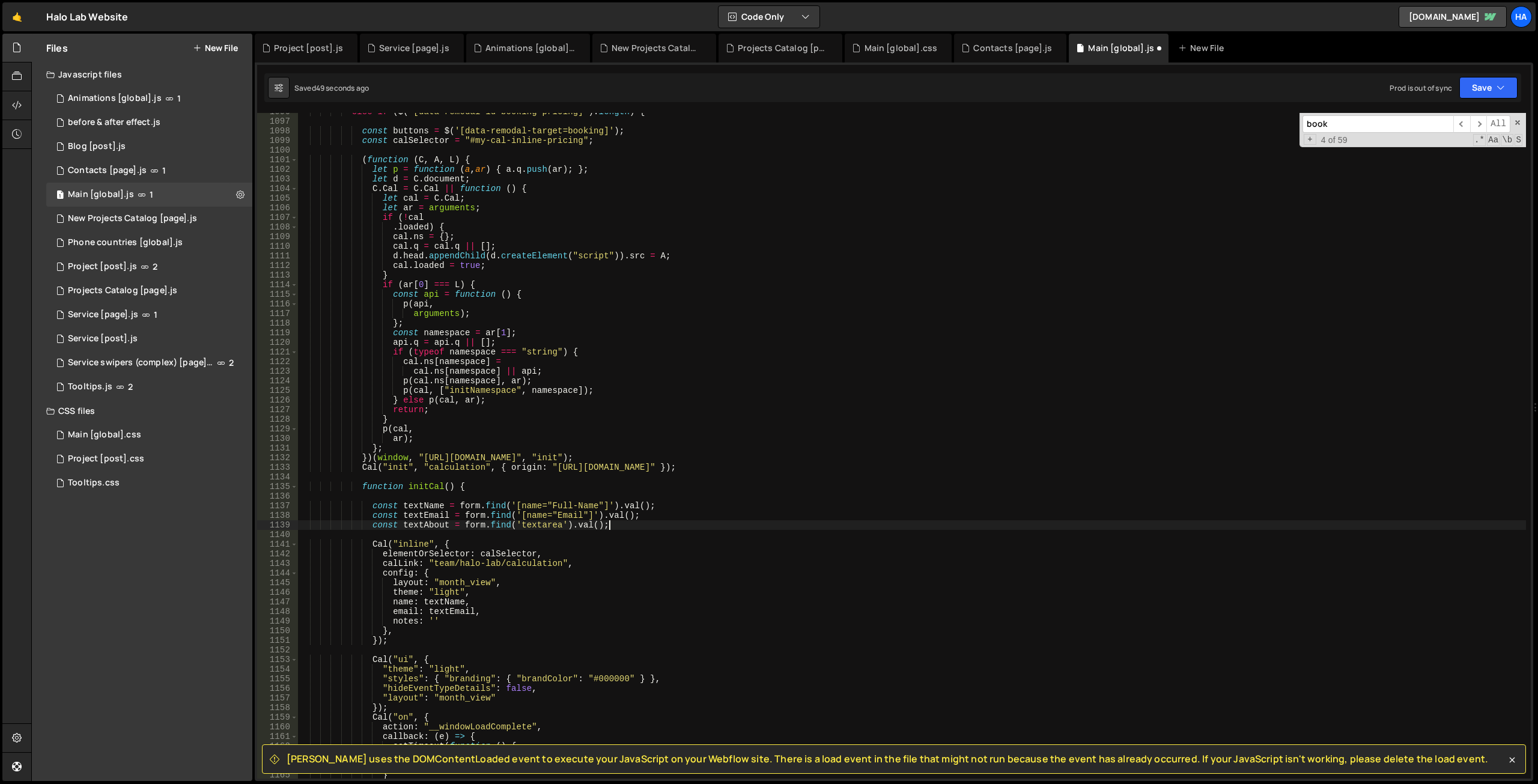
click at [413, 496] on div "else if ( $ ( '[data-remodal-id=booking-pricing]' ) . length ) { const buttons …" at bounding box center [912, 449] width 1228 height 685
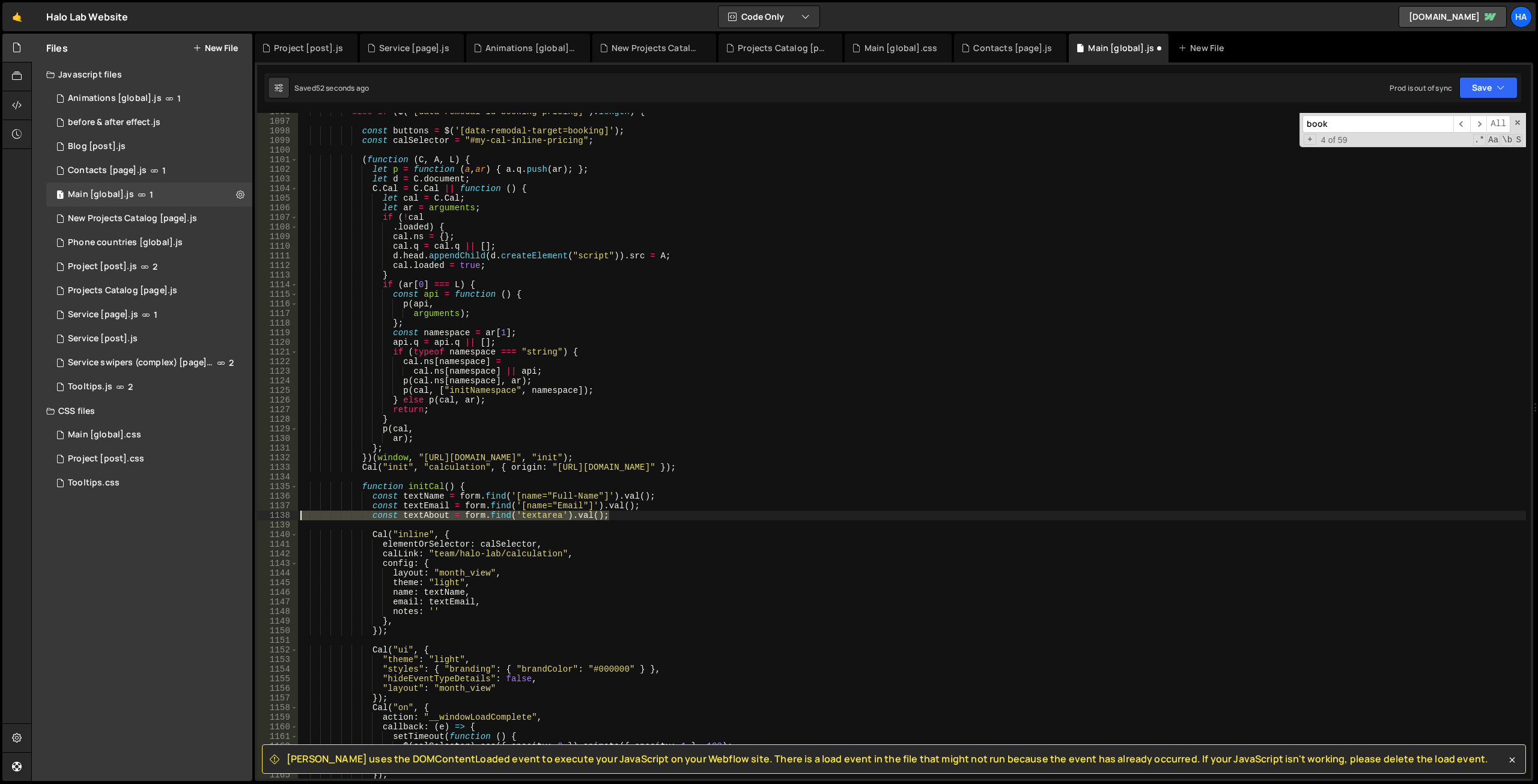
drag, startPoint x: 627, startPoint y: 514, endPoint x: 292, endPoint y: 502, distance: 335.2
click at [286, 512] on div "function initCal() { 1096 1097 1098 1099 1100 1101 1102 1103 1104 1105 1106 110…" at bounding box center [894, 446] width 1274 height 666
type textarea "const textAbout = form.find('textarea').val();"
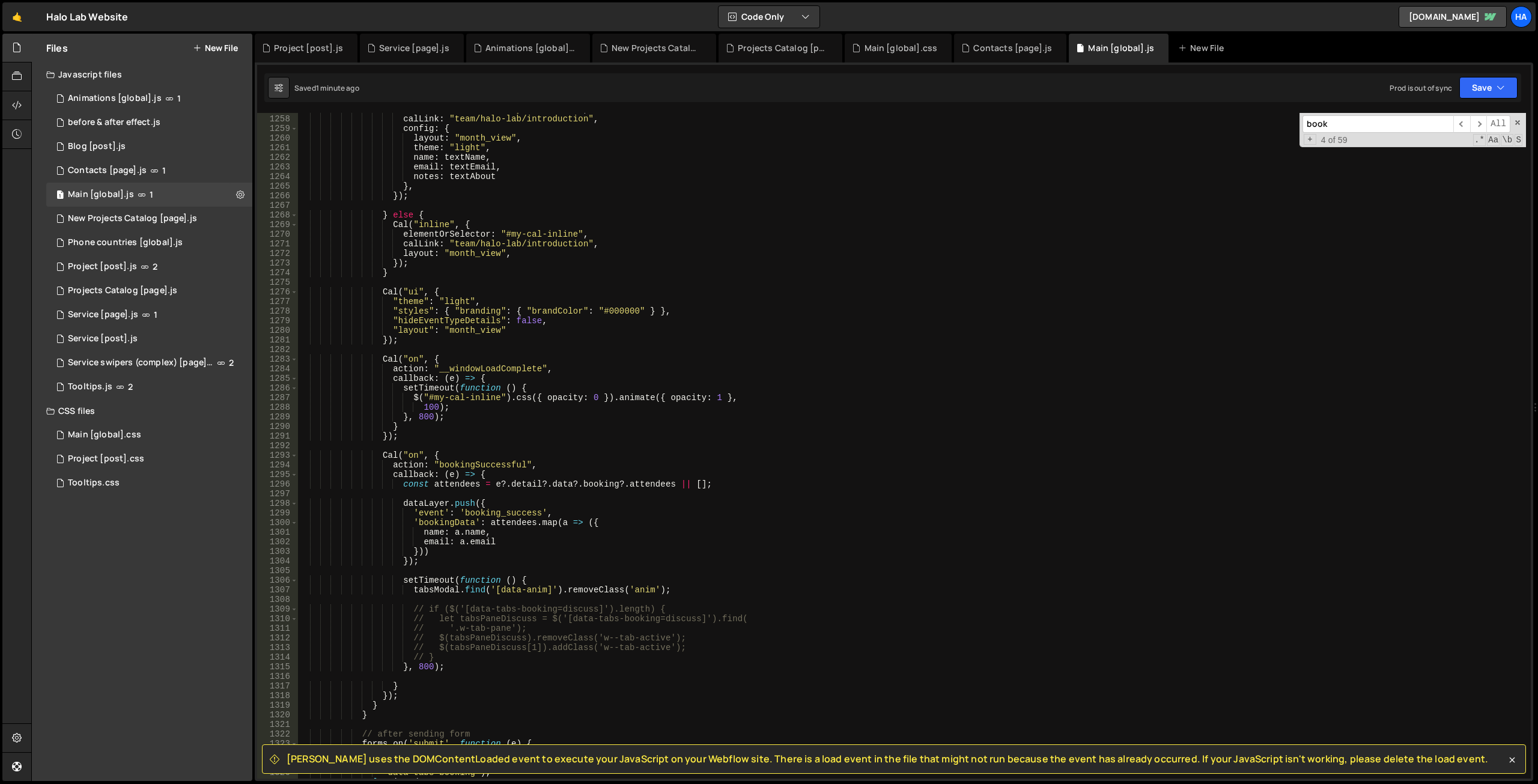
scroll to position [10363, 0]
click at [1360, 116] on input "book" at bounding box center [1378, 124] width 151 height 18
drag, startPoint x: 1349, startPoint y: 123, endPoint x: 1197, endPoint y: 132, distance: 152.3
click at [1198, 134] on div "elementOrSelector : "#my-cal-inline" , calLink : "team/halo-lab/introduction" ,…" at bounding box center [912, 446] width 1228 height 666
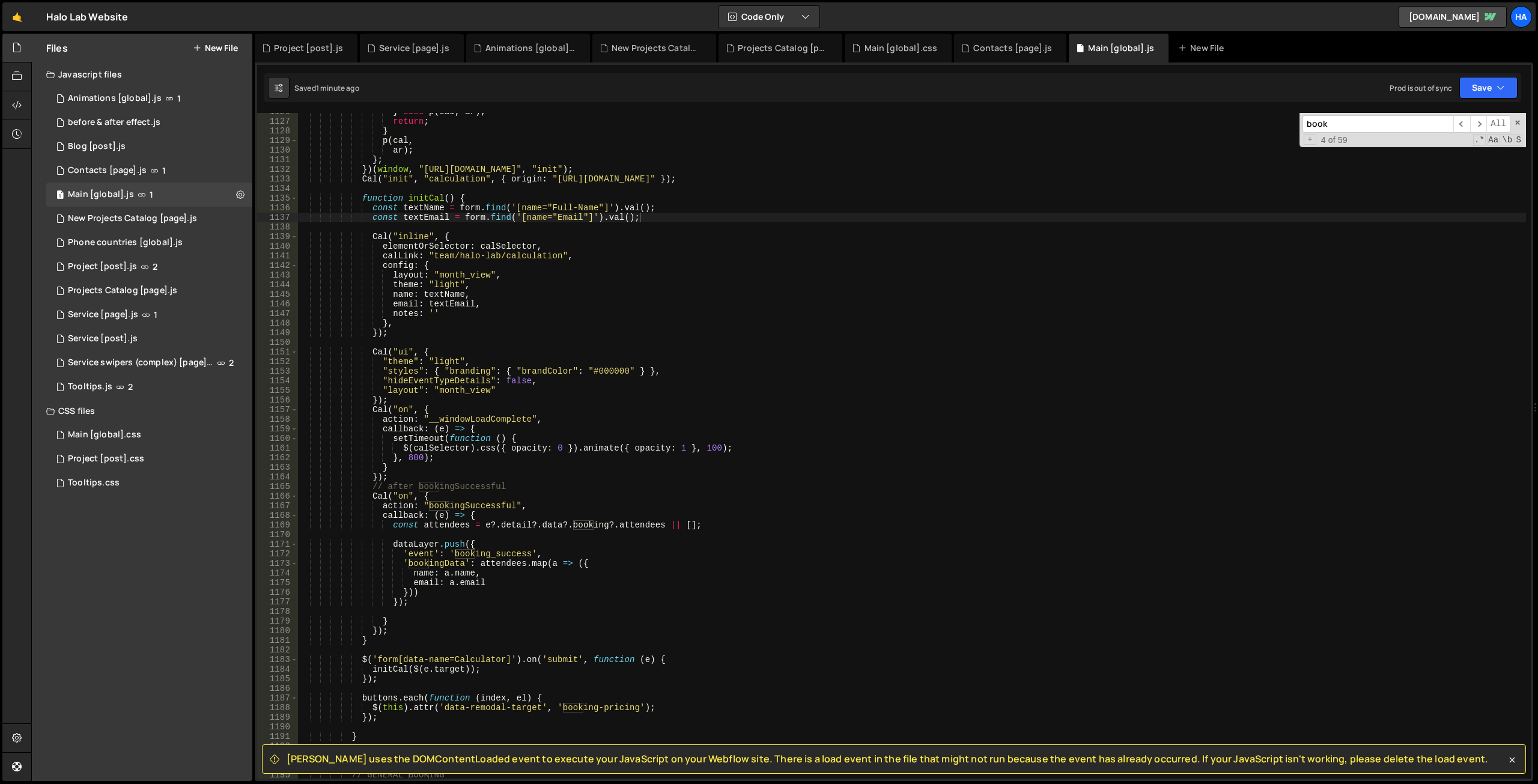
scroll to position [9126, 0]
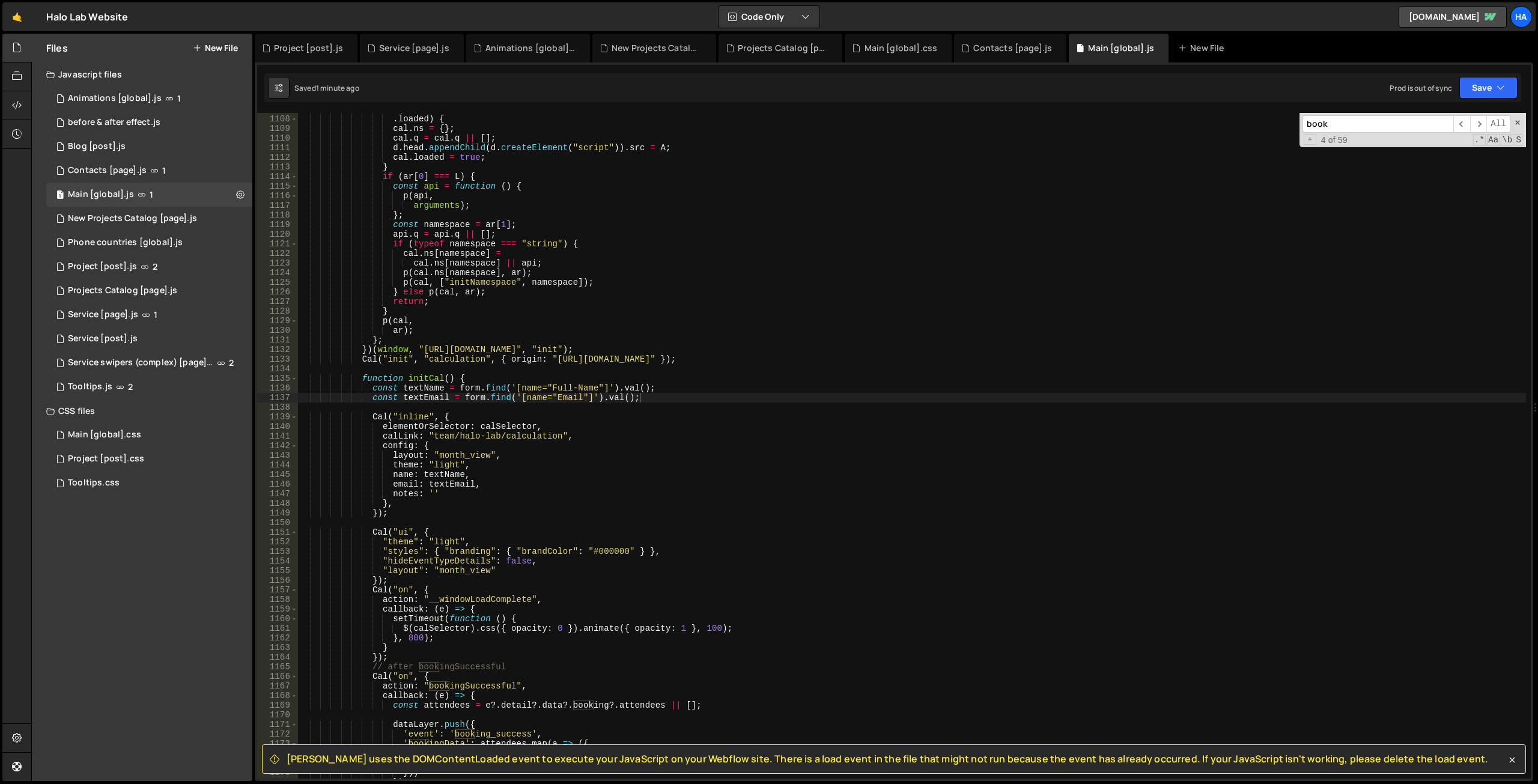
click at [448, 379] on div "if ( ! cal . loaded ) { cal . ns = { } ; cal . q = cal . q || [ ] ; d . head . …" at bounding box center [912, 447] width 1228 height 685
click at [540, 306] on div "if ( ! cal . loaded ) { cal . ns = { } ; cal . q = cal . q || [ ] ; d . head . …" at bounding box center [912, 447] width 1228 height 685
type textarea "return;"
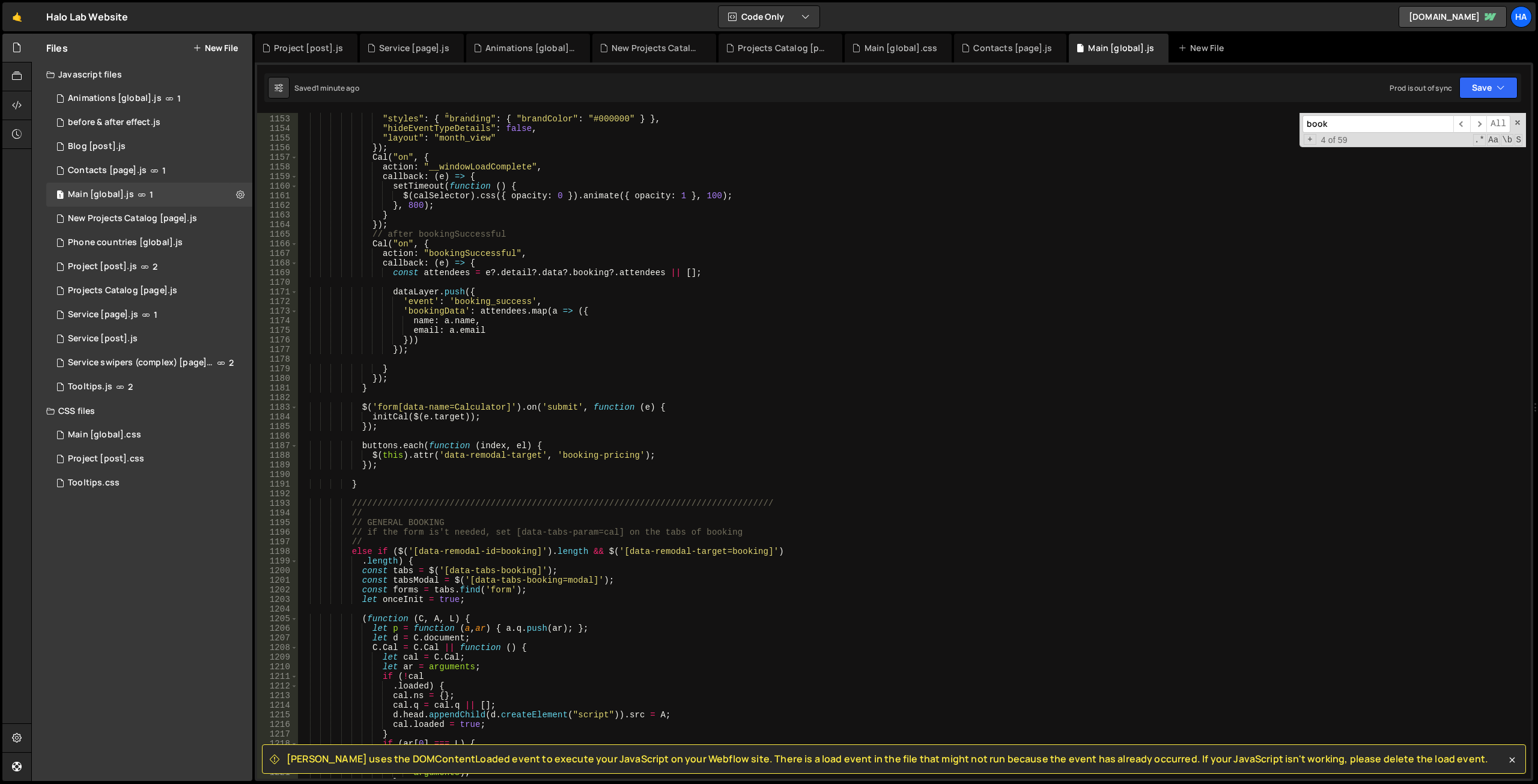
scroll to position [9498, 0]
click at [166, 149] on div "1 Blog [post].js 0" at bounding box center [149, 146] width 206 height 24
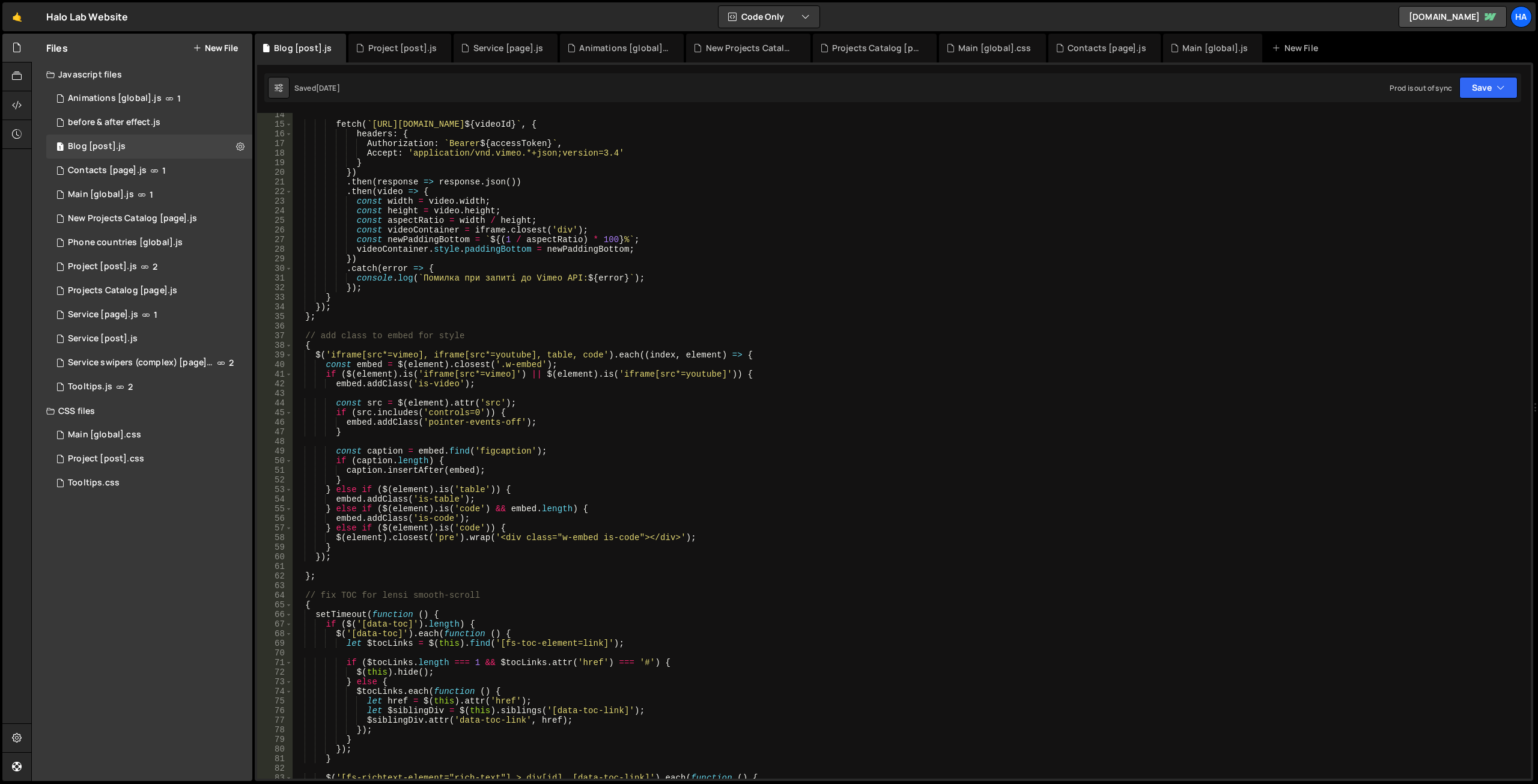
scroll to position [0, 0]
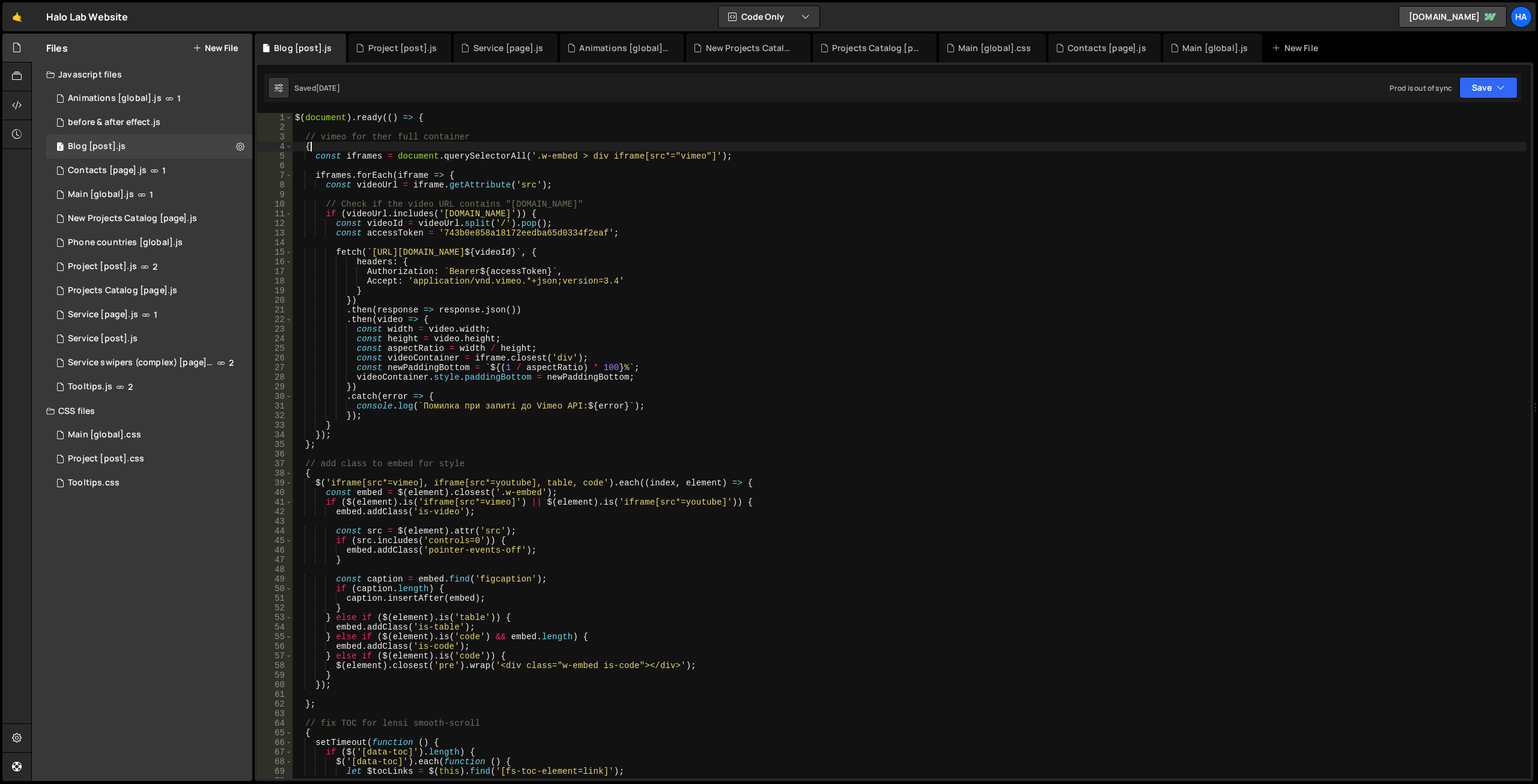
click at [312, 144] on div "$ ( document ) . ready (( ) => { // vimeo for ther full container { const ifram…" at bounding box center [909, 455] width 1233 height 685
click at [428, 121] on div "$ ( document ) . ready (( ) => { // vimeo for ther full container { const ifram…" at bounding box center [909, 455] width 1233 height 685
type textarea "$(document).ready(() => {"
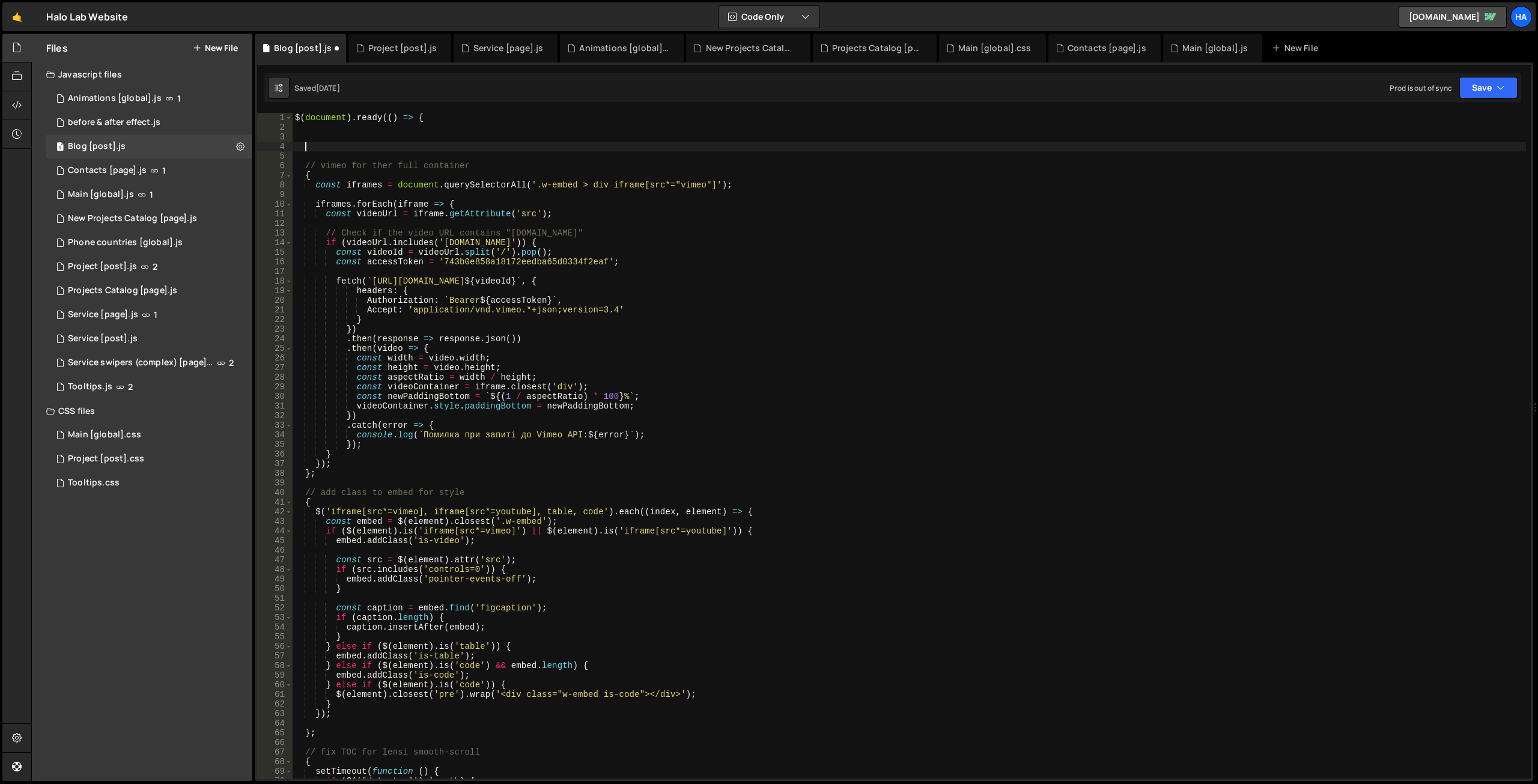
paste textarea
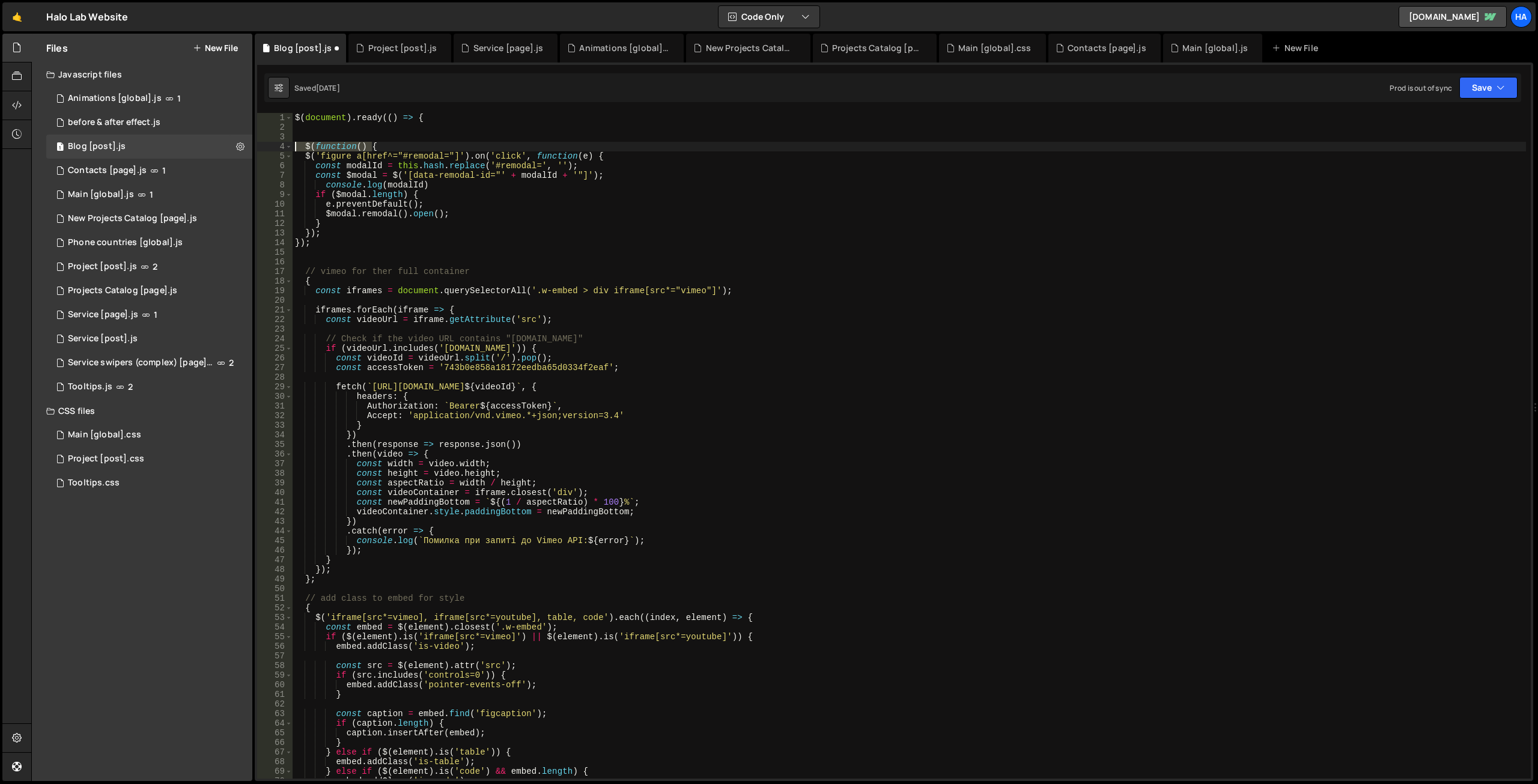
drag, startPoint x: 371, startPoint y: 144, endPoint x: 296, endPoint y: 148, distance: 75.1
click at [296, 148] on div "$ ( document ) . ready (( ) => { $ ( function ( ) { $ ( 'figure a[href^="#remod…" at bounding box center [909, 455] width 1233 height 685
click at [303, 240] on div "$ ( document ) . ready (( ) => { { $ ( 'figure a[href^="#remodal="]' ) . on ( '…" at bounding box center [909, 455] width 1233 height 685
drag, startPoint x: 411, startPoint y: 276, endPoint x: 295, endPoint y: 269, distance: 116.2
click at [295, 269] on div "$ ( document ) . ready (( ) => { { $ ( 'figure a[href^="#remodal="]' ) . on ( '…" at bounding box center [909, 455] width 1233 height 685
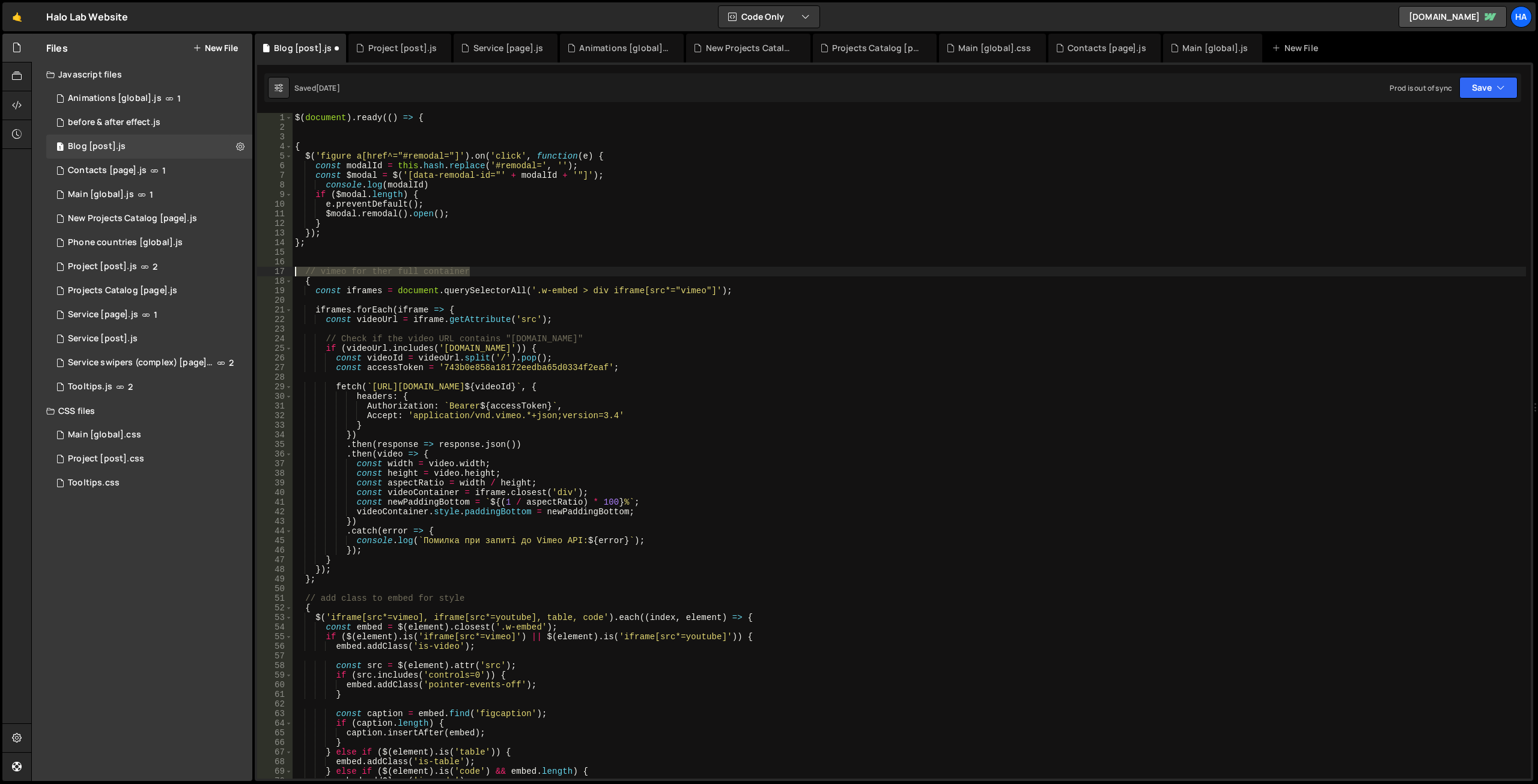
type textarea "// vimeo for ther full container"
click at [306, 135] on div "$ ( document ) . ready (( ) => { { $ ( 'figure a[href^="#remodal="]' ) . on ( '…" at bounding box center [909, 455] width 1233 height 685
paste textarea "// vimeo for ther full container"
drag, startPoint x: 331, startPoint y: 134, endPoint x: 483, endPoint y: 138, distance: 152.1
click at [483, 138] on div "$ ( document ) . ready (( ) => { // vimeo for ther full container { $ ( 'figure…" at bounding box center [909, 455] width 1233 height 685
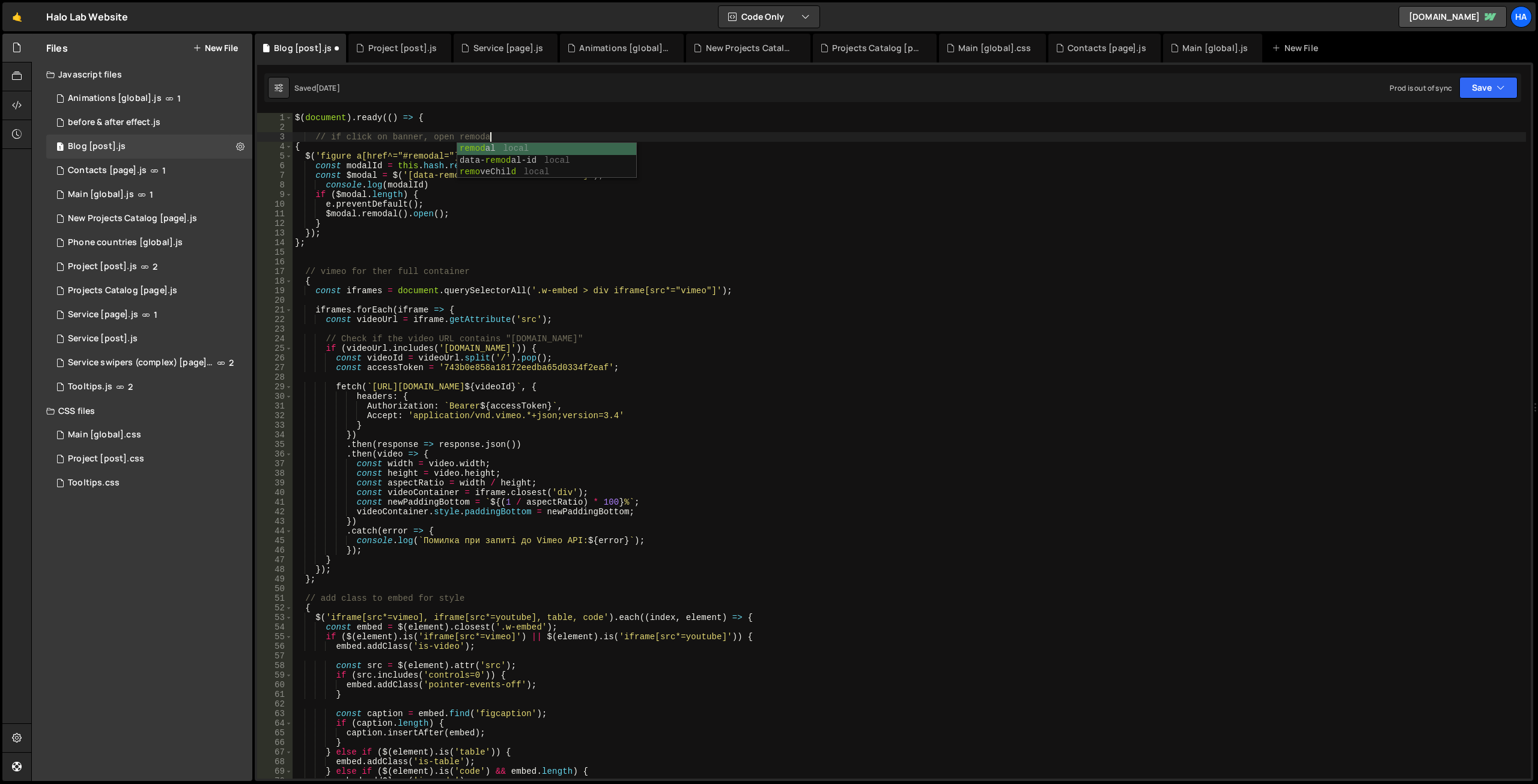
scroll to position [0, 13]
click at [408, 187] on div "$ ( document ) . ready (( ) => { // if click on banner, open remodal { $ ( 'fig…" at bounding box center [909, 455] width 1233 height 685
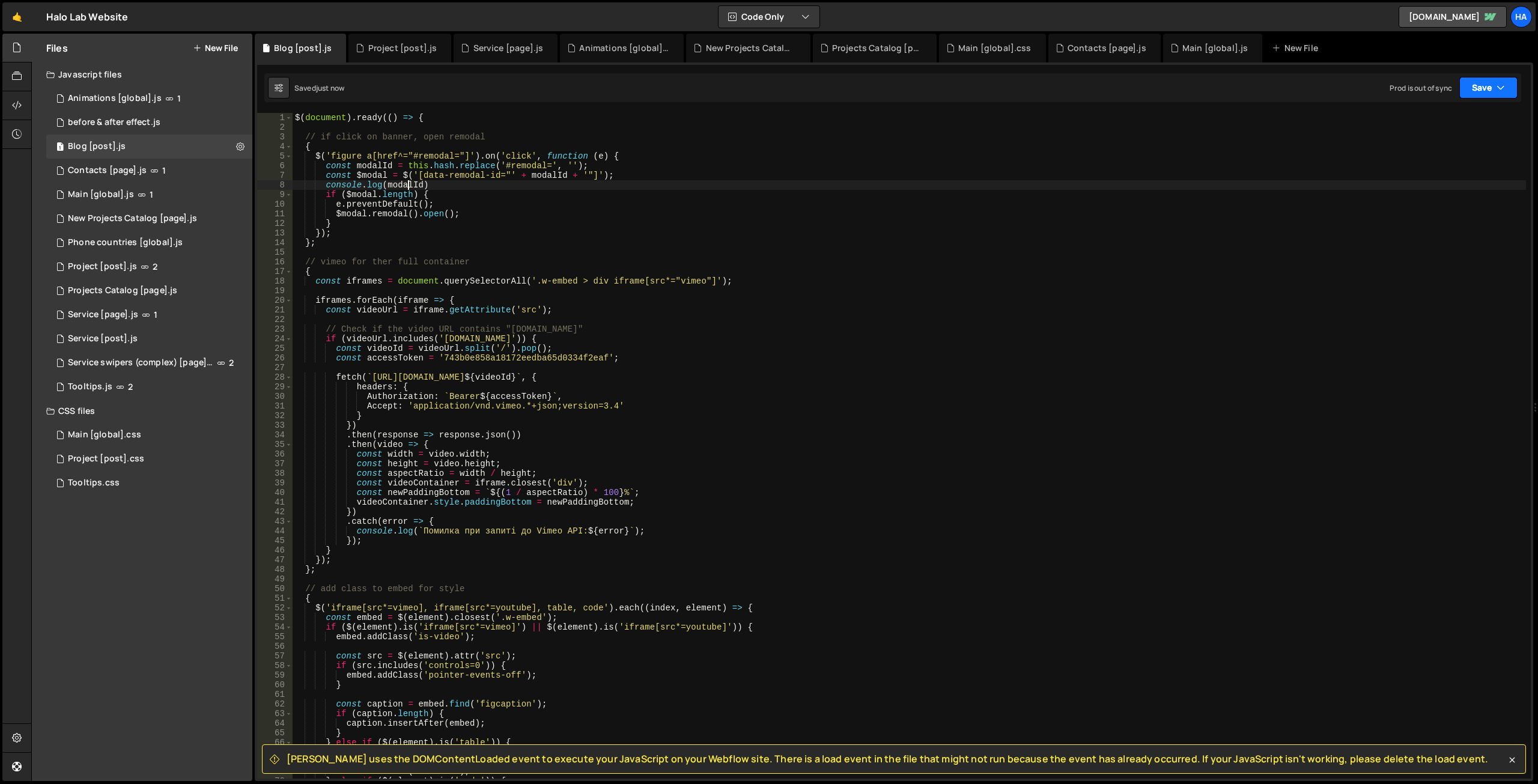
type textarea "console.log(modalId)"
click at [1504, 87] on icon "button" at bounding box center [1500, 88] width 8 height 12
click at [1461, 155] on div "Save to Production S" at bounding box center [1448, 156] width 125 height 12
click at [1492, 89] on button "Save" at bounding box center [1489, 87] width 58 height 21
click at [299, 47] on div "Blog [post].js" at bounding box center [303, 48] width 58 height 12
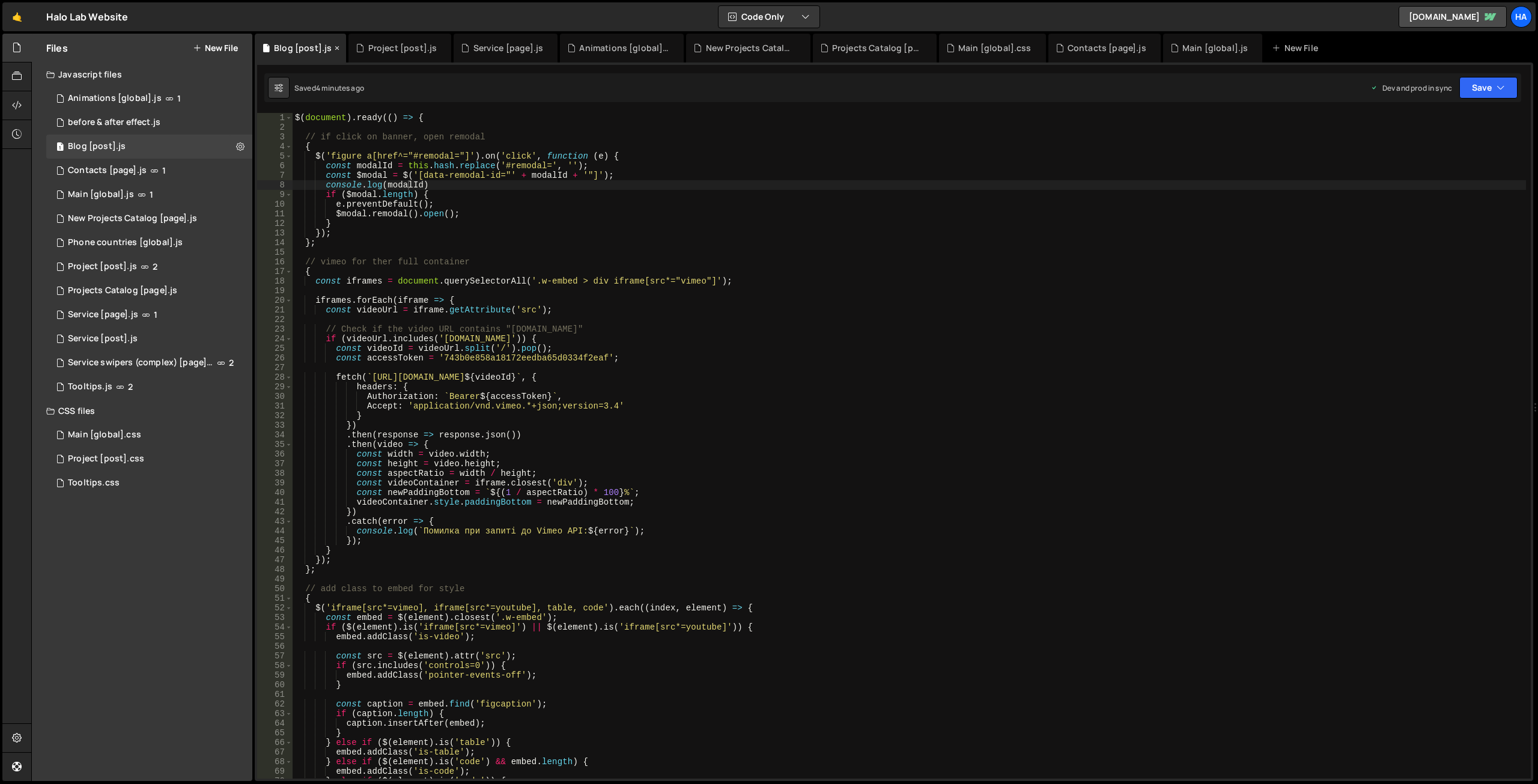
click at [337, 49] on icon at bounding box center [337, 48] width 8 height 12
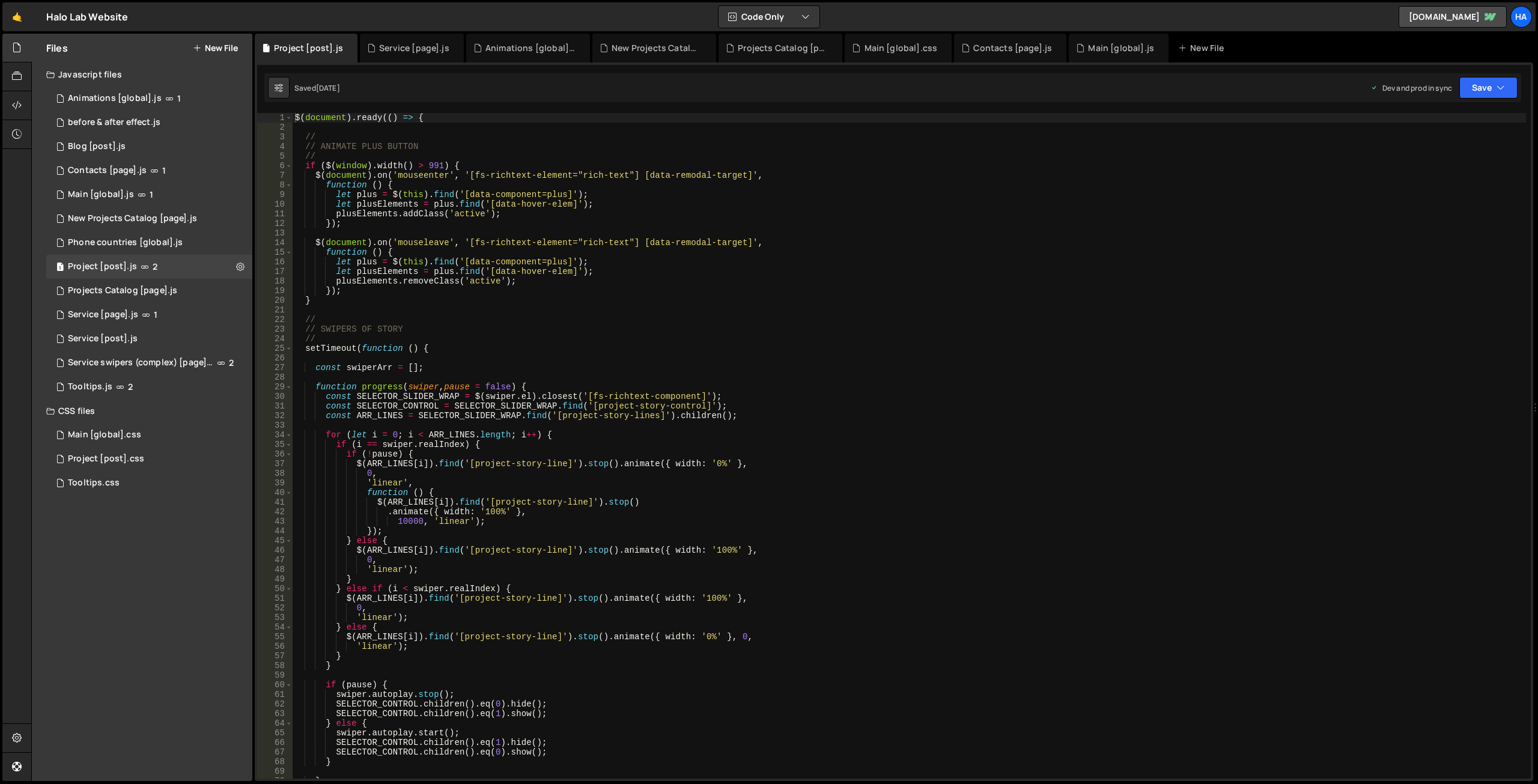
click at [1504, 104] on div "return; 1152 1153 1154 1155 1156 1157 1158 1159 1160 1161 1162 1163 1164 1165 1…" at bounding box center [894, 422] width 1279 height 718
click at [1504, 91] on icon "button" at bounding box center [1500, 88] width 8 height 12
click at [301, 44] on div "Project [post].js" at bounding box center [309, 48] width 69 height 12
click at [346, 47] on icon at bounding box center [348, 48] width 8 height 12
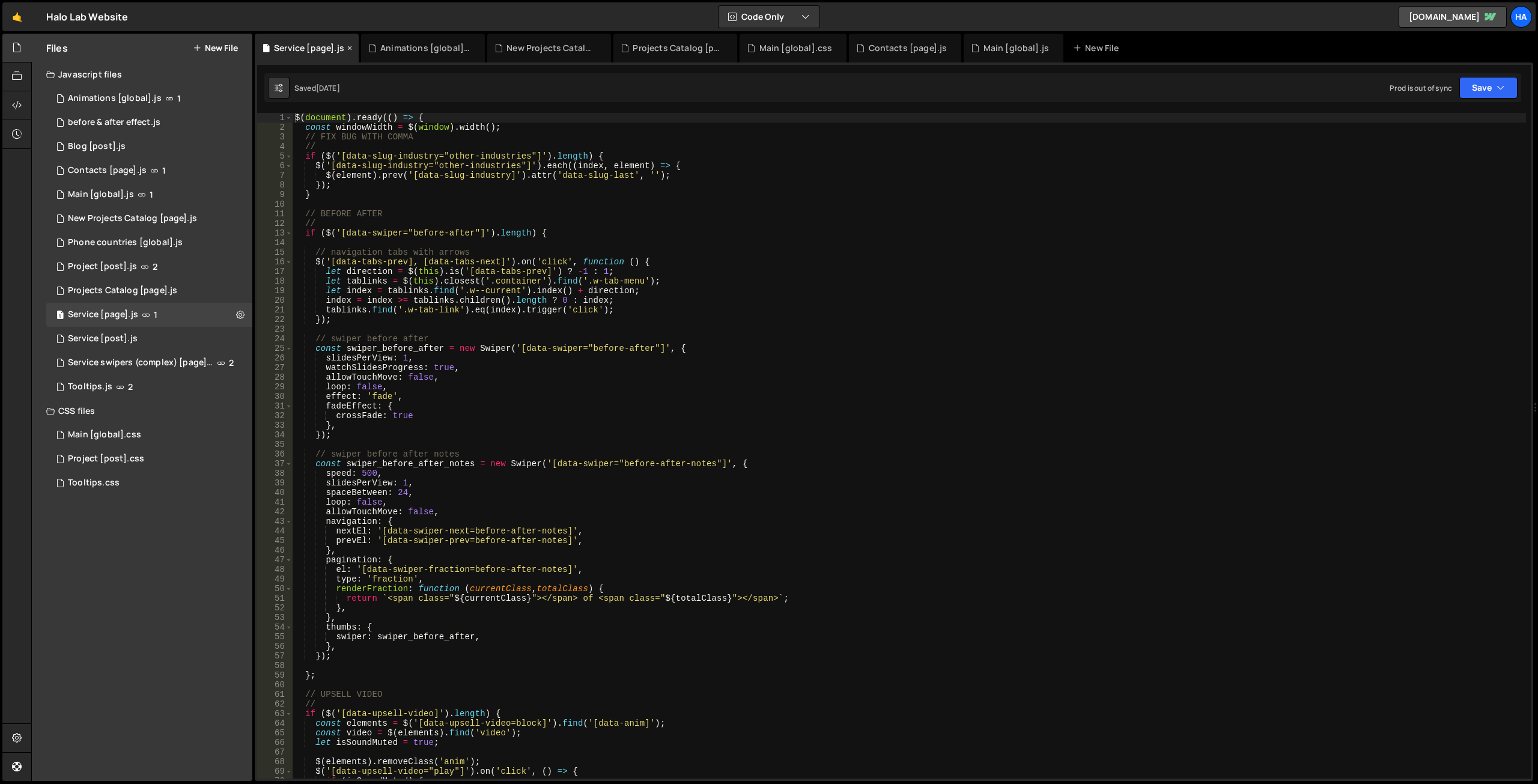
click at [314, 44] on div "Service [page].js" at bounding box center [309, 48] width 70 height 12
click at [1510, 94] on button "Save" at bounding box center [1489, 87] width 58 height 21
click at [278, 47] on div "Service [page].js" at bounding box center [309, 48] width 70 height 12
click at [389, 49] on div "Animations [global].js" at bounding box center [425, 48] width 90 height 12
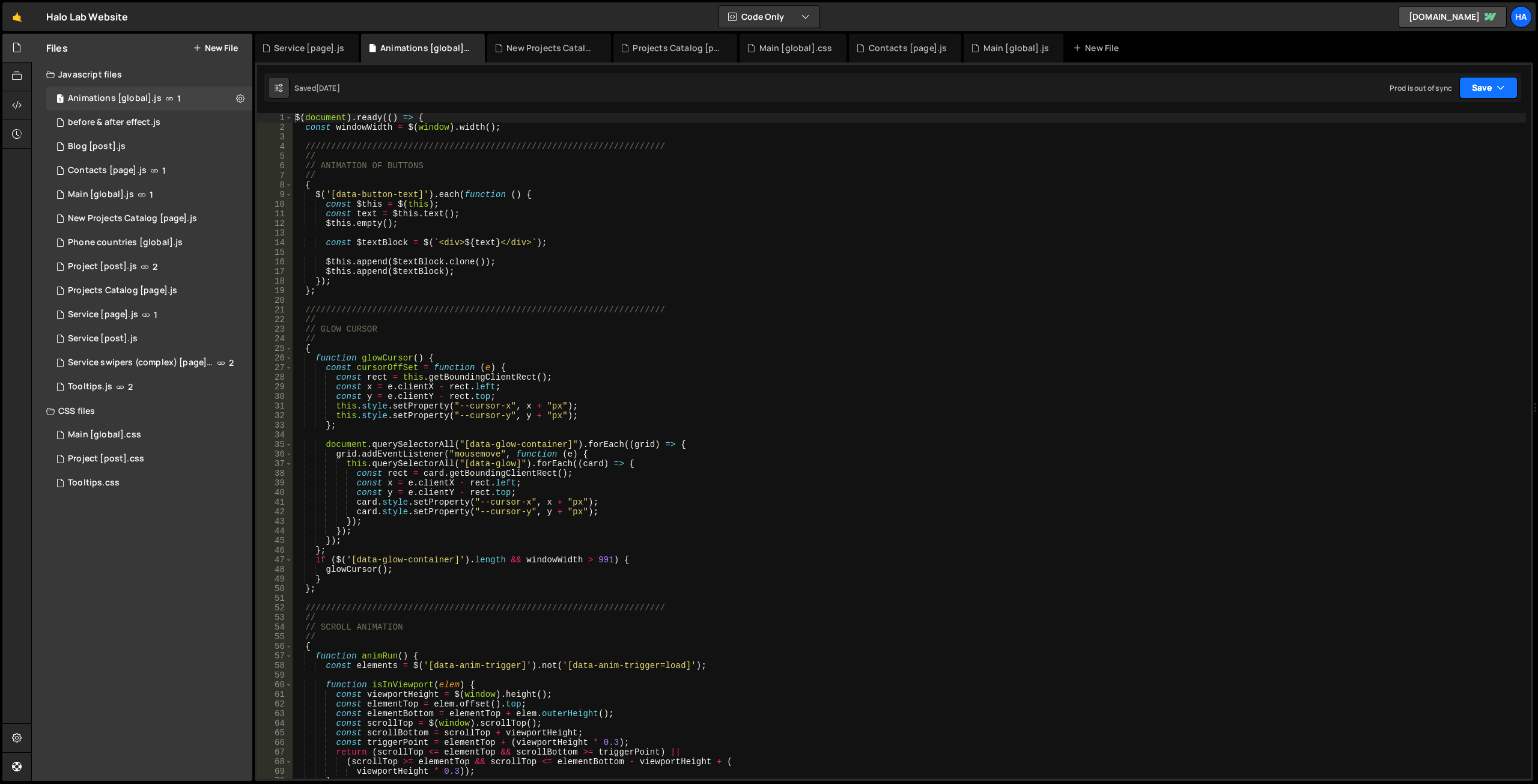
click at [1505, 97] on button "Save" at bounding box center [1489, 87] width 58 height 21
click at [474, 46] on icon at bounding box center [476, 48] width 8 height 12
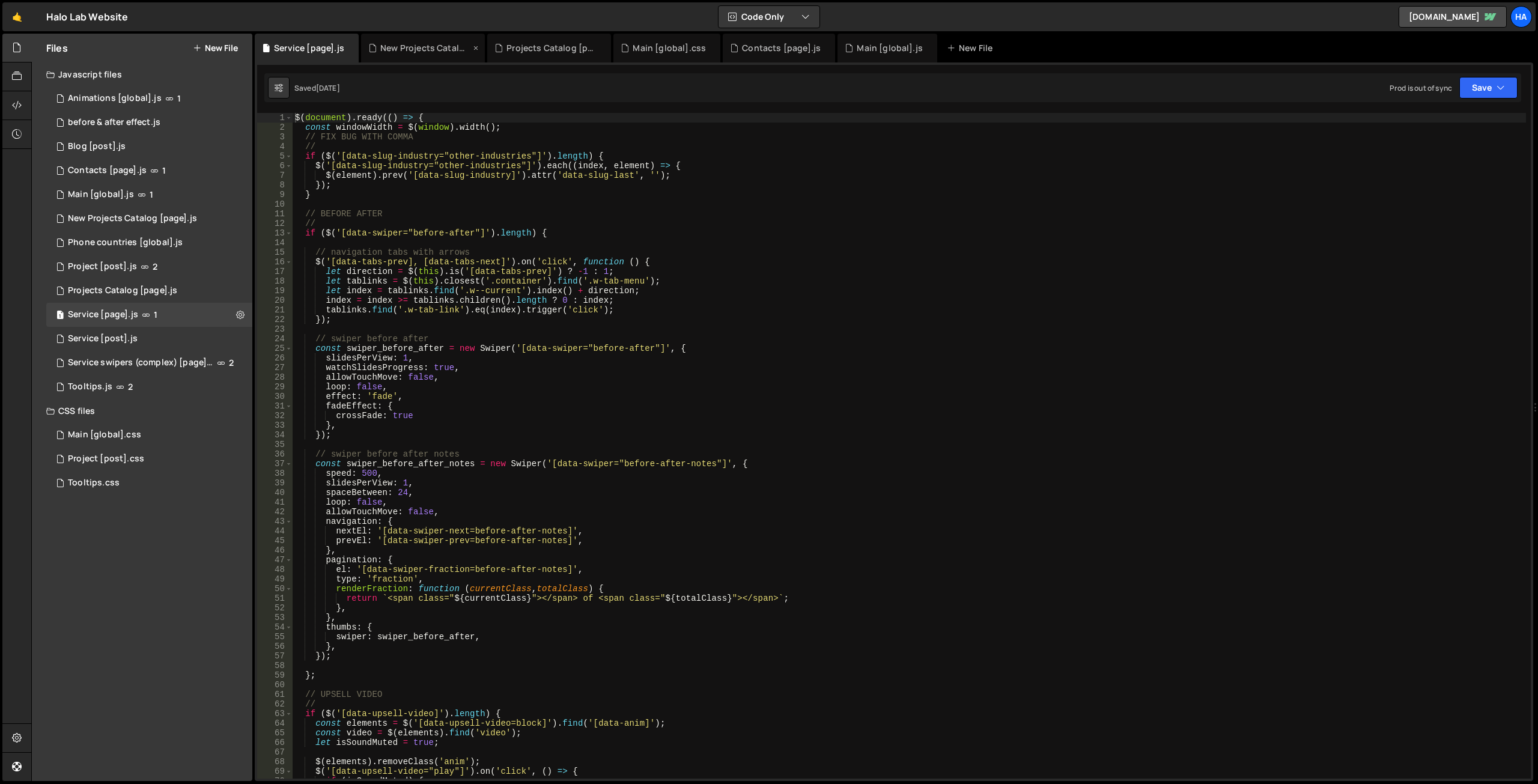
click at [435, 46] on div "New Projects Catalog [page].js" at bounding box center [425, 48] width 90 height 12
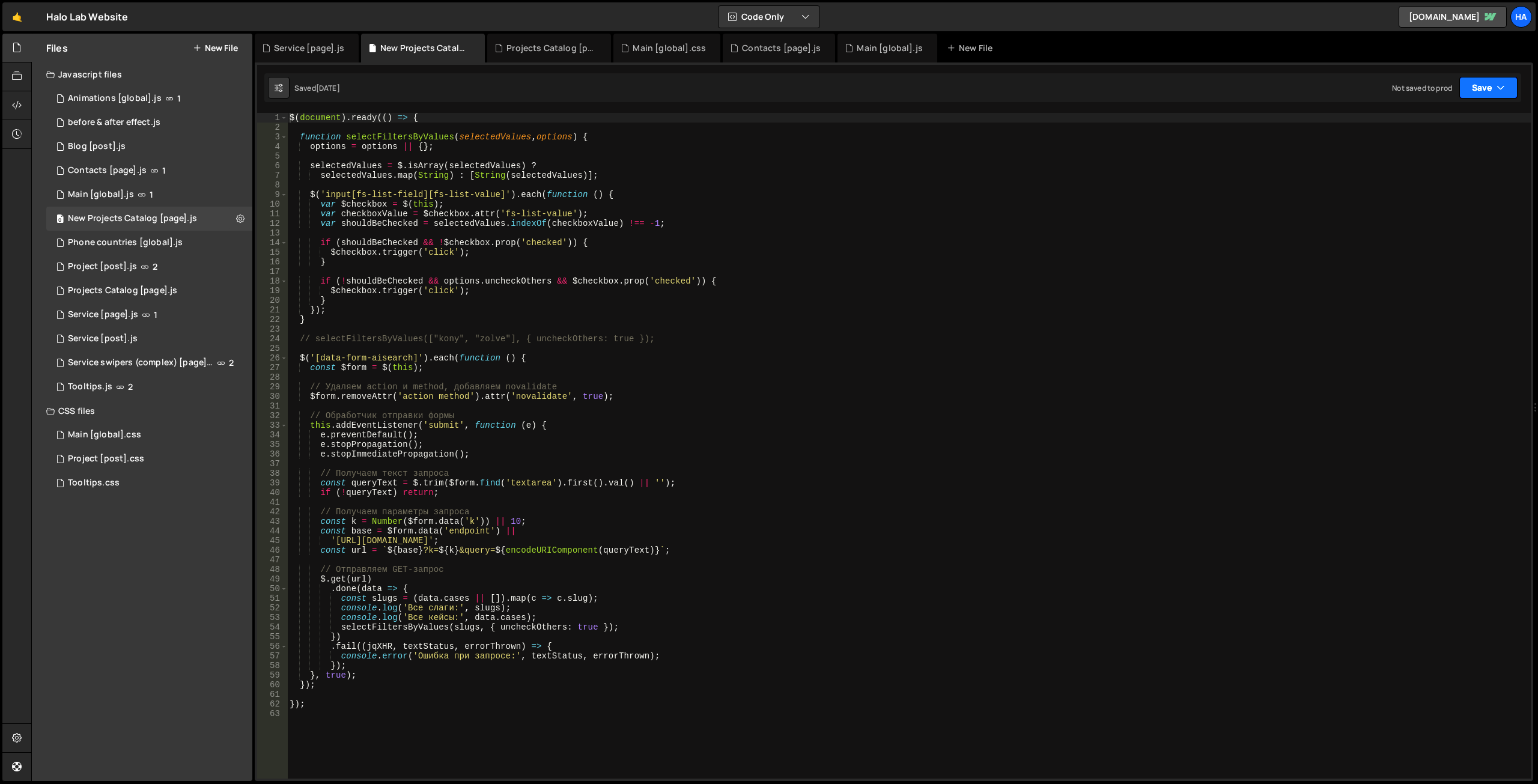
click at [1511, 92] on button "Save" at bounding box center [1489, 87] width 58 height 21
click at [410, 49] on div "New Projects Catalog [page].js" at bounding box center [425, 48] width 90 height 12
click at [551, 47] on div "Projects Catalog [page].js" at bounding box center [551, 48] width 90 height 12
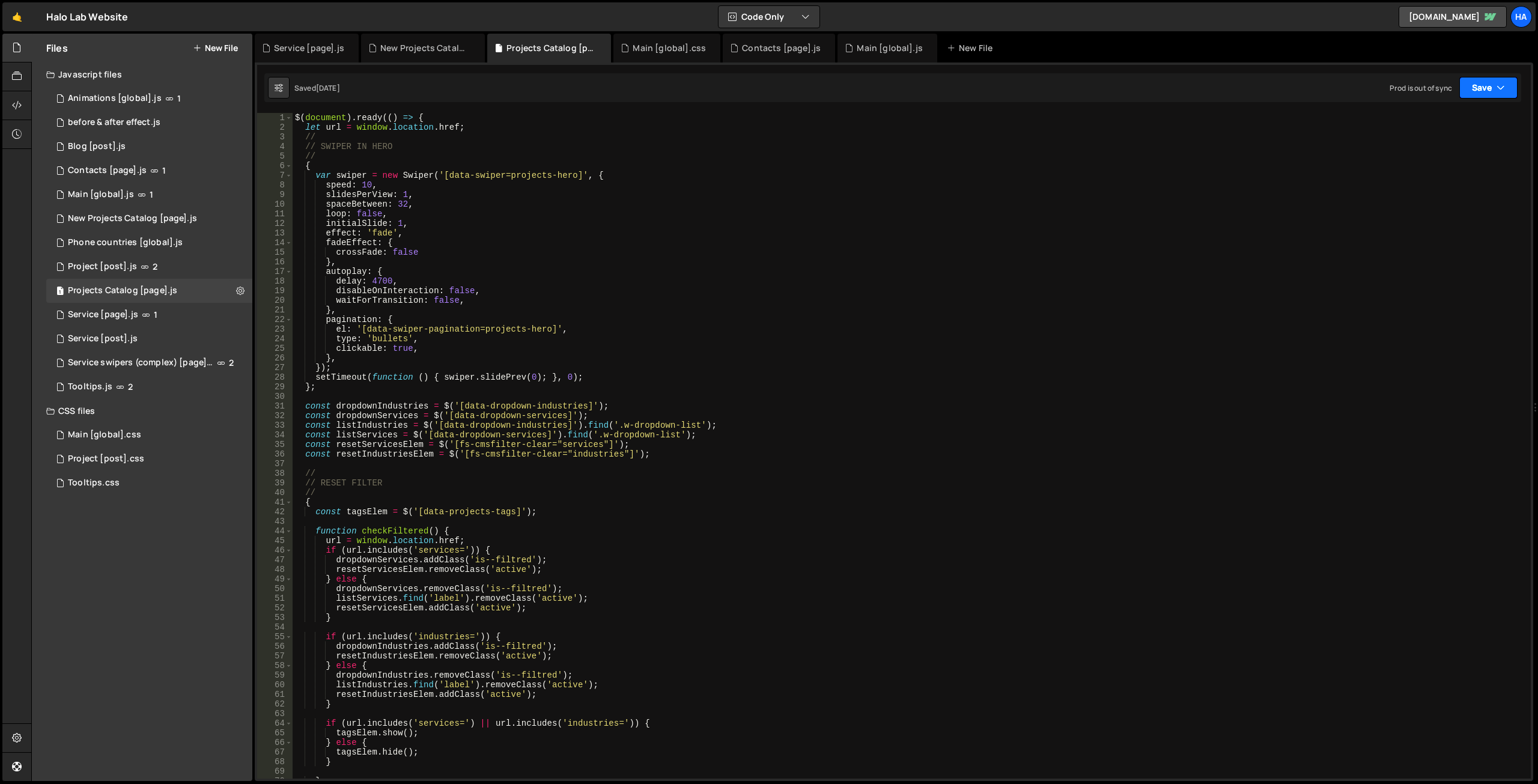
click at [1511, 89] on button "Save" at bounding box center [1489, 87] width 58 height 21
click at [601, 47] on icon at bounding box center [602, 48] width 8 height 12
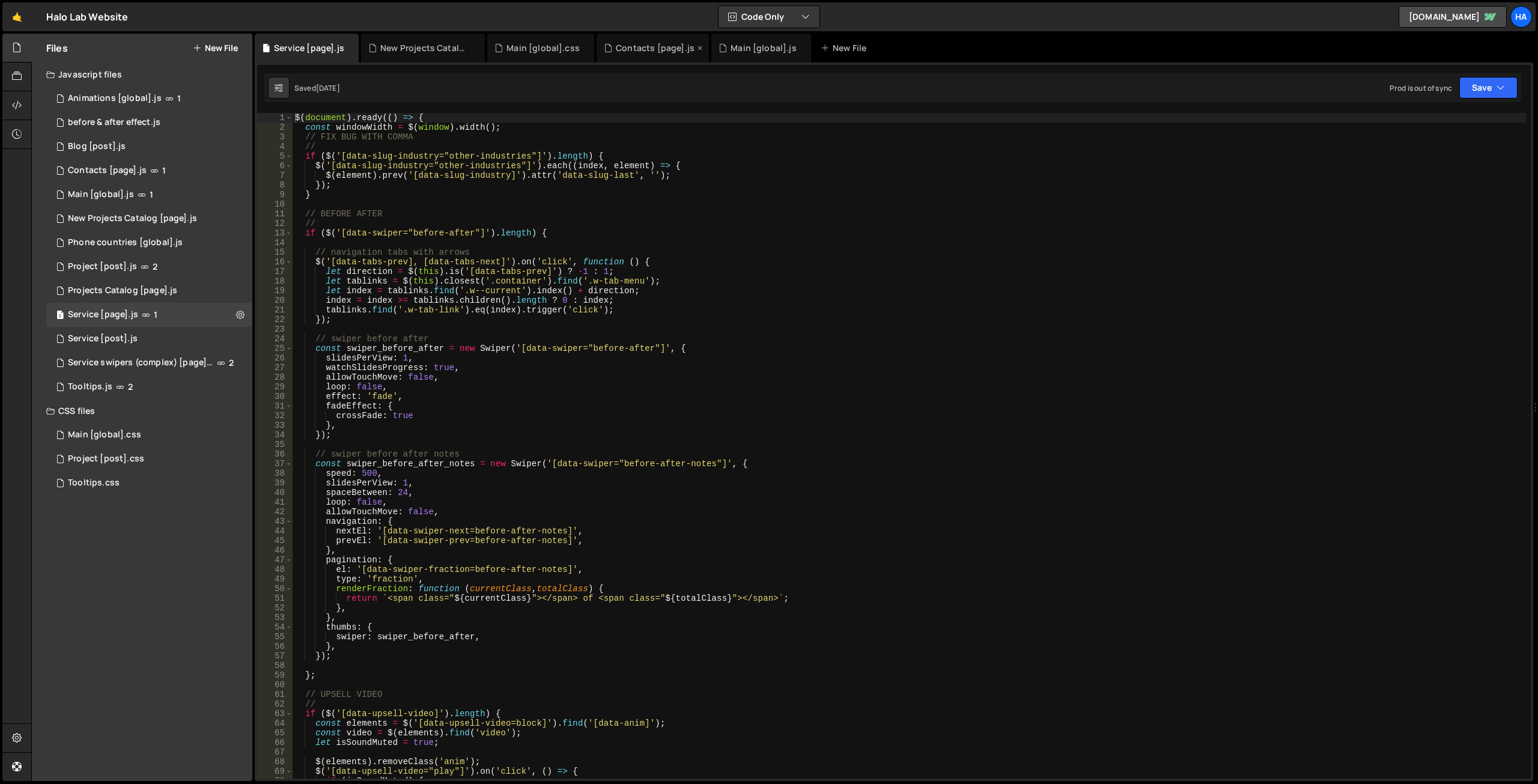
click at [628, 46] on div "Contacts [page].js" at bounding box center [655, 48] width 79 height 12
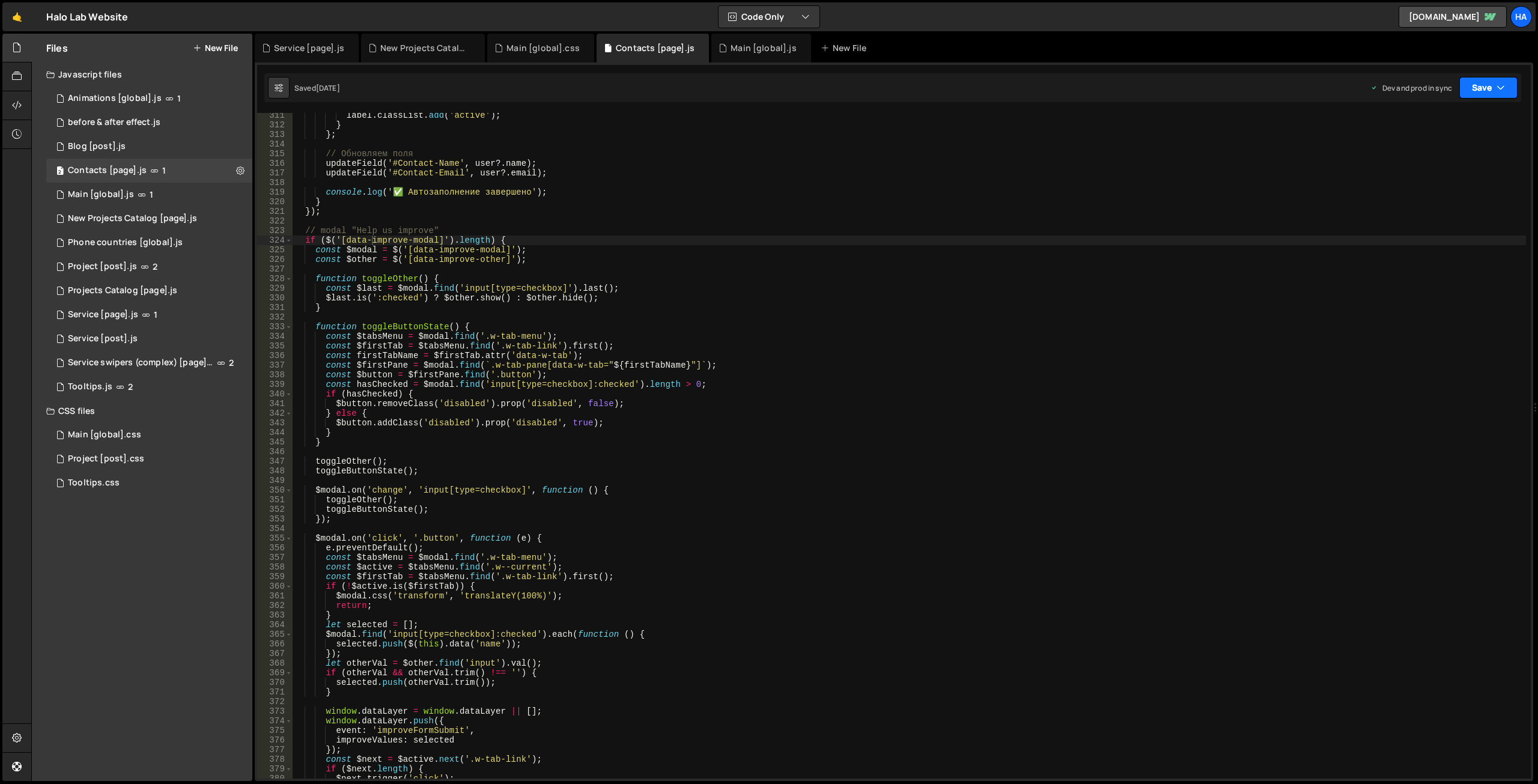
click at [1511, 85] on button "Save" at bounding box center [1489, 87] width 58 height 21
click at [696, 45] on icon at bounding box center [700, 48] width 8 height 12
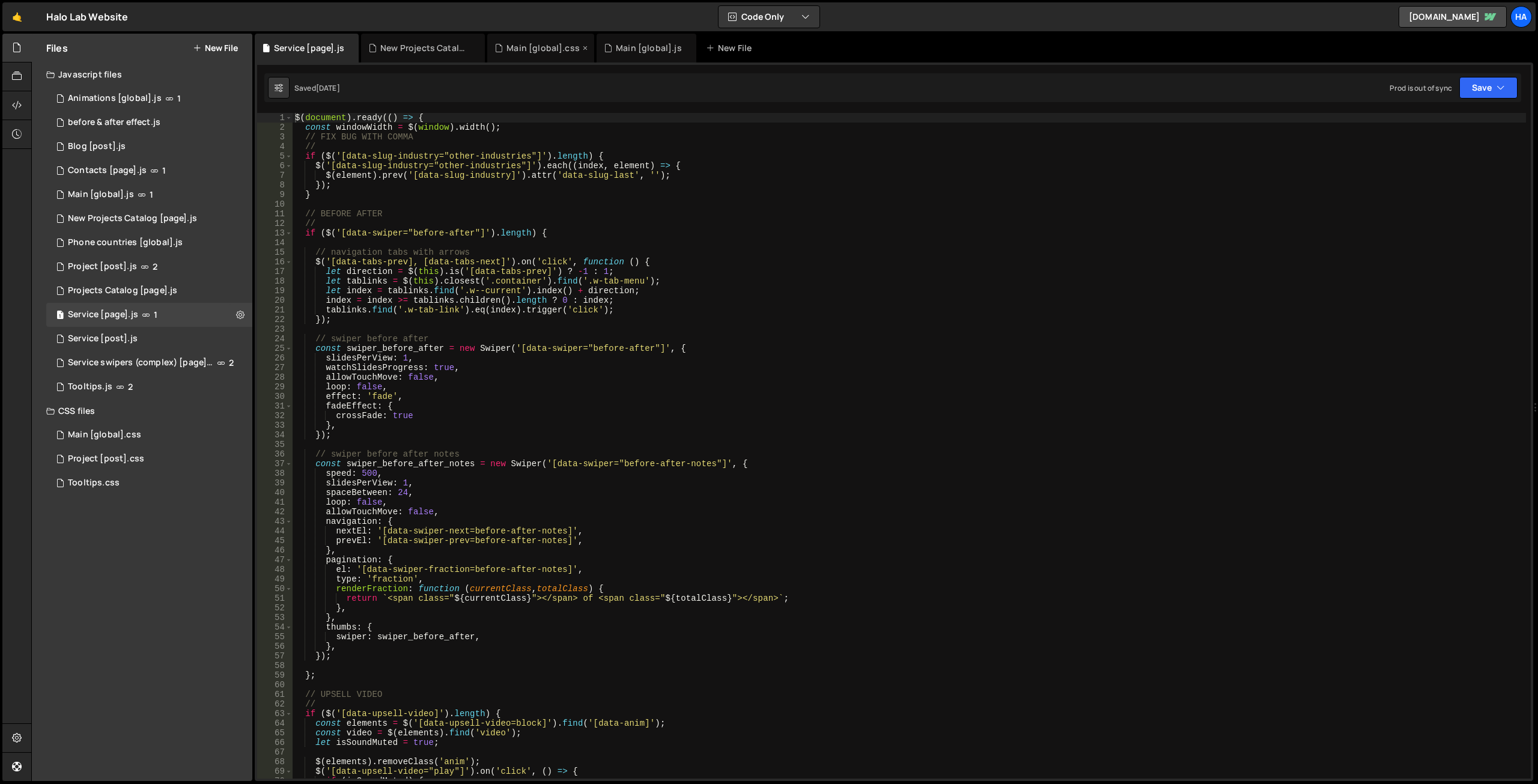
click at [546, 51] on div "Main [global].css" at bounding box center [543, 48] width 73 height 12
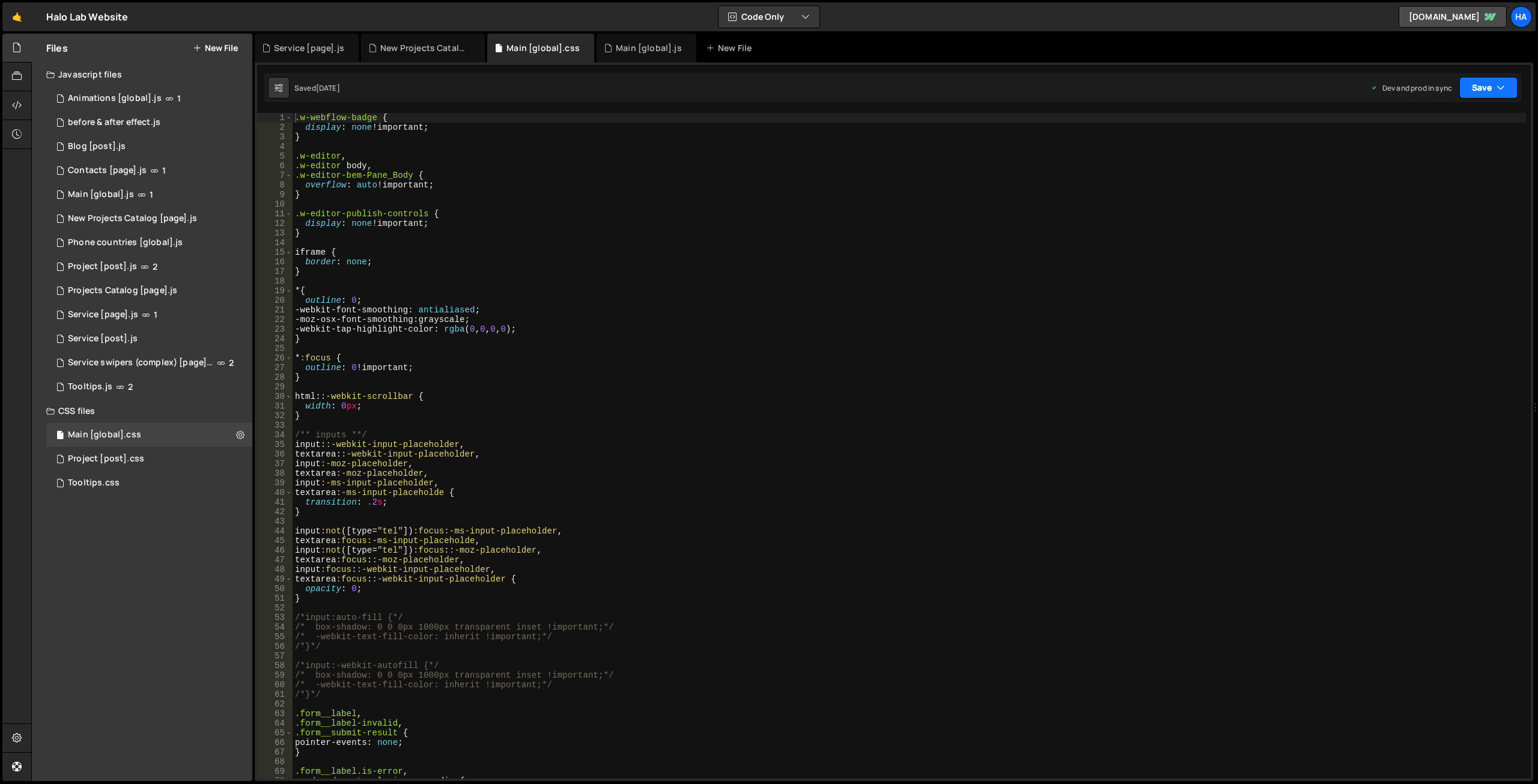
click at [1493, 85] on button "Save" at bounding box center [1489, 87] width 58 height 21
click at [621, 45] on div "Main [global].js" at bounding box center [649, 48] width 66 height 12
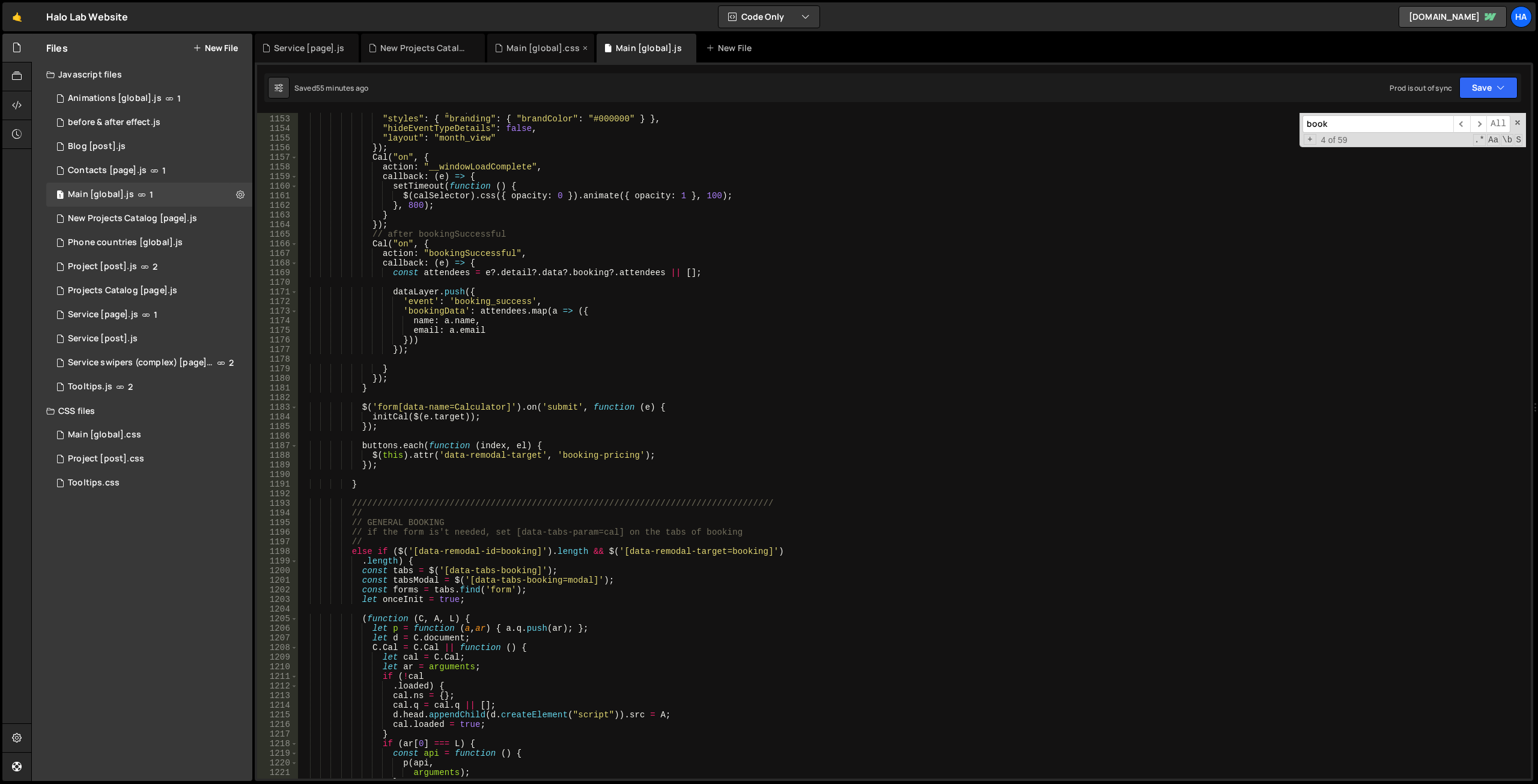
scroll to position [26433, 0]
click at [554, 47] on div "Main [global].css" at bounding box center [543, 48] width 73 height 12
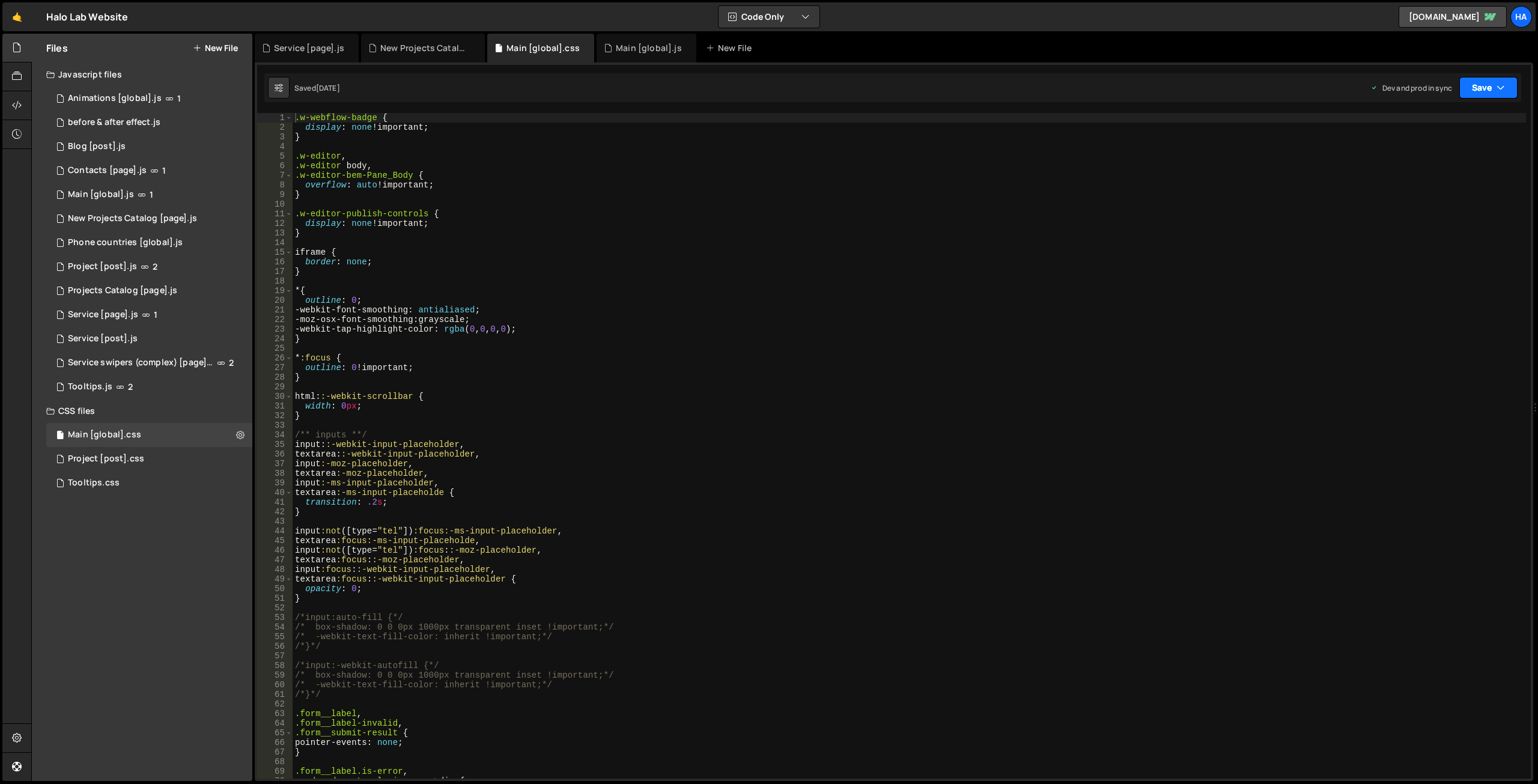
click at [1513, 91] on button "Save" at bounding box center [1489, 87] width 58 height 21
click at [581, 49] on icon at bounding box center [585, 48] width 8 height 12
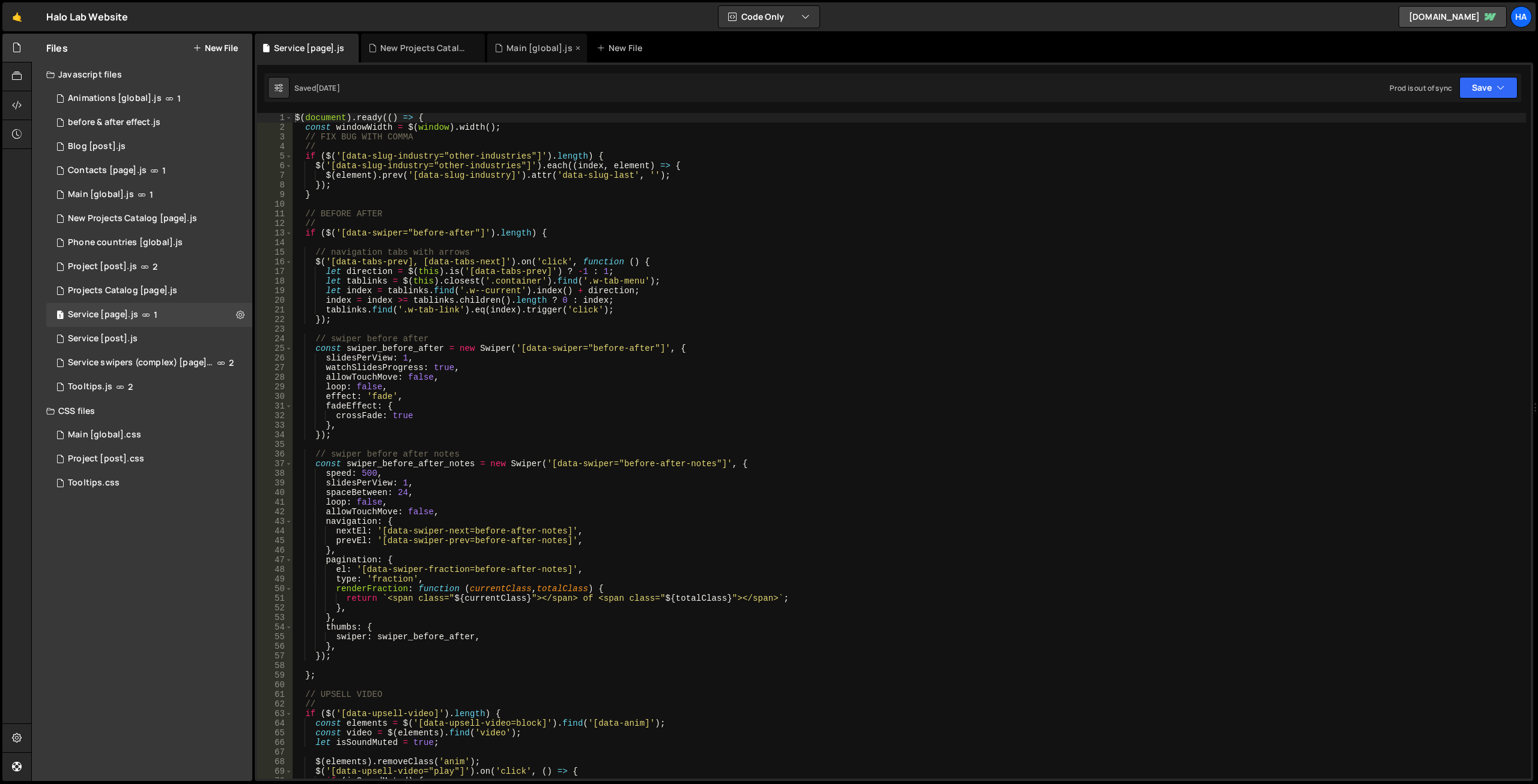
click at [541, 46] on div "Main [global].js" at bounding box center [539, 48] width 66 height 12
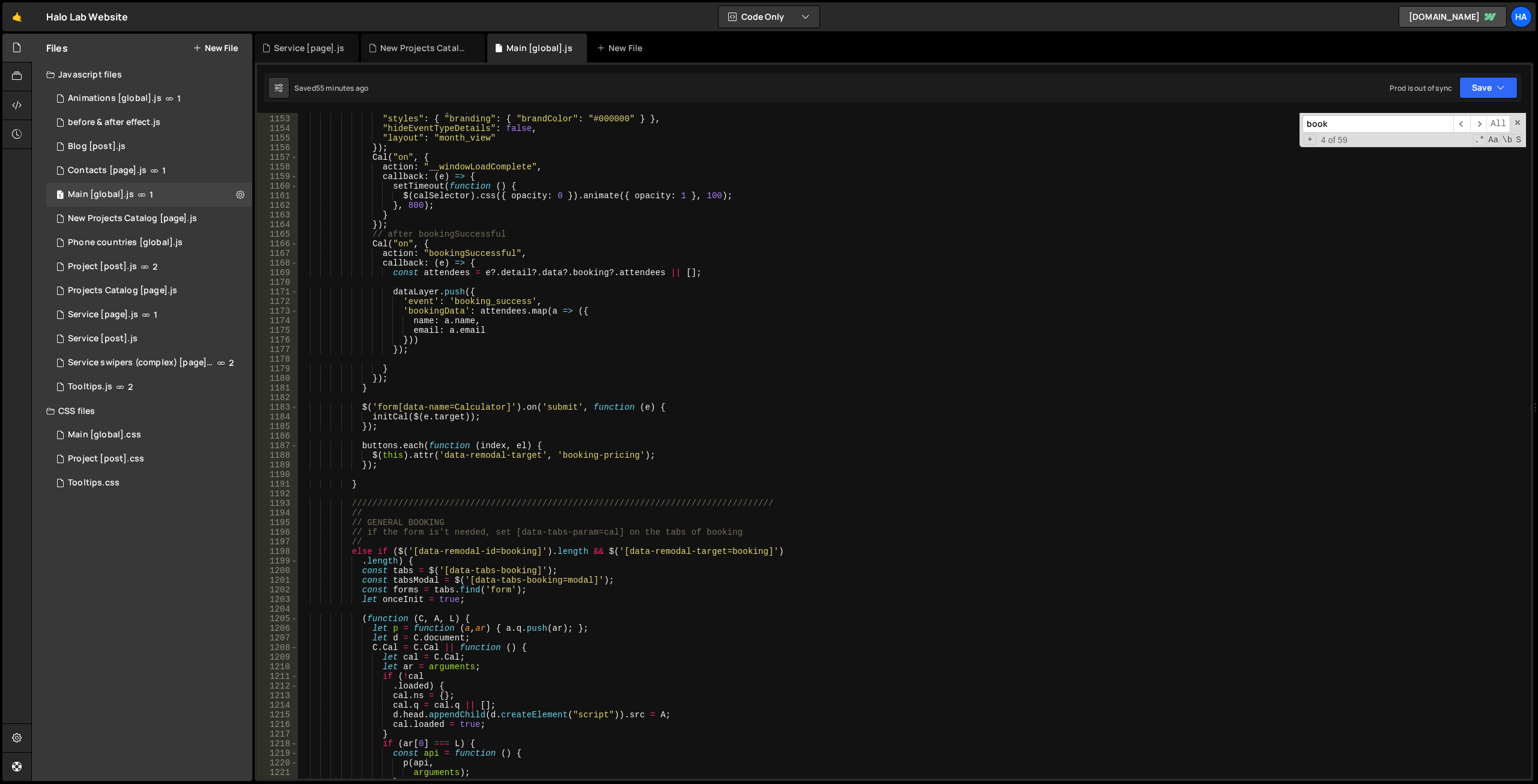
scroll to position [26433, 0]
click at [1511, 87] on button "Save" at bounding box center [1489, 87] width 58 height 21
click at [421, 55] on div "New Projects Catalog [page].js" at bounding box center [423, 48] width 123 height 29
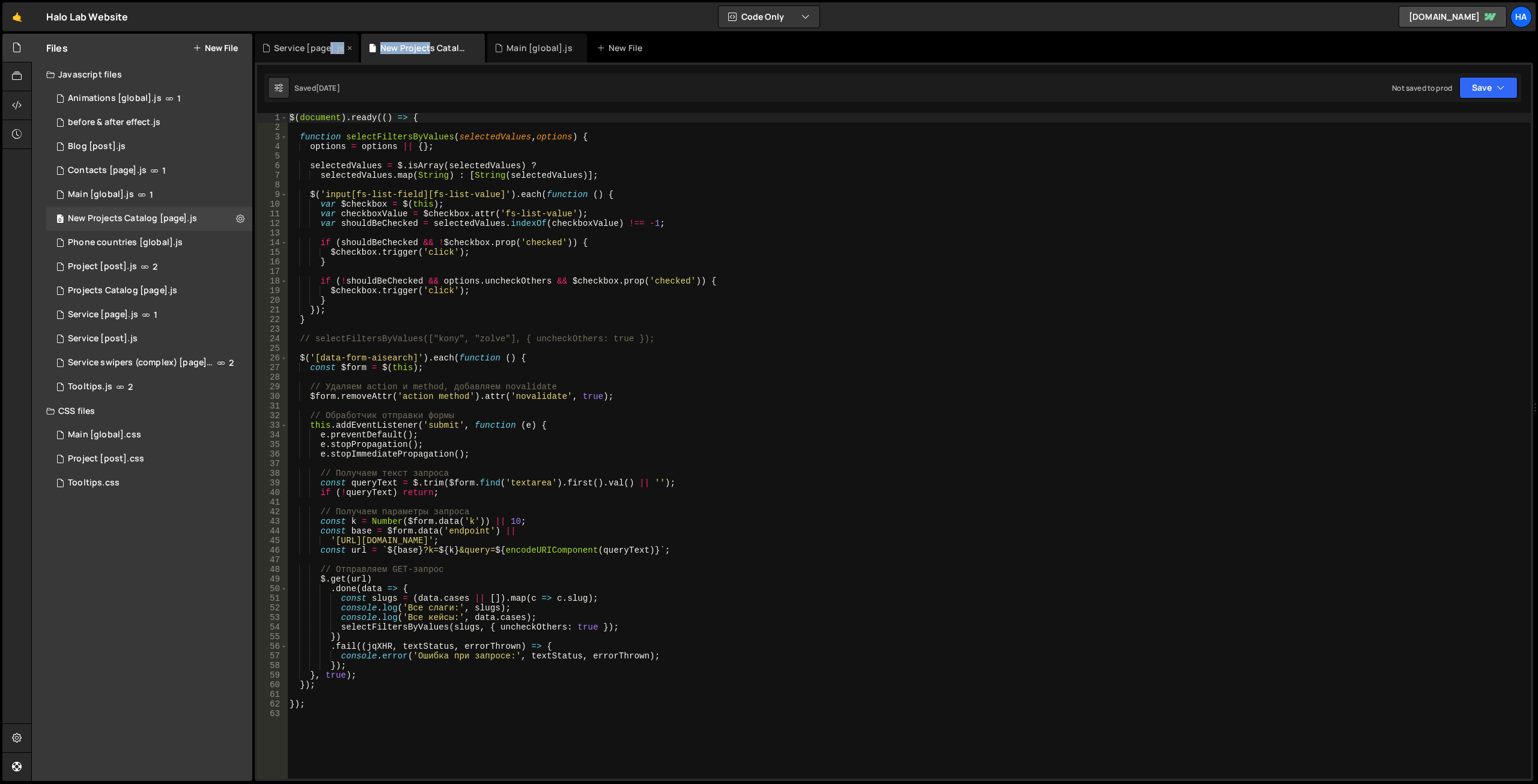
drag, startPoint x: 427, startPoint y: 47, endPoint x: 329, endPoint y: 43, distance: 98.1
click at [329, 43] on div "Service [page].js New Projects Catalog [page].js Main [global].js New File" at bounding box center [894, 48] width 1279 height 29
click at [440, 46] on div "New Projects Catalog [page].js" at bounding box center [425, 48] width 90 height 12
